Goal: Task Accomplishment & Management: Manage account settings

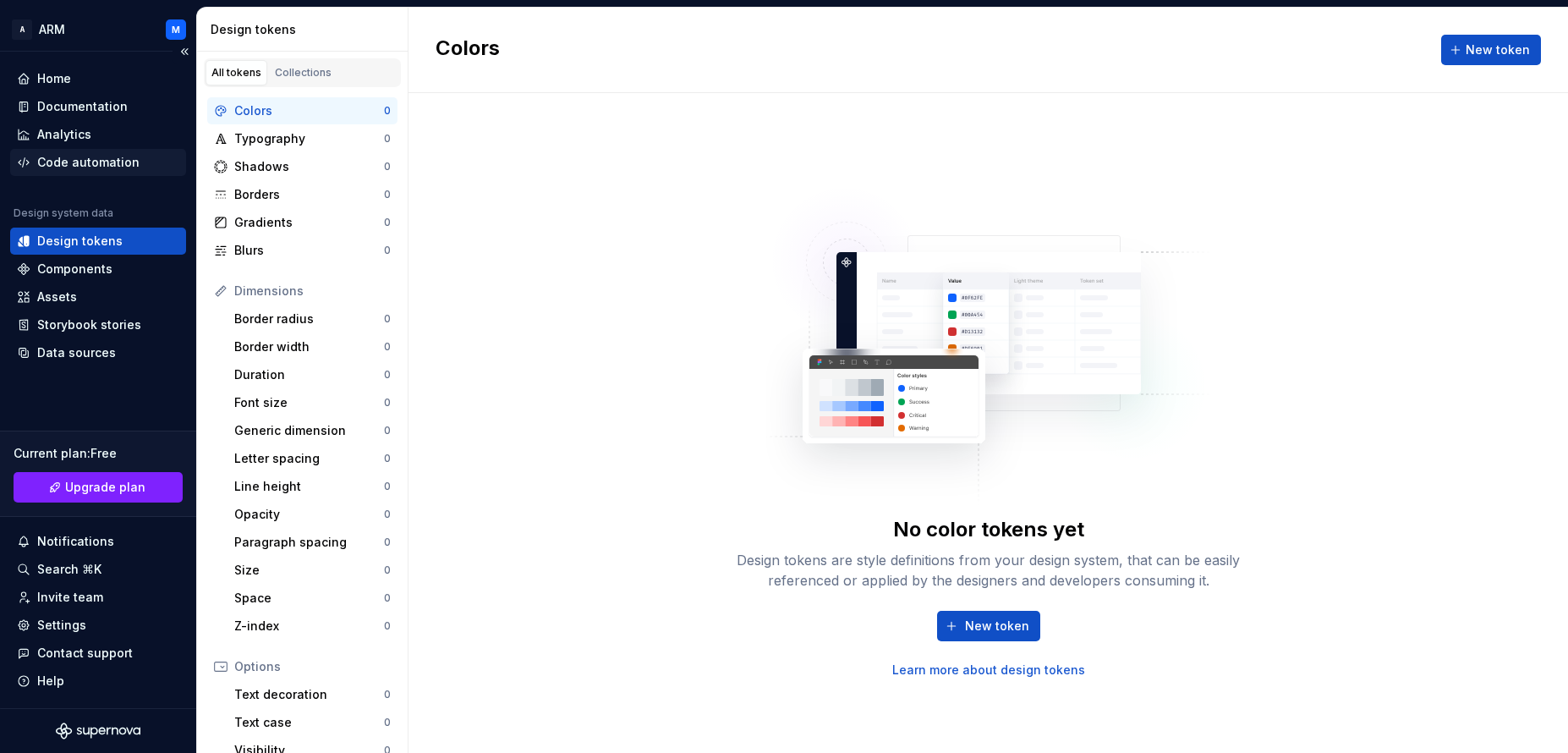
click at [83, 166] on div "Code automation" at bounding box center [88, 162] width 102 height 17
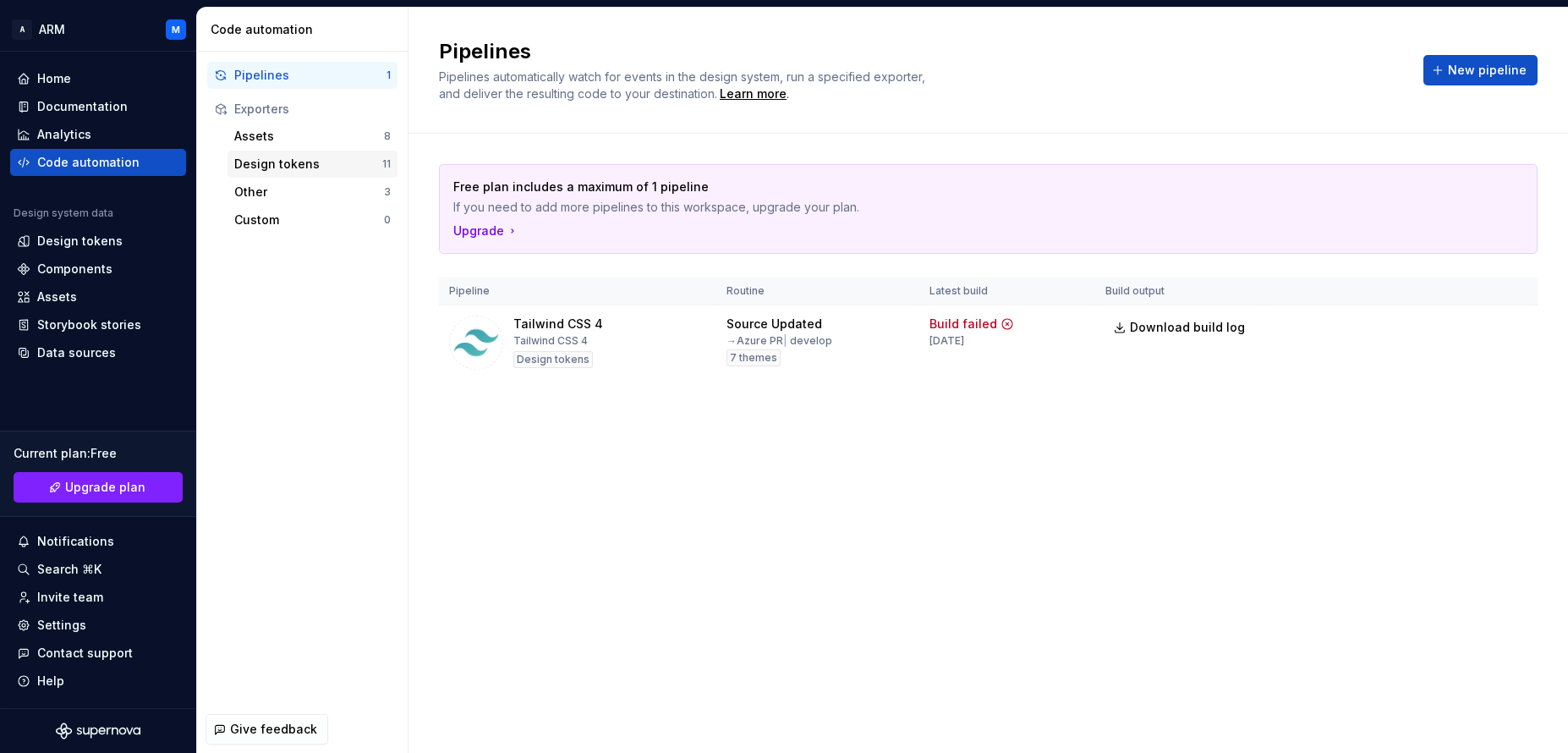
click at [285, 161] on div "Design tokens" at bounding box center [308, 164] width 148 height 17
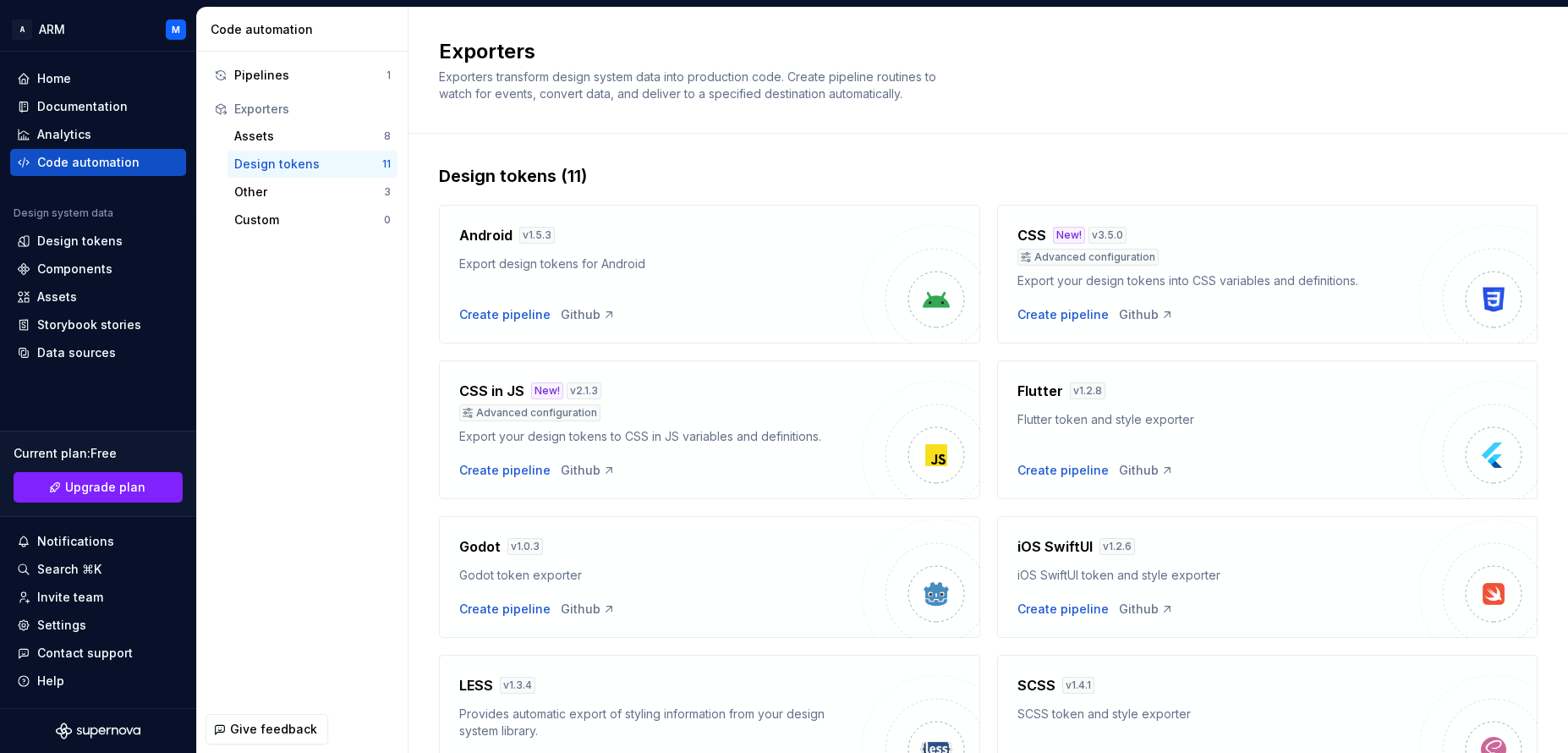
scroll to position [416, 0]
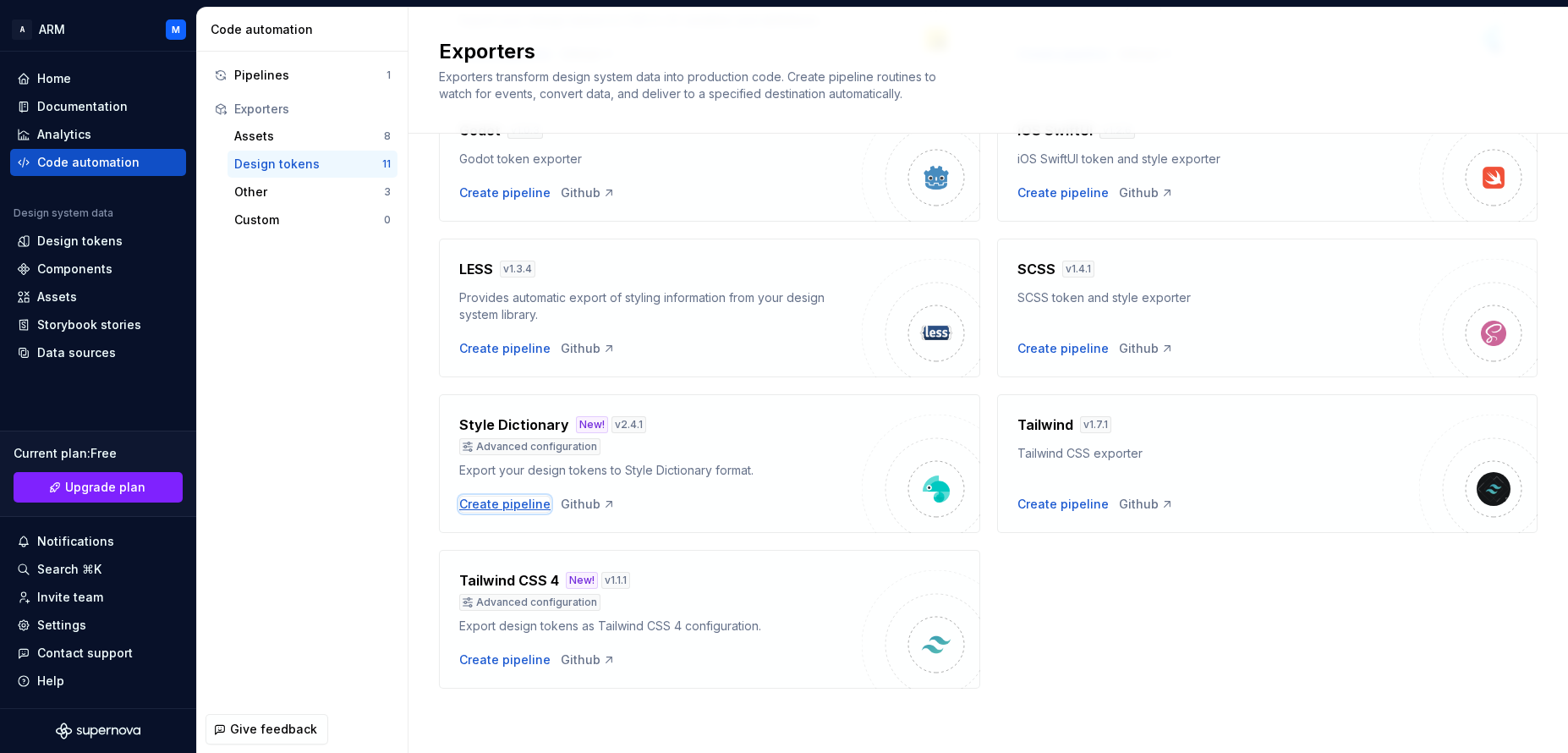
click at [501, 508] on div "Create pipeline" at bounding box center [505, 504] width 91 height 17
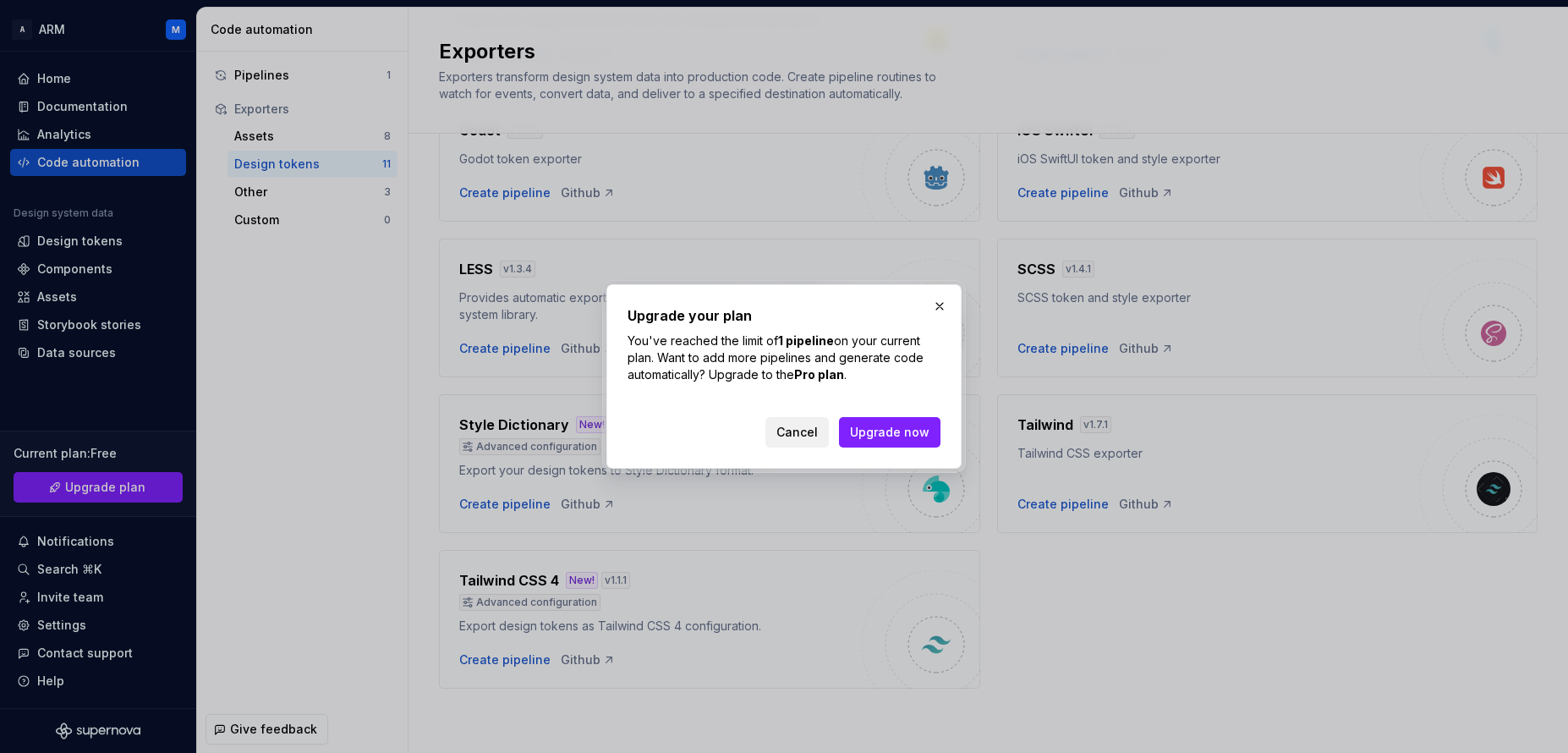
click at [796, 440] on span "Cancel" at bounding box center [796, 432] width 42 height 17
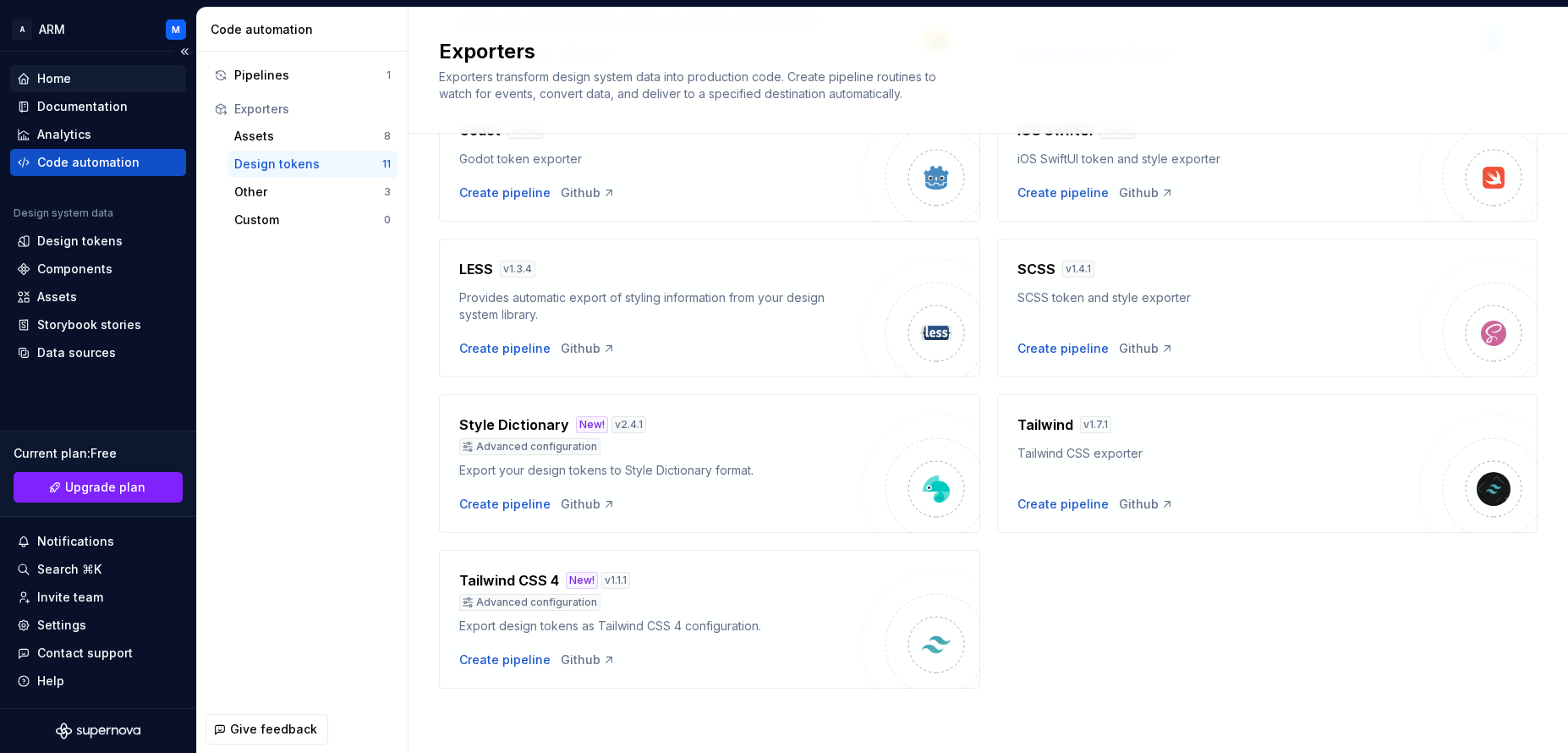
click at [90, 74] on div "Home" at bounding box center [98, 78] width 162 height 17
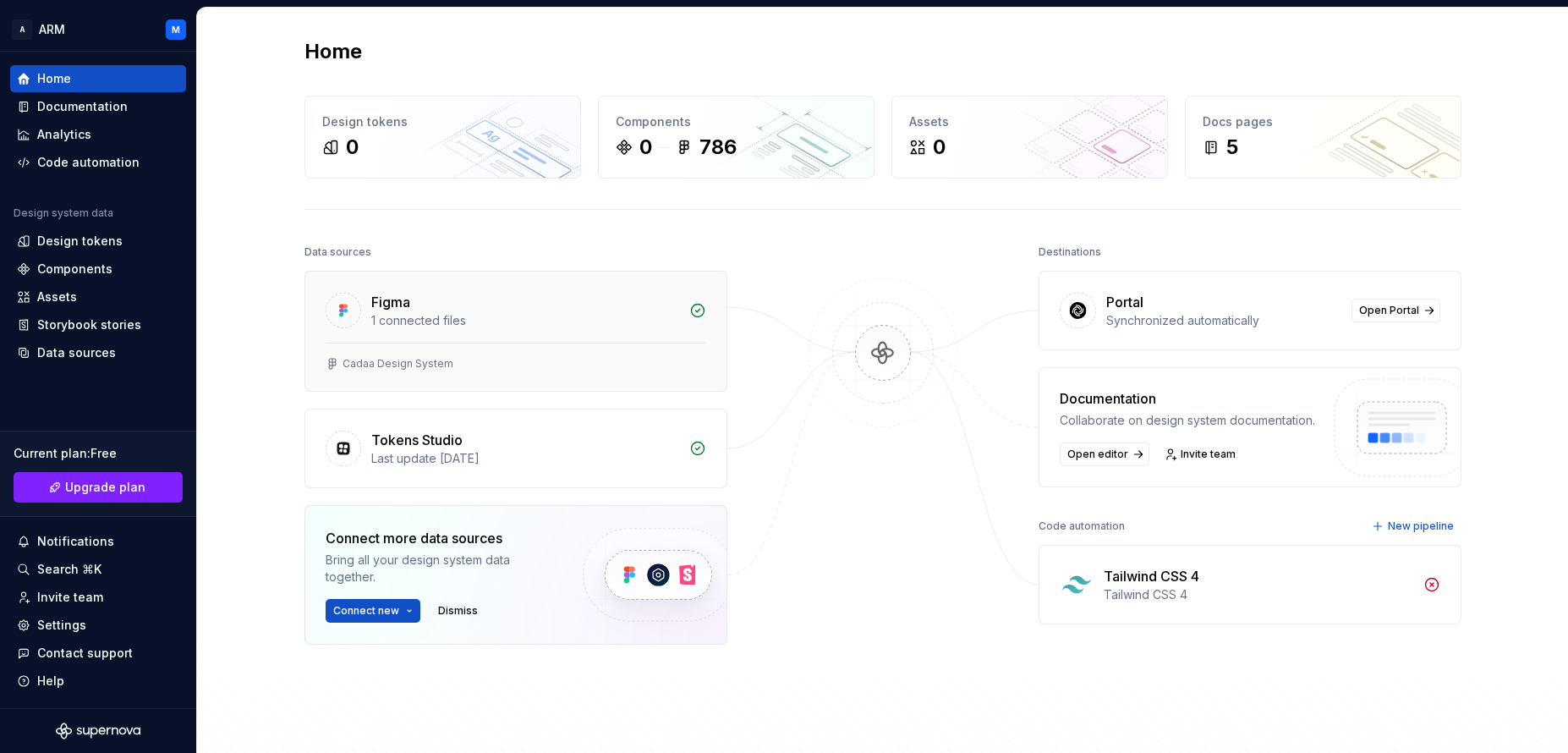
click at [474, 329] on div "1 connected files" at bounding box center [525, 320] width 308 height 17
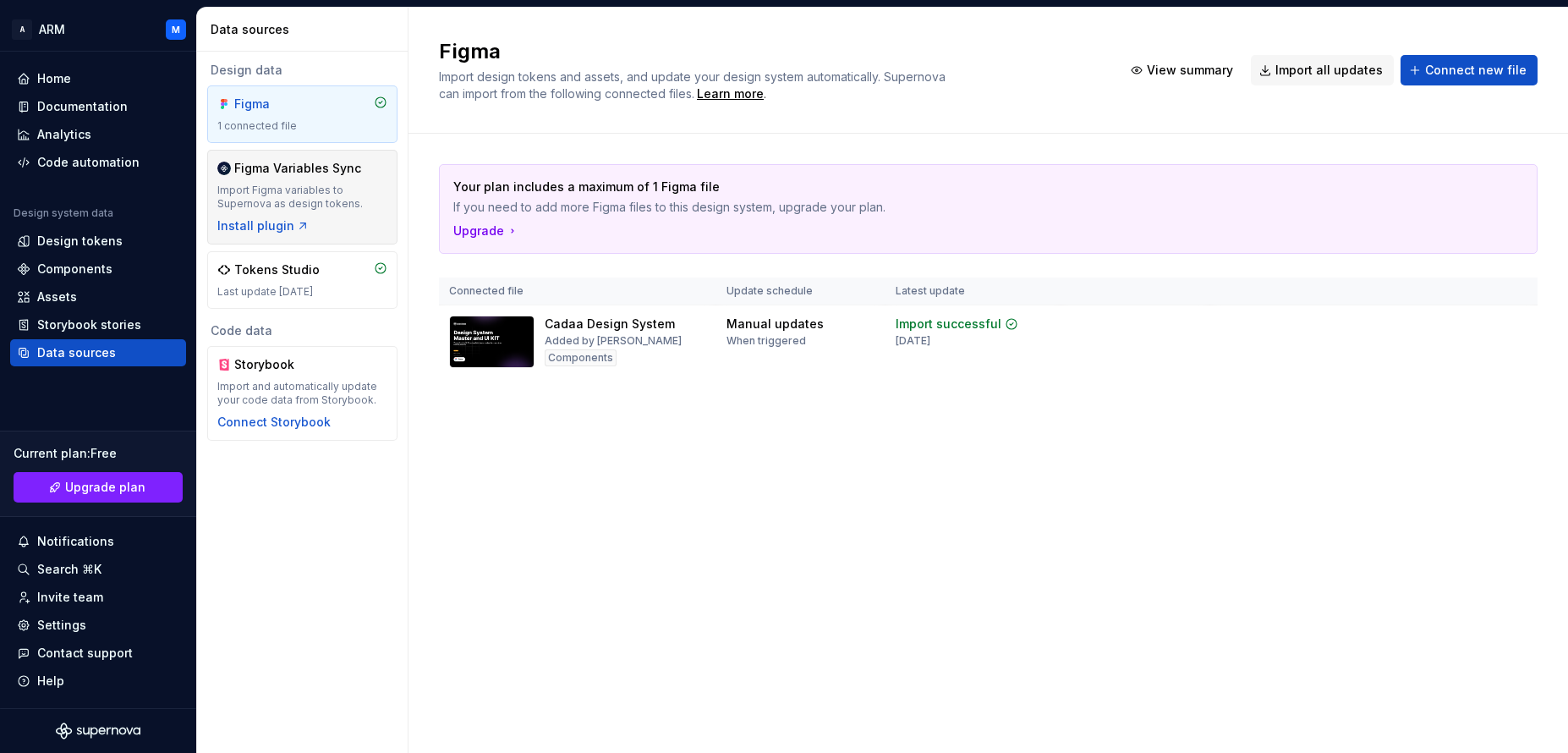
click at [291, 169] on div "Figma Variables Sync" at bounding box center [297, 168] width 126 height 17
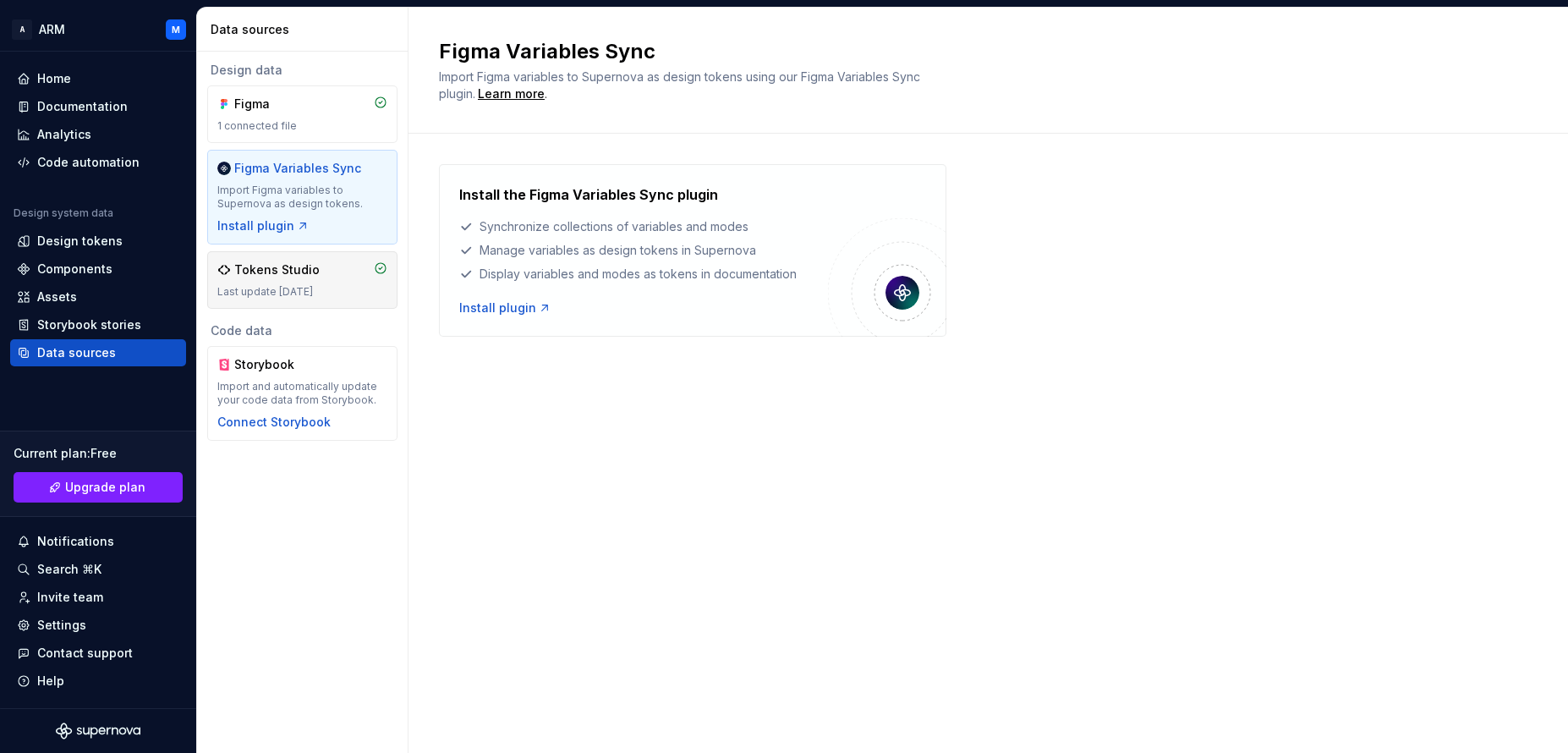
click at [280, 272] on div "Tokens Studio" at bounding box center [277, 269] width 86 height 17
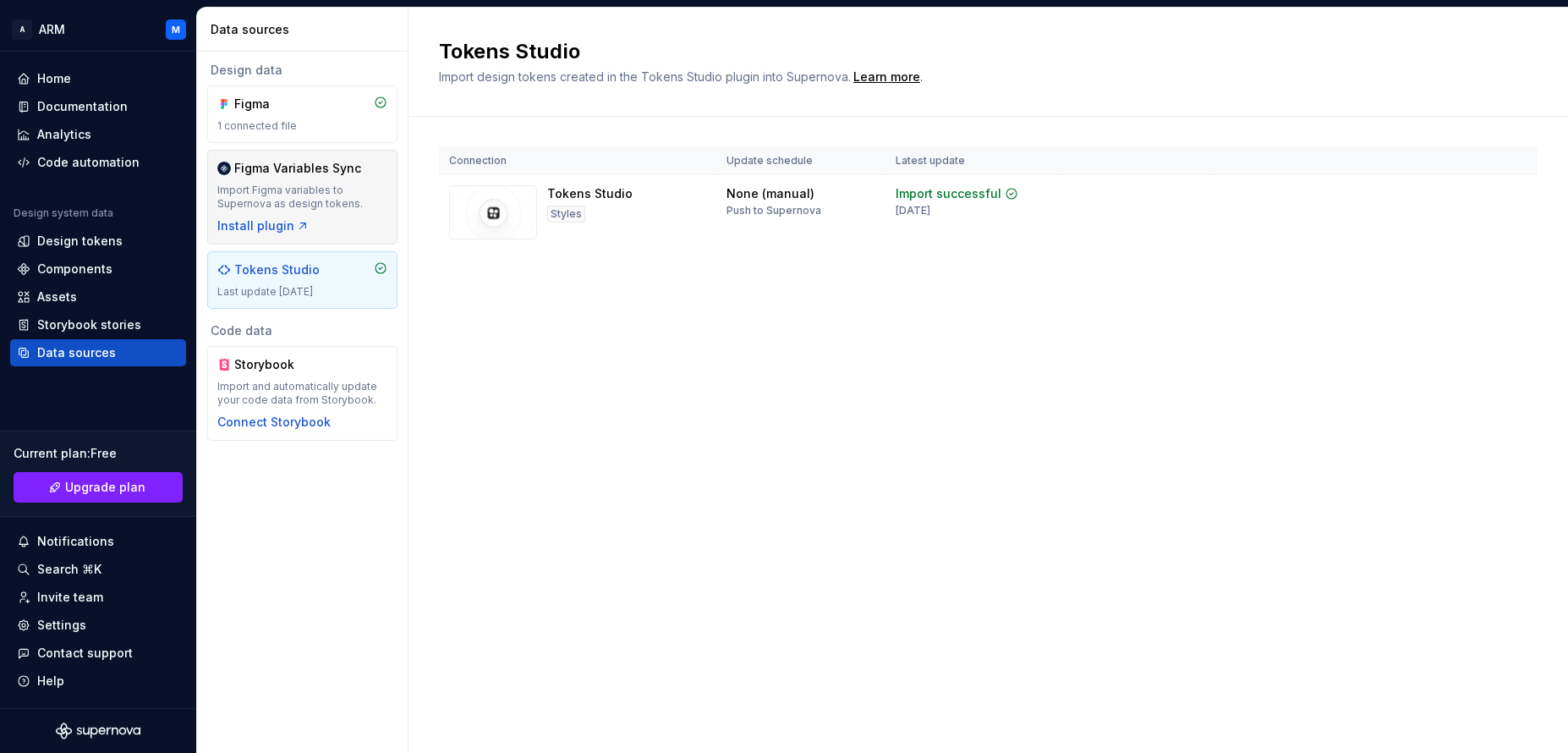
click at [297, 193] on div "Import Figma variables to Supernova as design tokens." at bounding box center [303, 197] width 170 height 27
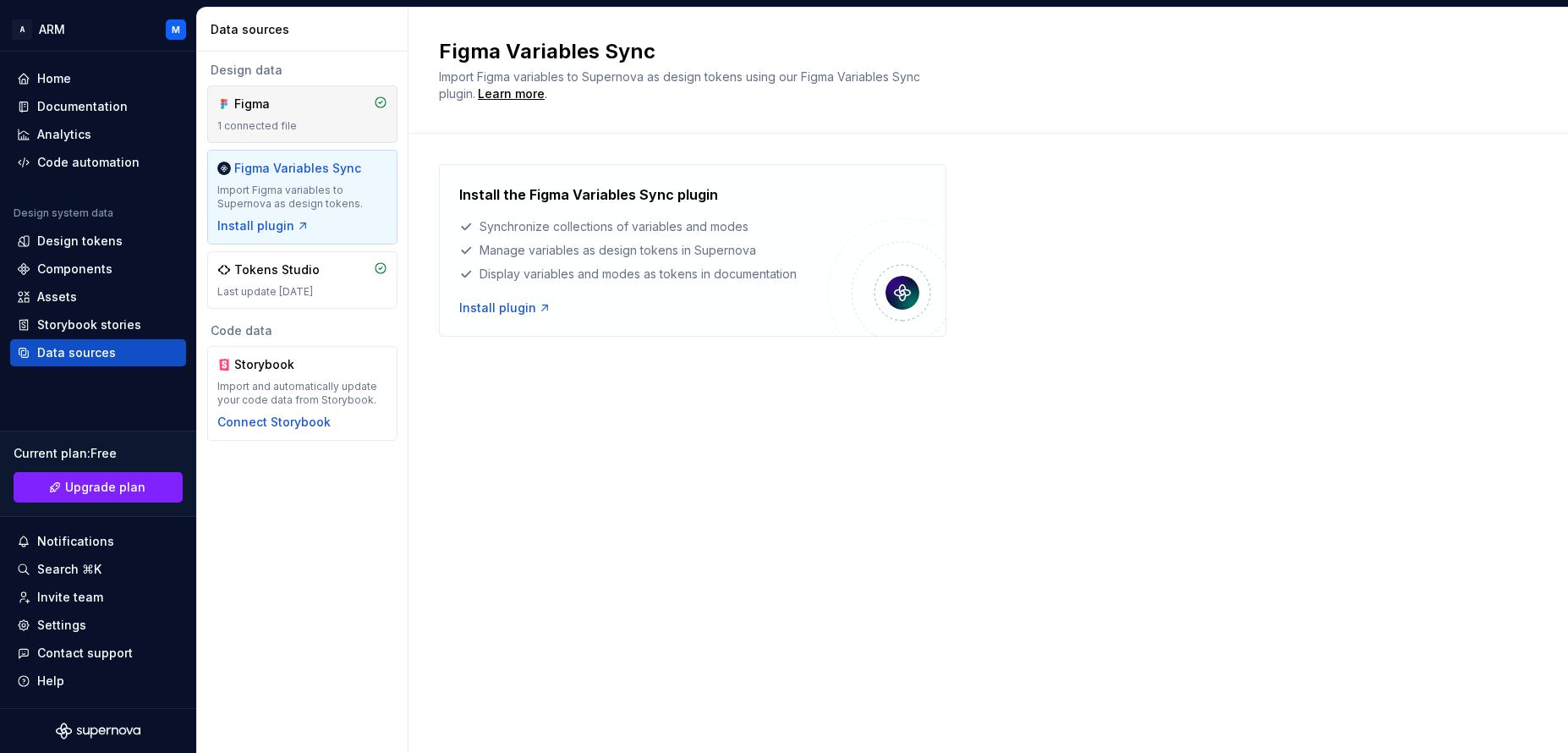
click at [284, 111] on div "Figma" at bounding box center [275, 104] width 81 height 17
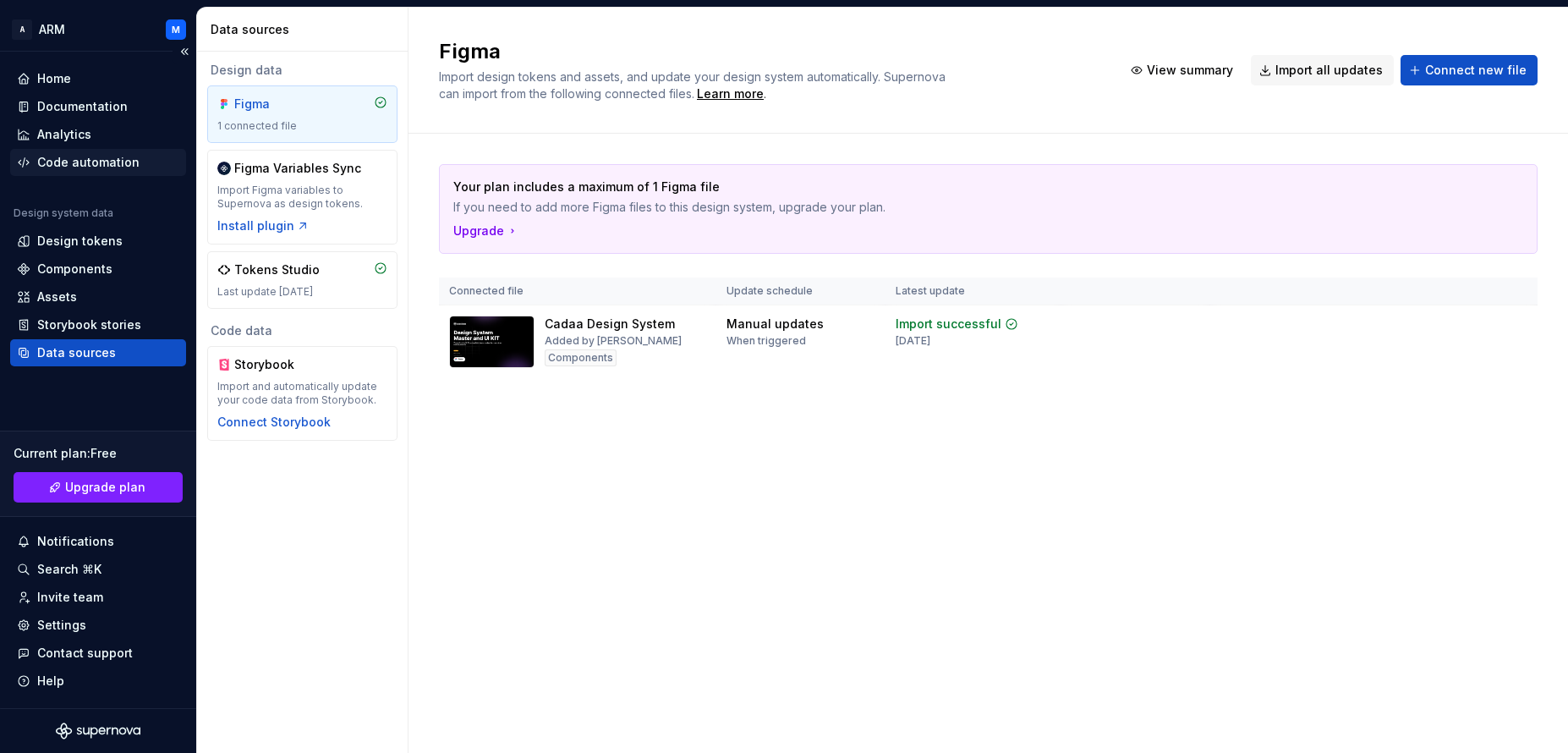
click at [75, 163] on div "Code automation" at bounding box center [88, 162] width 102 height 17
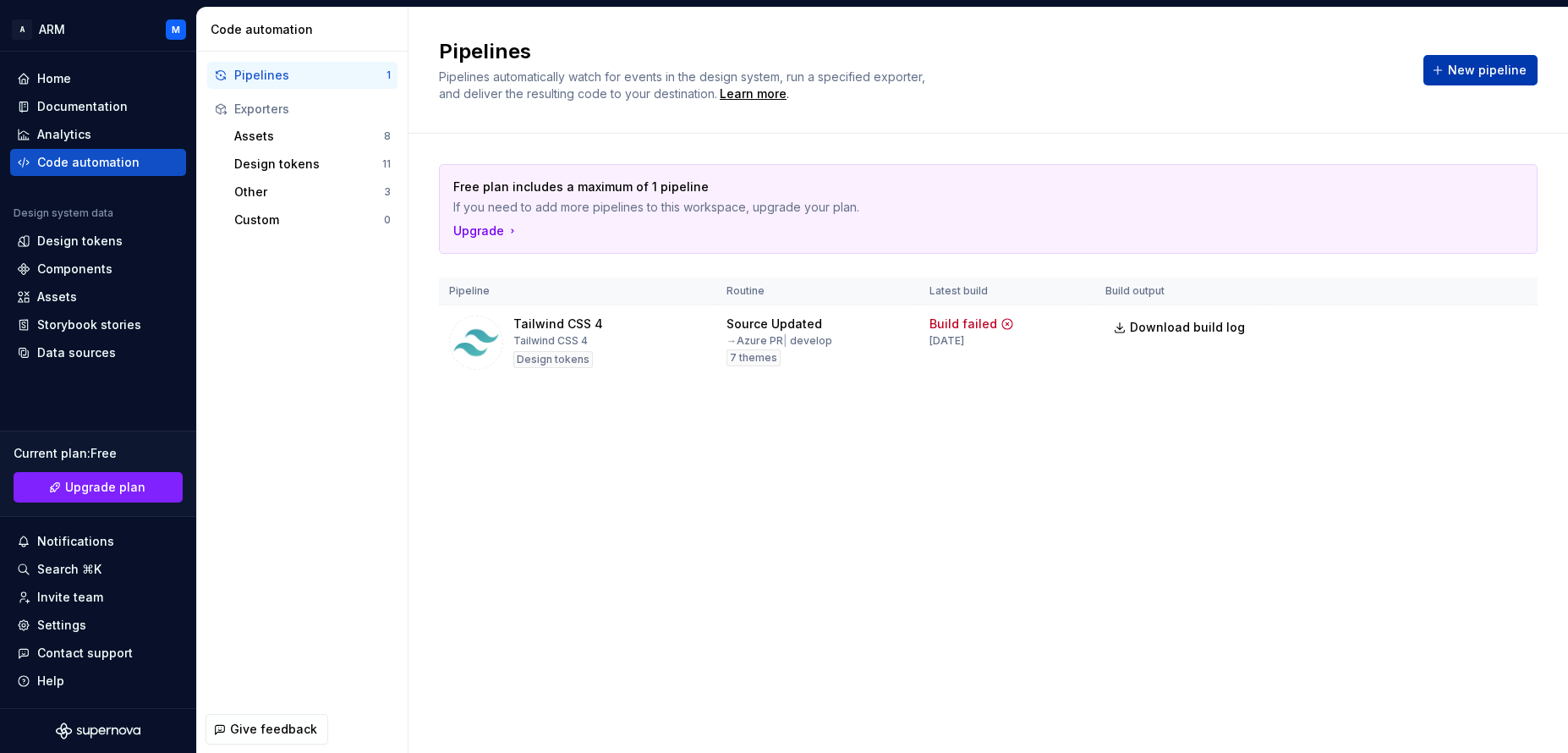
click at [1454, 72] on span "New pipeline" at bounding box center [1487, 70] width 78 height 17
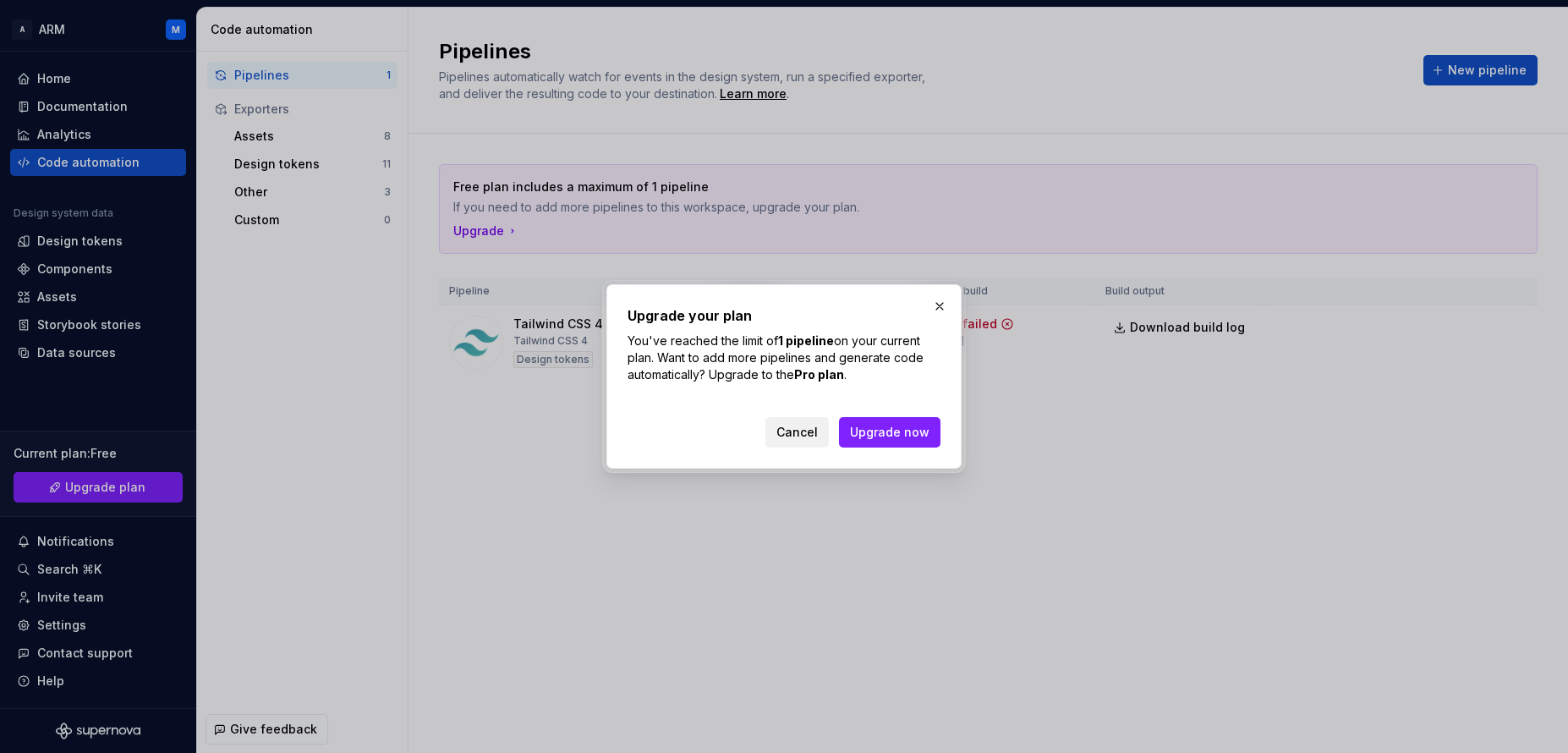
click at [796, 429] on span "Cancel" at bounding box center [796, 432] width 42 height 17
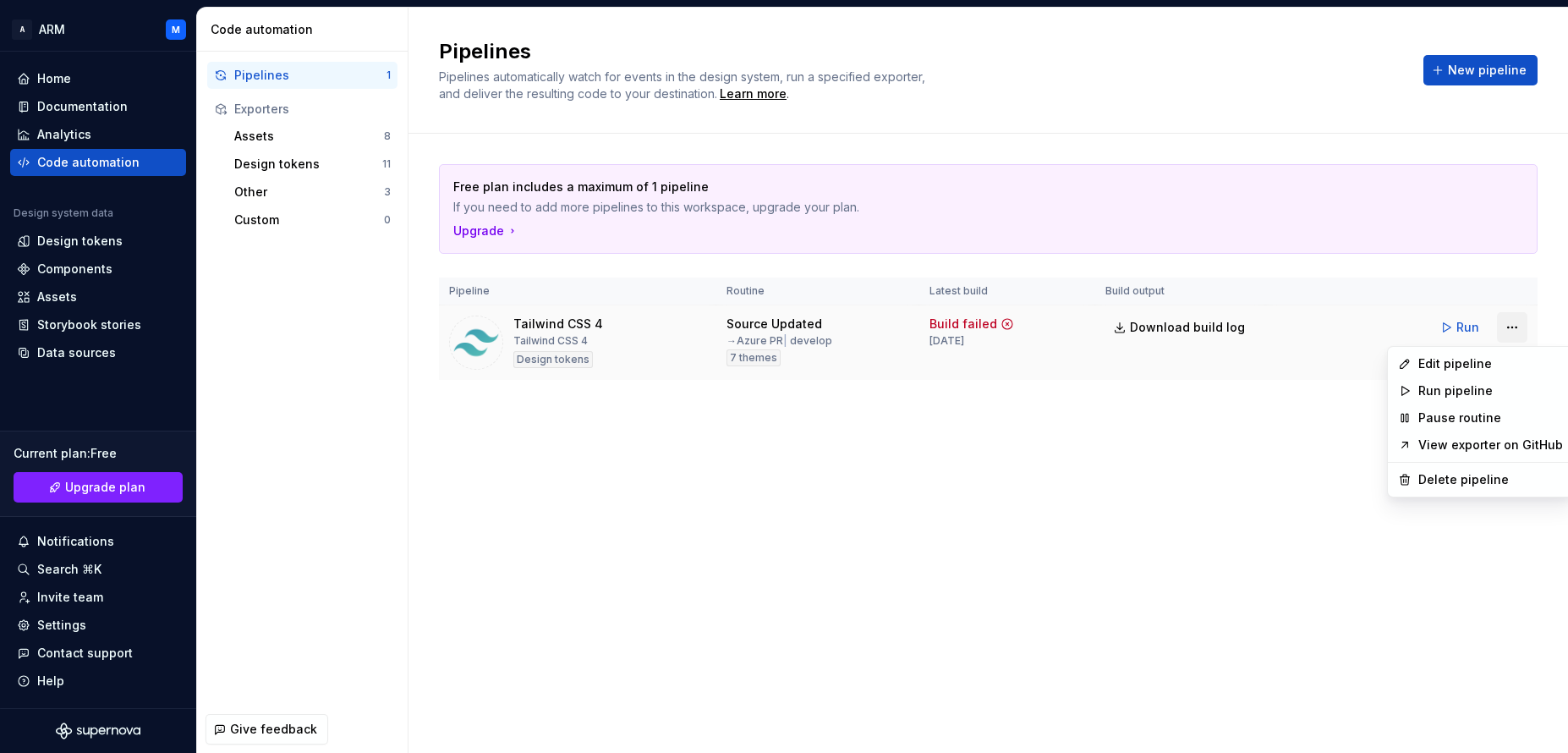
click at [1519, 331] on html "A ARM M Home Documentation Analytics Code automation Design system data Design …" at bounding box center [784, 376] width 1568 height 753
click at [1449, 366] on div "Edit pipeline" at bounding box center [1490, 364] width 145 height 17
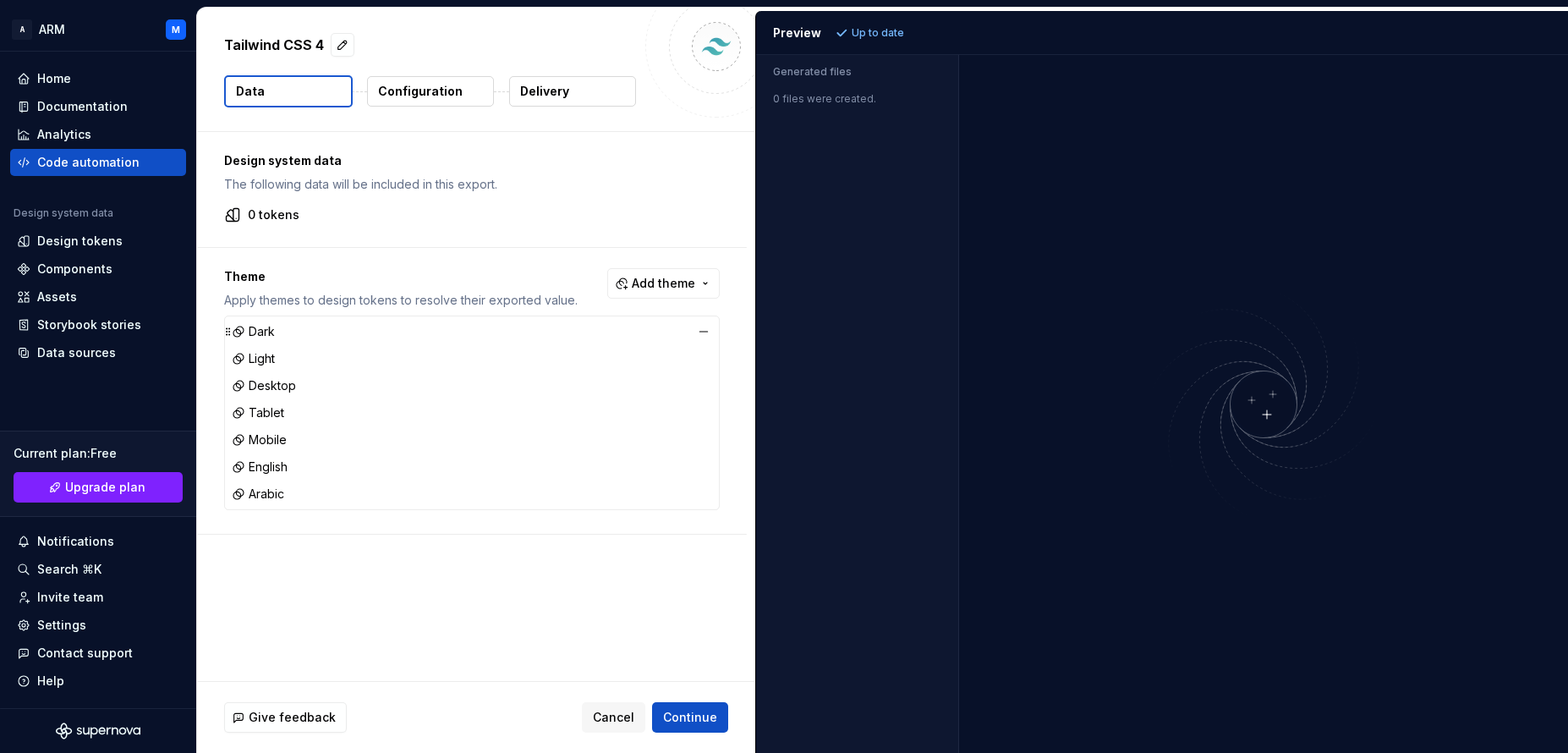
click at [257, 340] on div "Dark" at bounding box center [472, 331] width 487 height 24
click at [429, 90] on p "Configuration" at bounding box center [421, 91] width 85 height 17
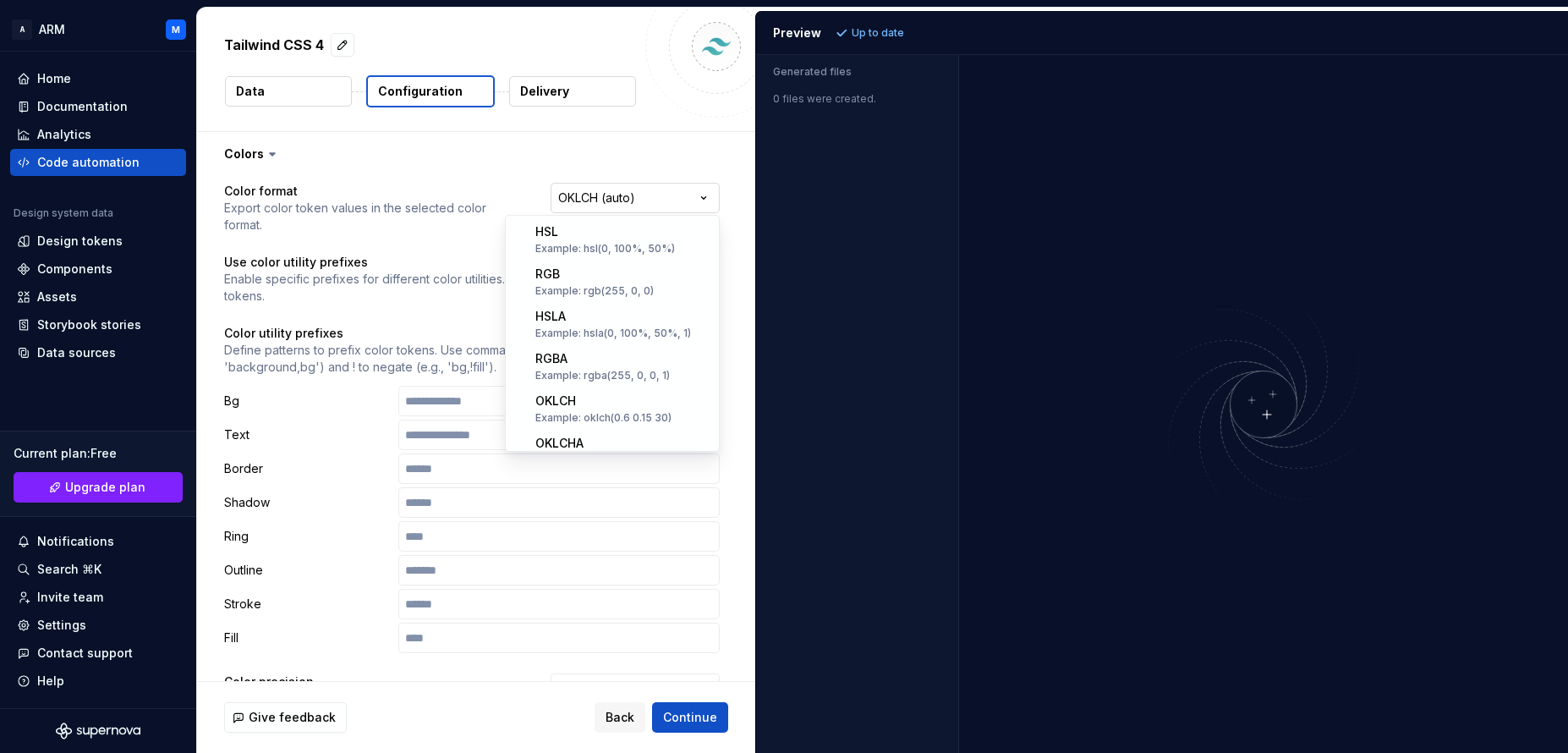
click at [698, 193] on html "**********" at bounding box center [784, 376] width 1568 height 753
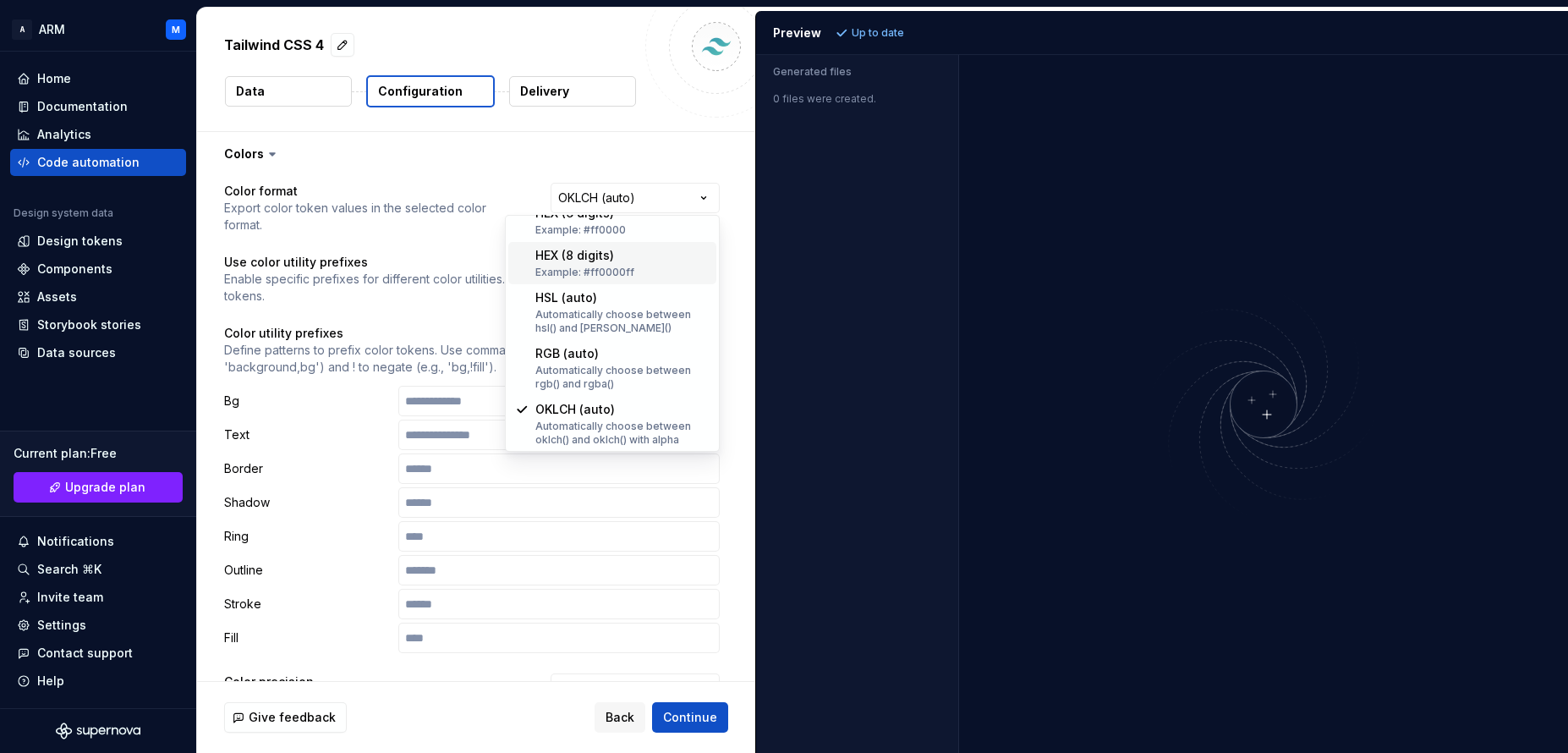
scroll to position [248, 0]
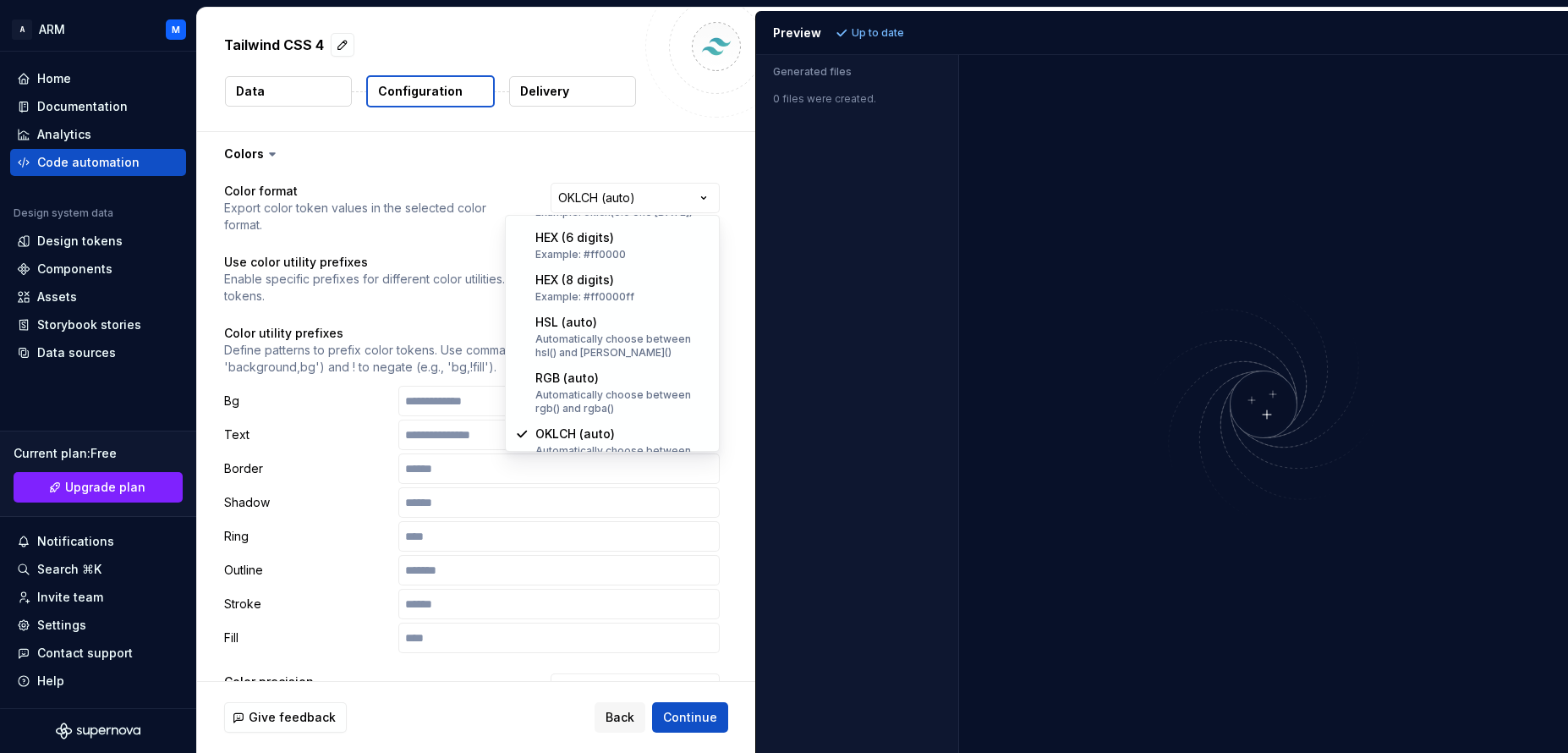
select select "********"
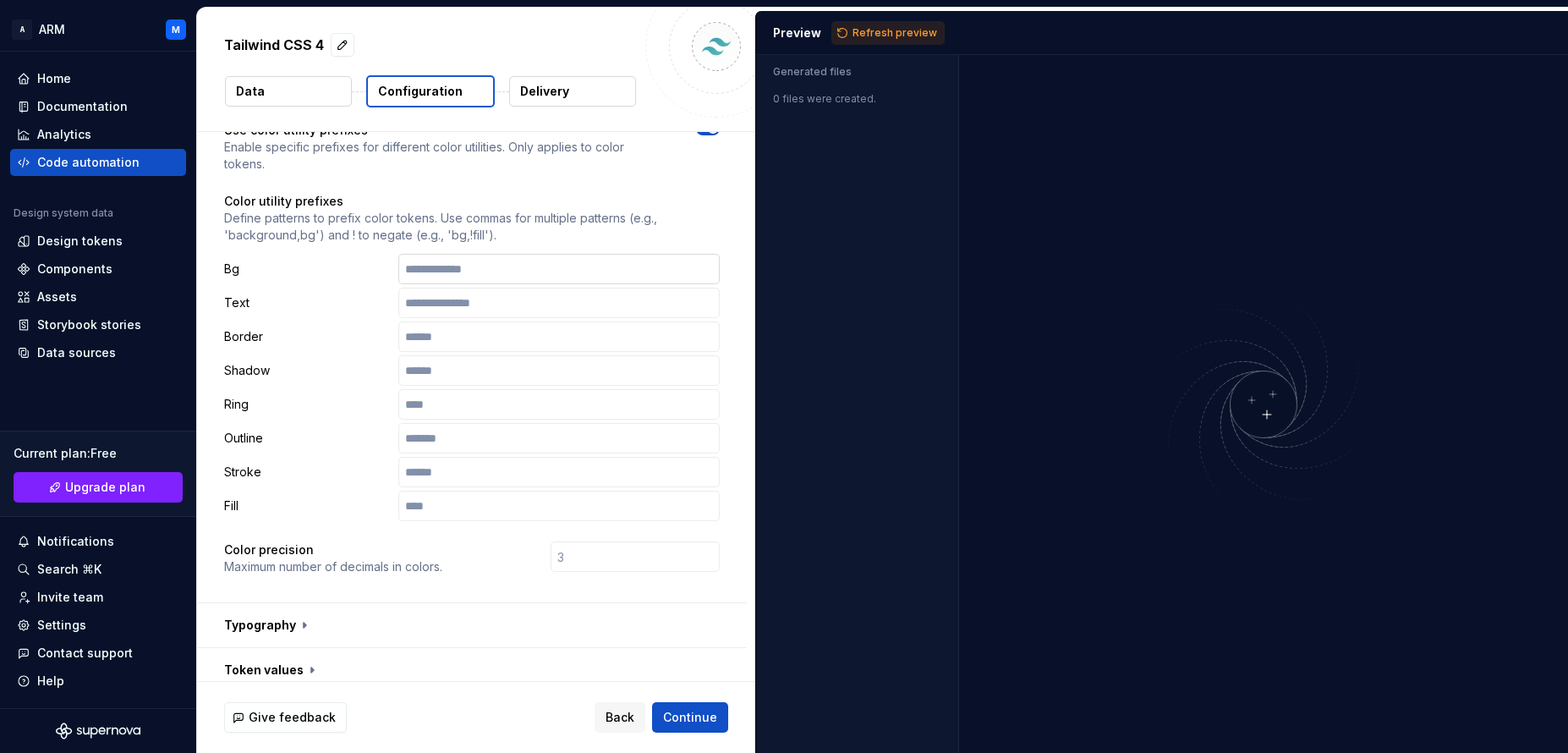
scroll to position [44, 0]
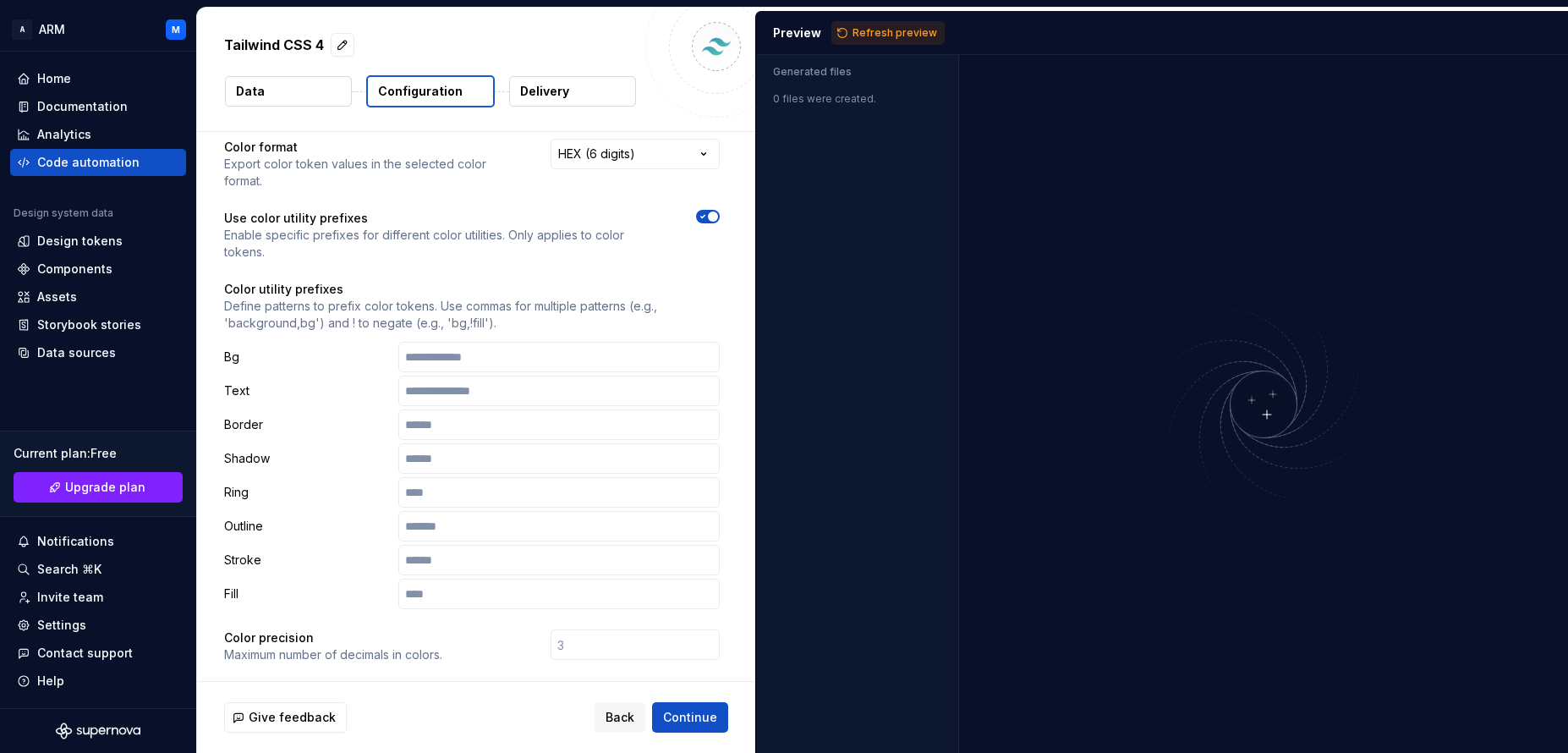
click at [714, 212] on span "button" at bounding box center [712, 216] width 10 height 10
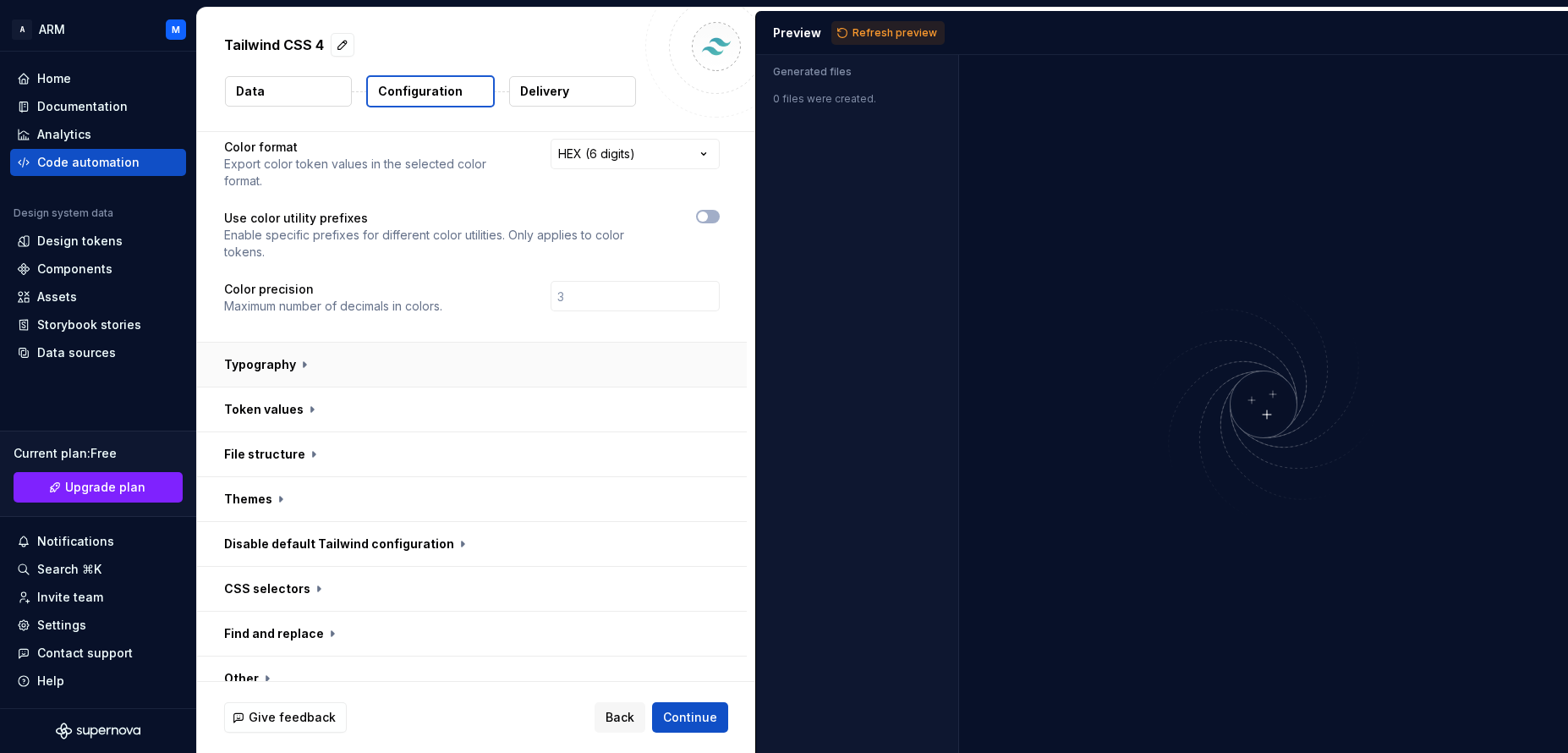
click at [306, 361] on button "button" at bounding box center [473, 365] width 550 height 44
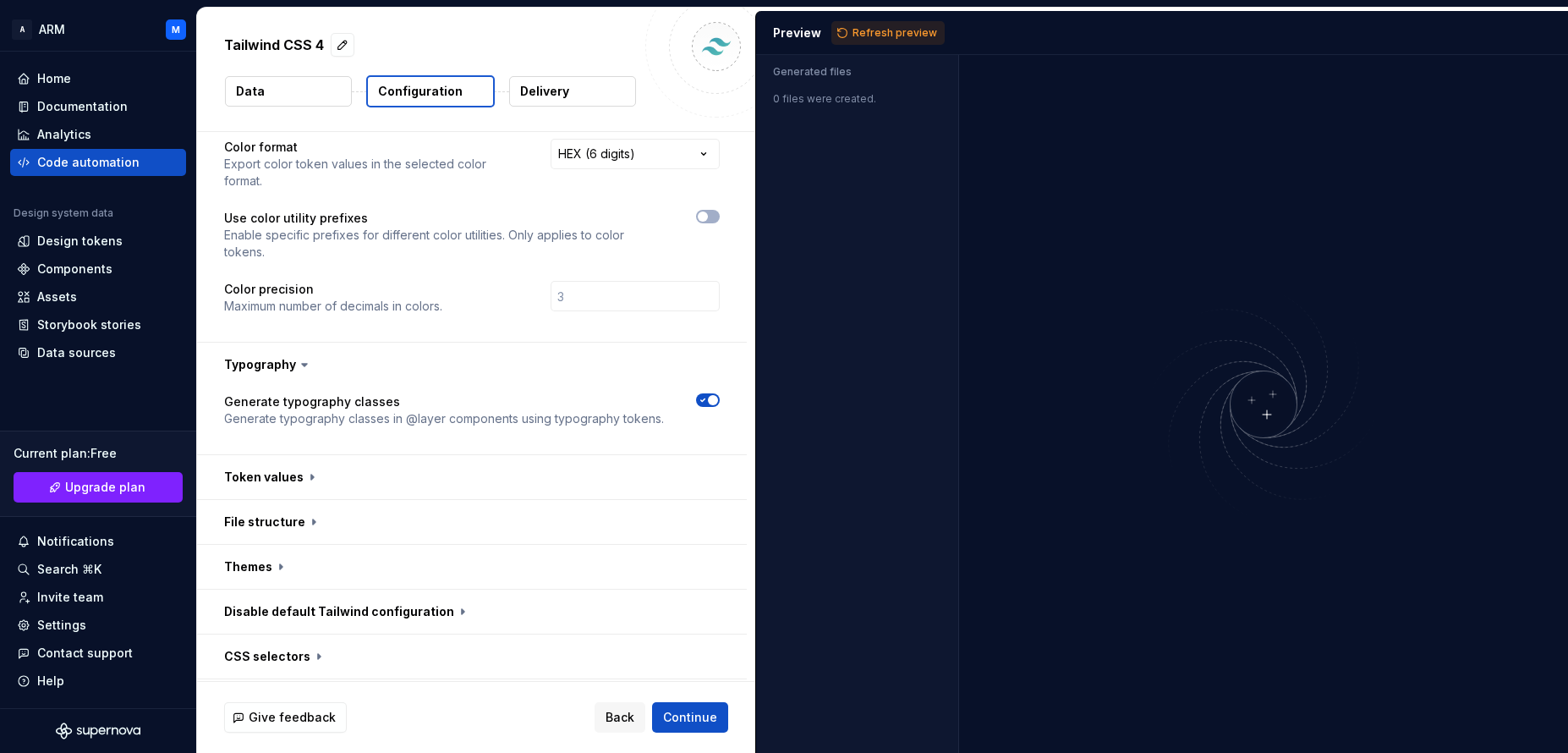
click at [711, 395] on span "button" at bounding box center [712, 400] width 10 height 10
click at [281, 474] on button "button" at bounding box center [473, 477] width 550 height 44
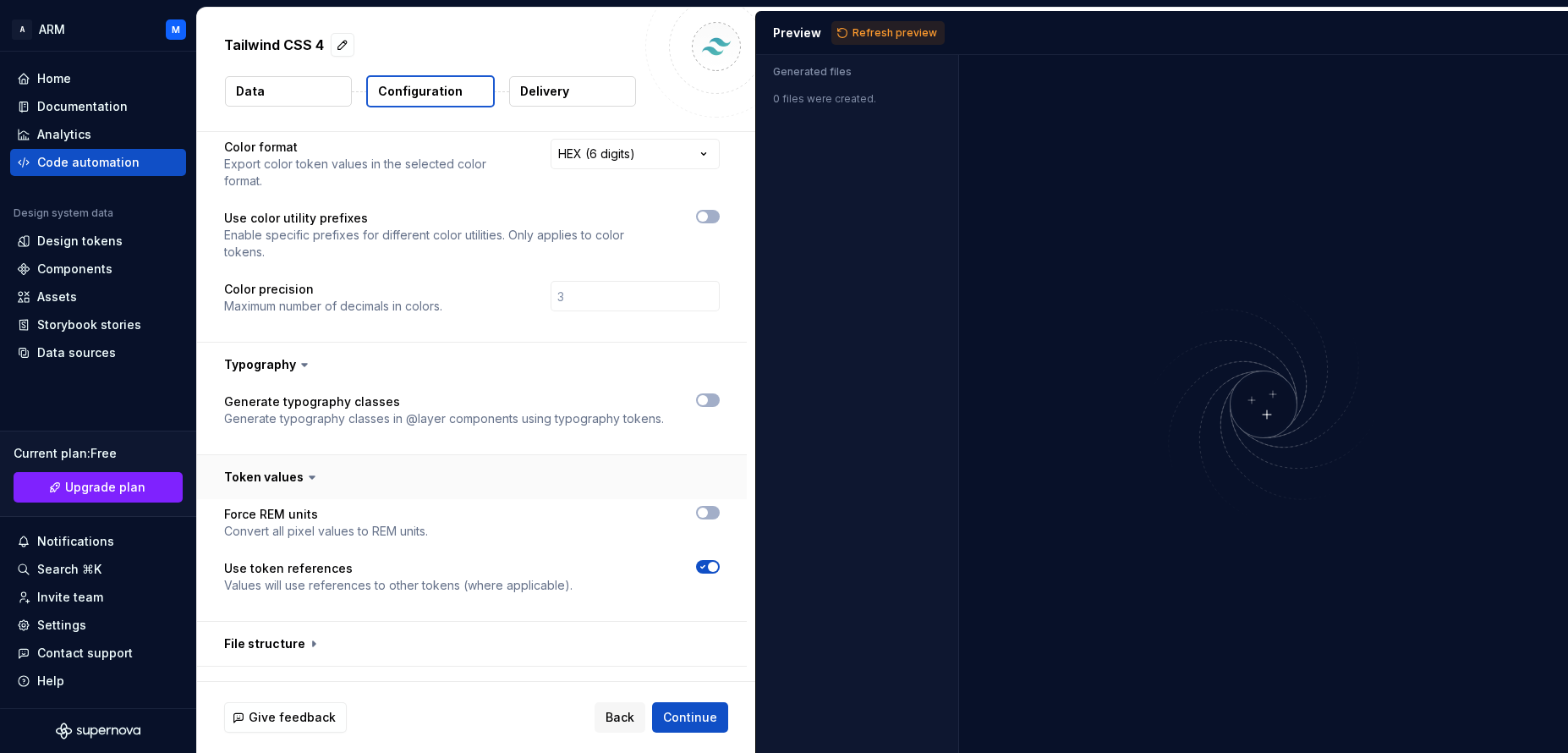
scroll to position [299, 0]
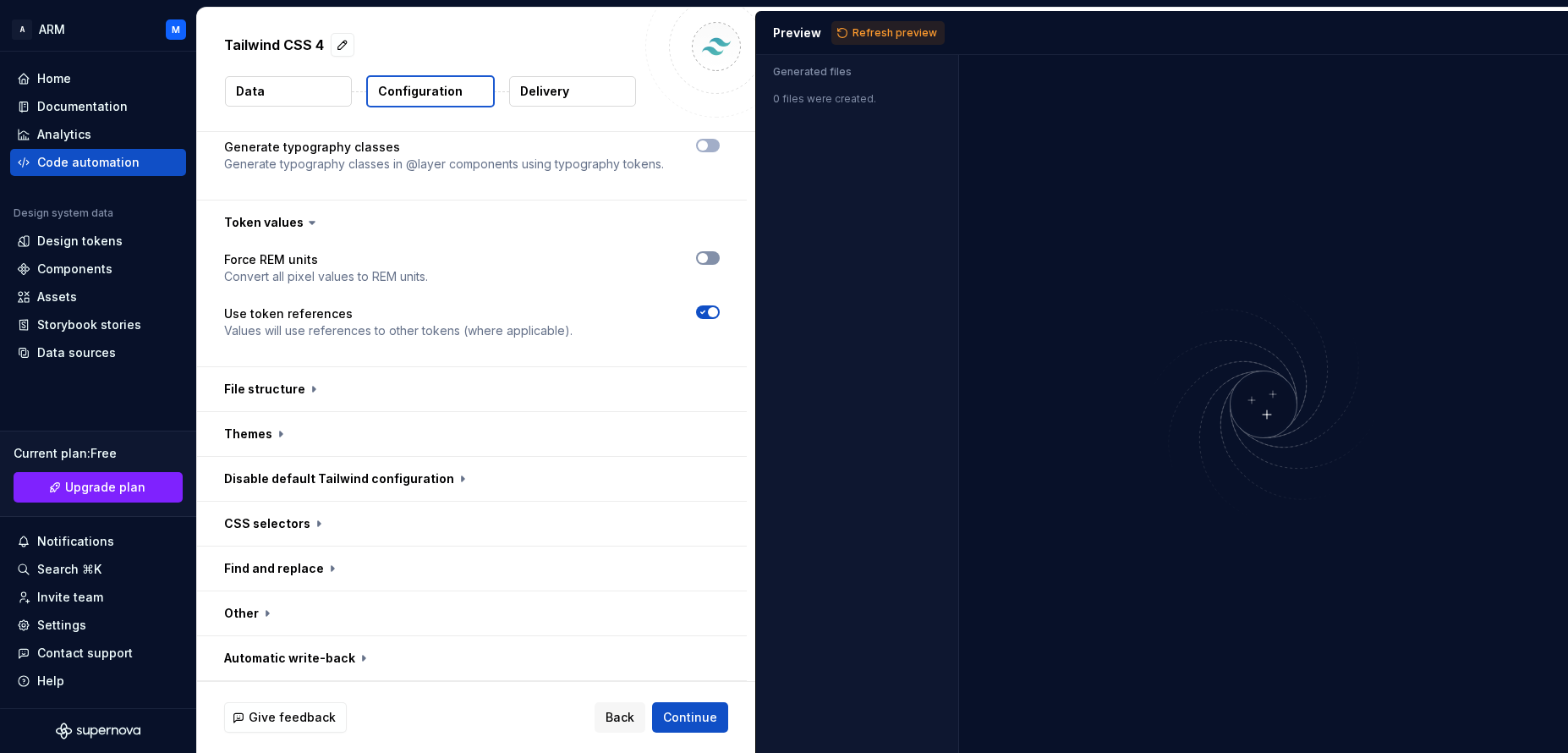
click at [709, 260] on icon "button" at bounding box center [702, 257] width 14 height 10
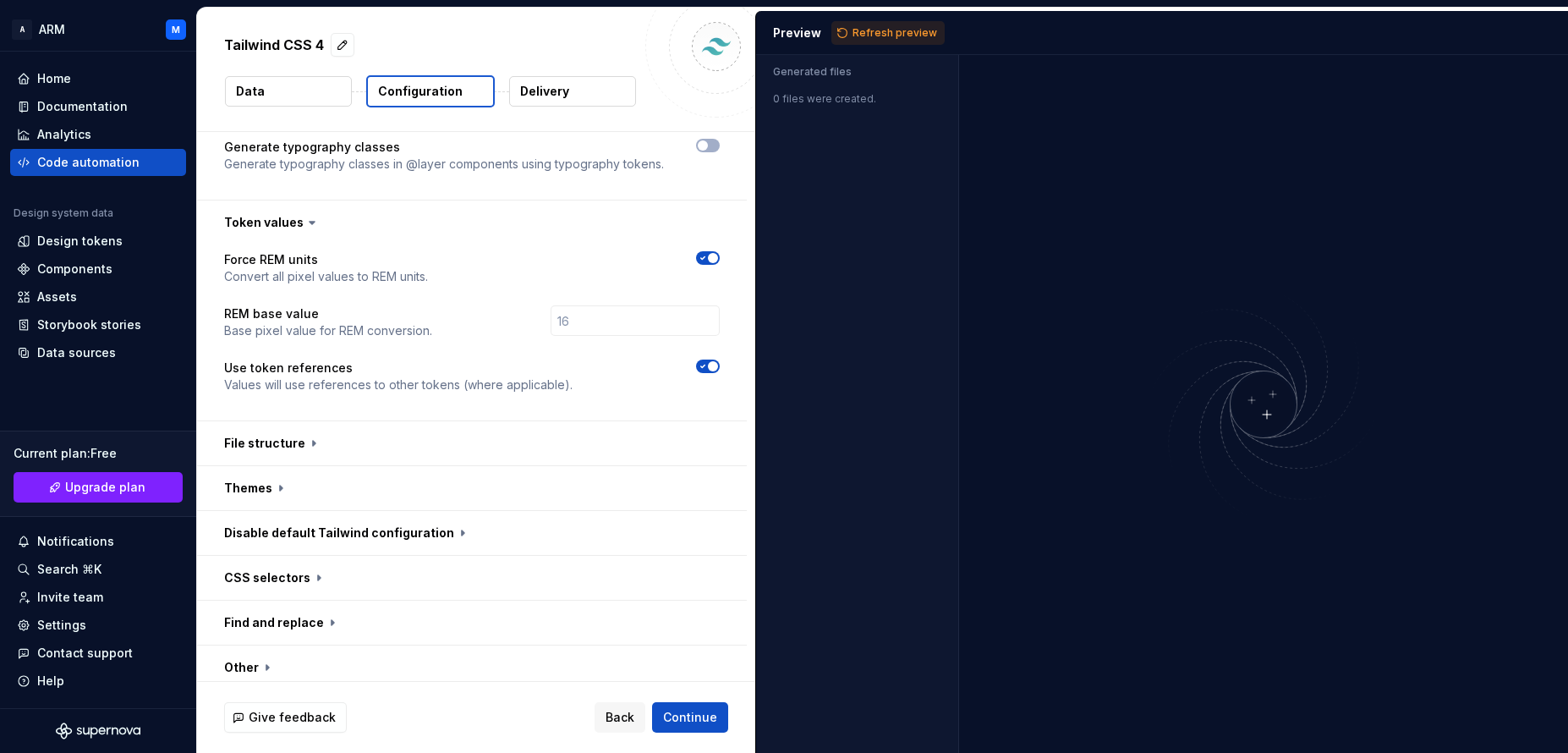
click at [710, 366] on span "button" at bounding box center [712, 365] width 10 height 10
click at [273, 444] on button "button" at bounding box center [473, 443] width 550 height 44
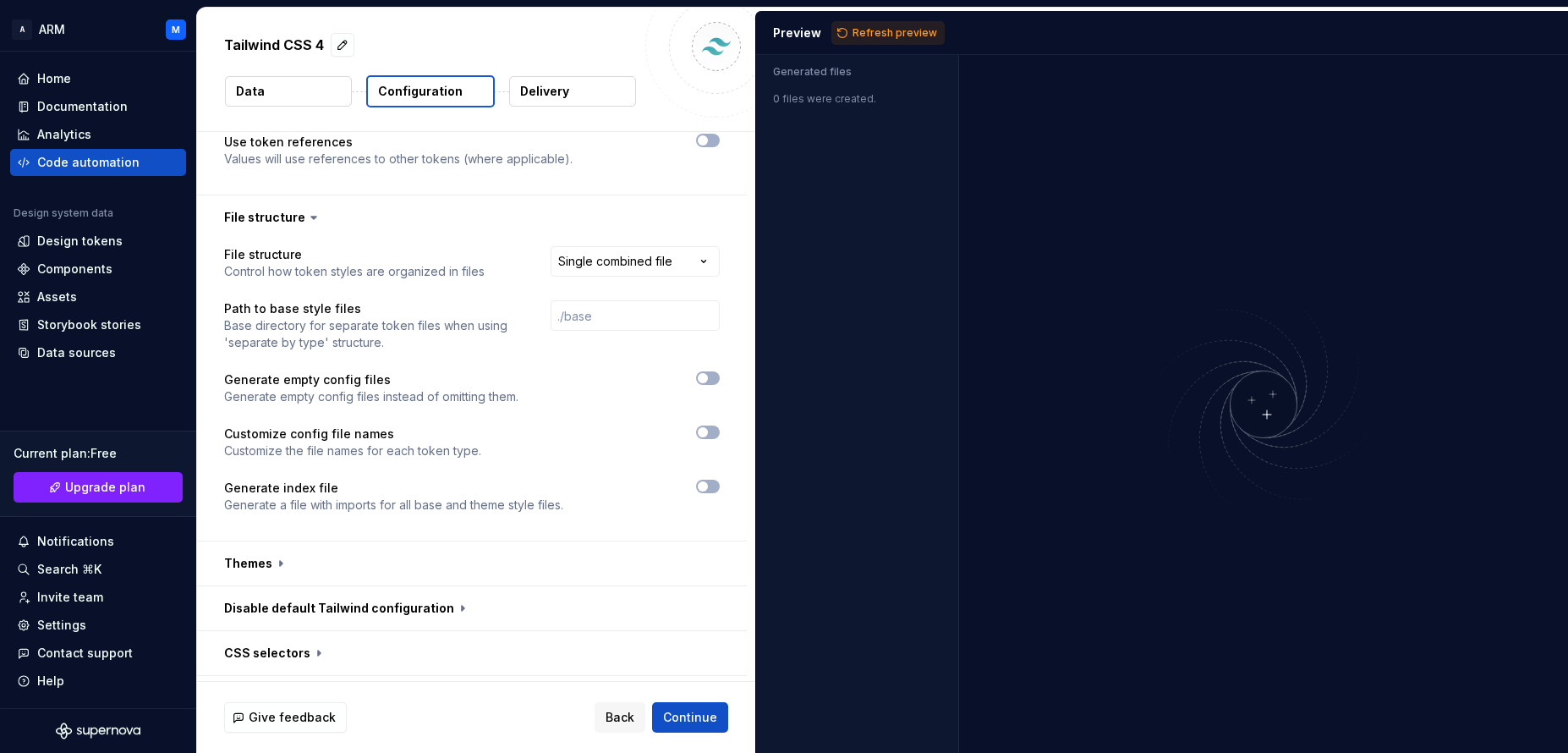
scroll to position [653, 0]
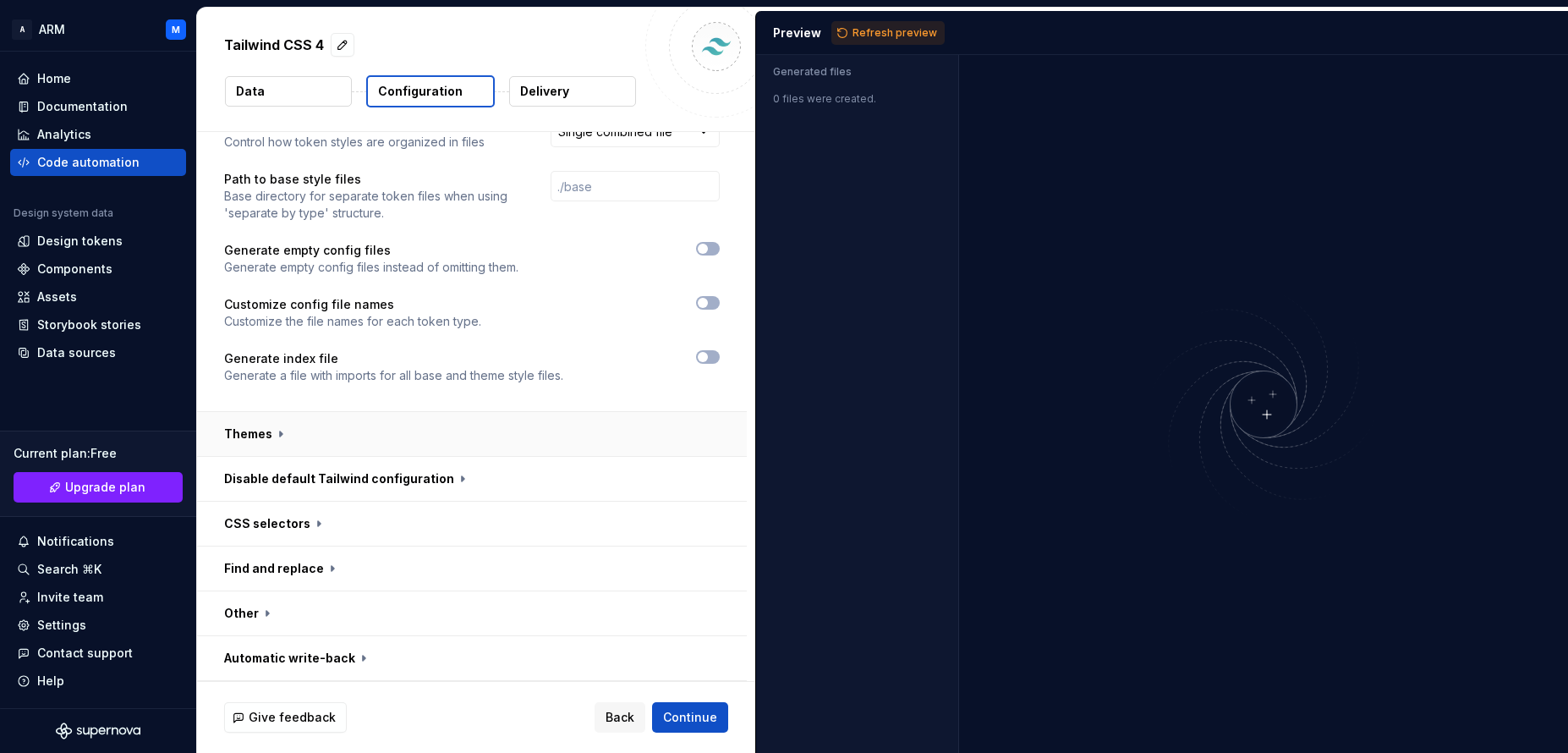
click at [318, 428] on button "button" at bounding box center [473, 434] width 550 height 44
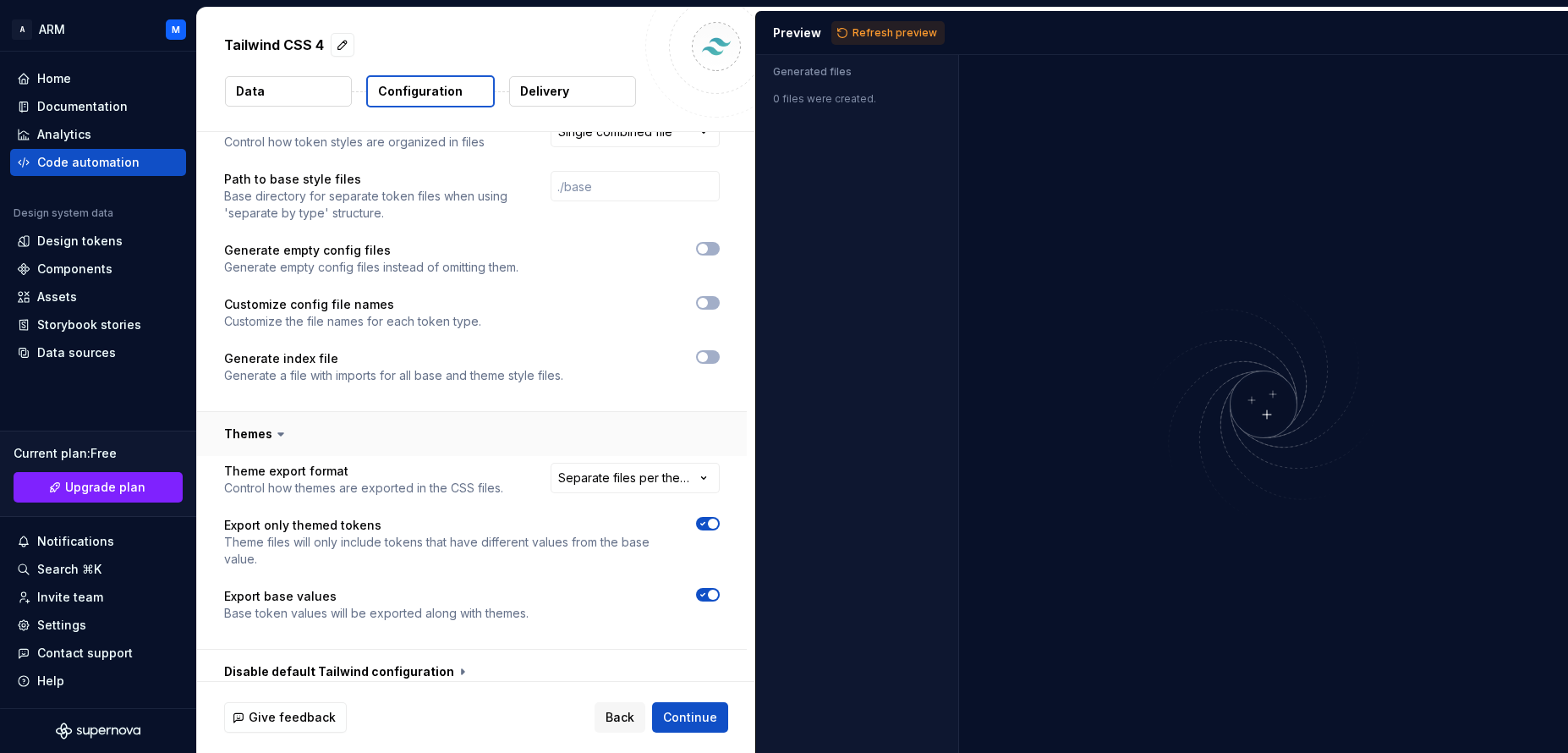
scroll to position [846, 0]
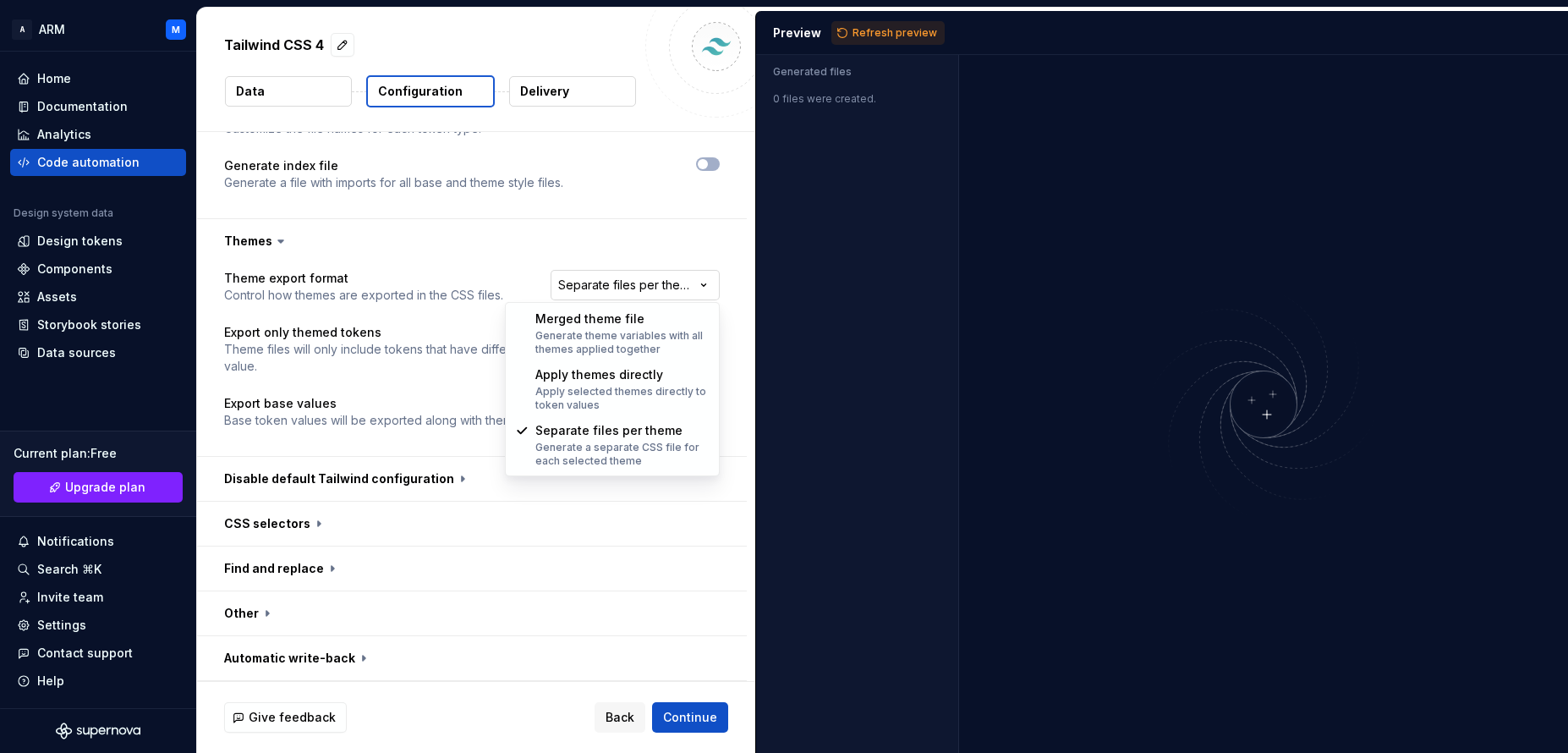
click at [670, 279] on html "**********" at bounding box center [784, 376] width 1568 height 753
select select "**********"
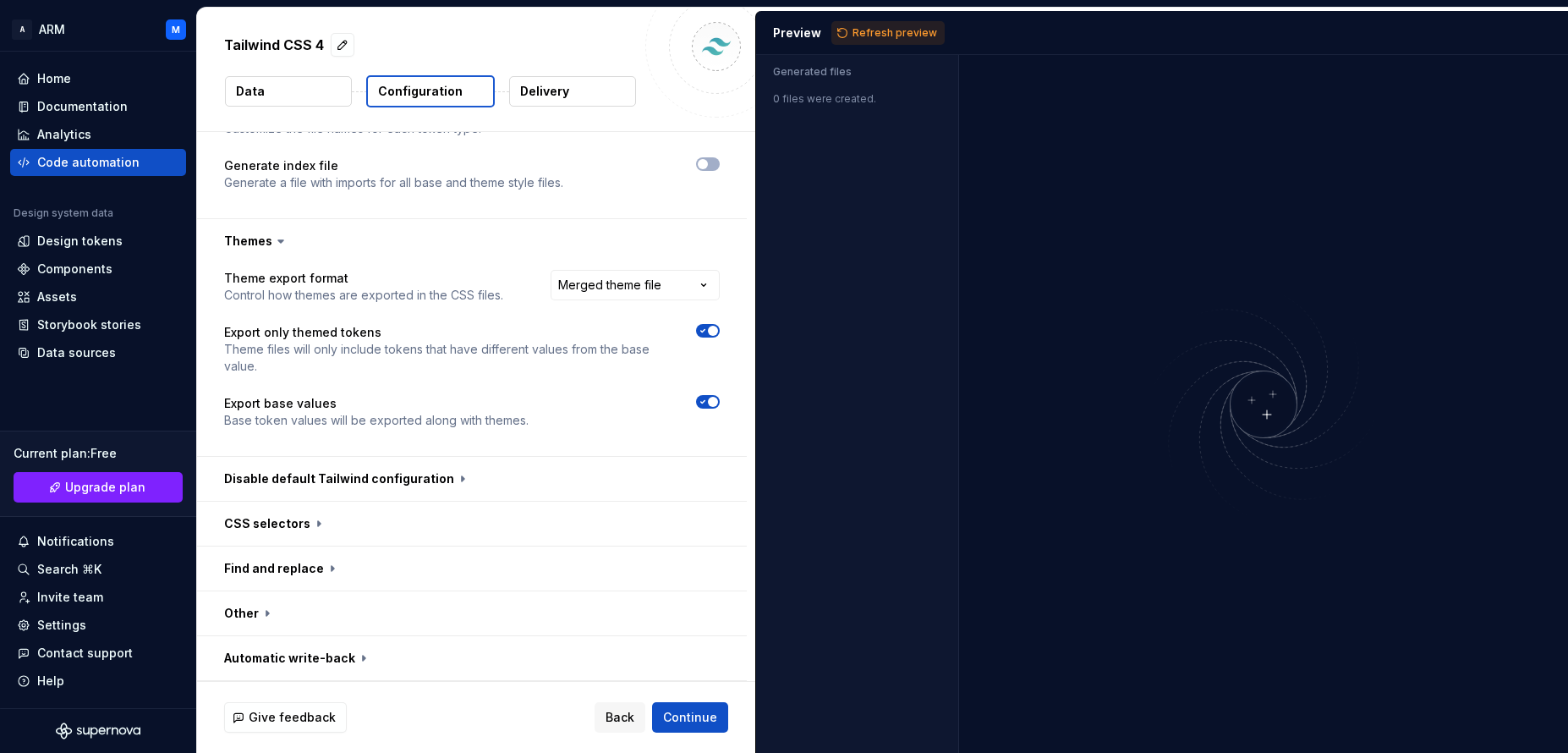
click at [711, 335] on span "button" at bounding box center [712, 330] width 10 height 10
click at [377, 482] on button "button" at bounding box center [473, 479] width 550 height 44
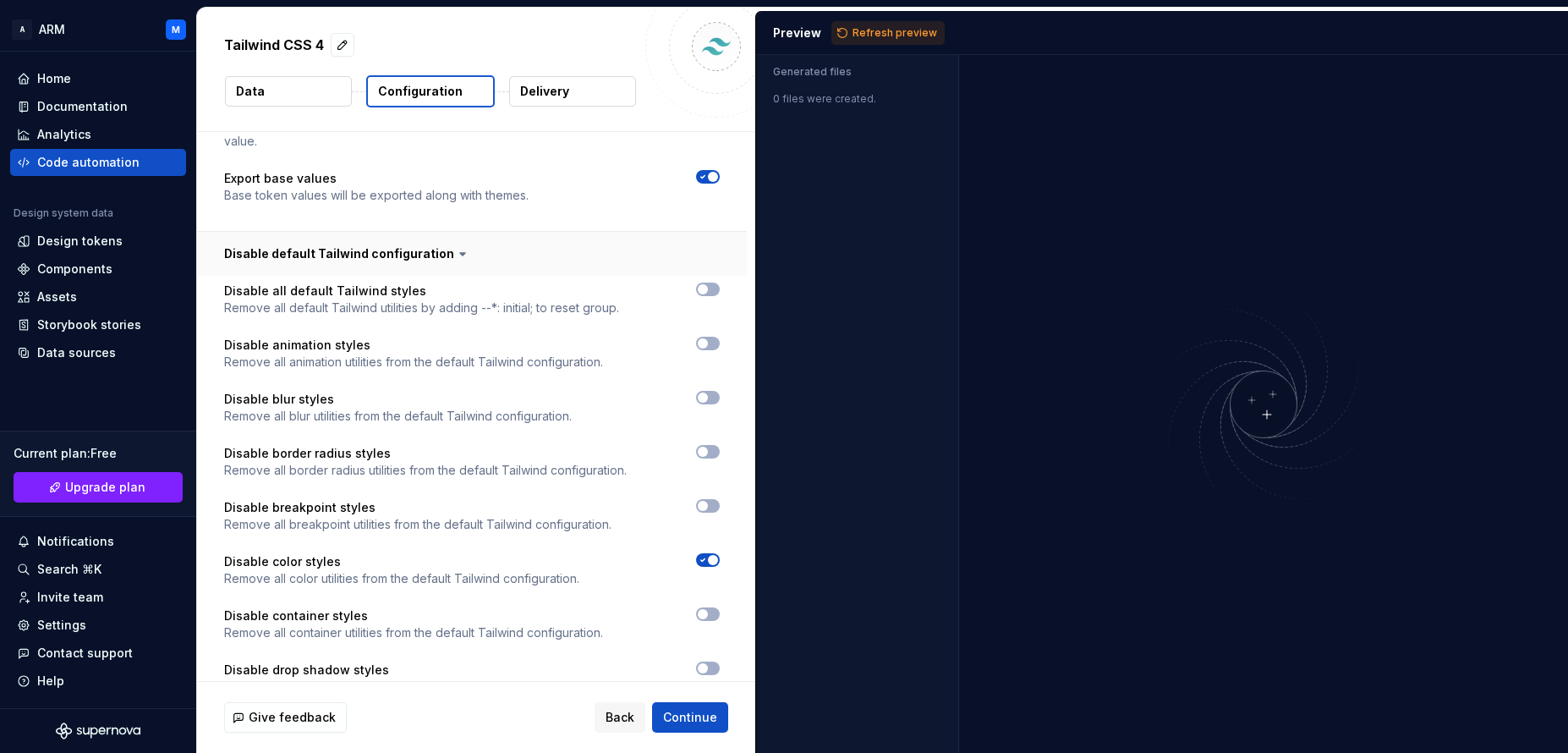
scroll to position [1045, 0]
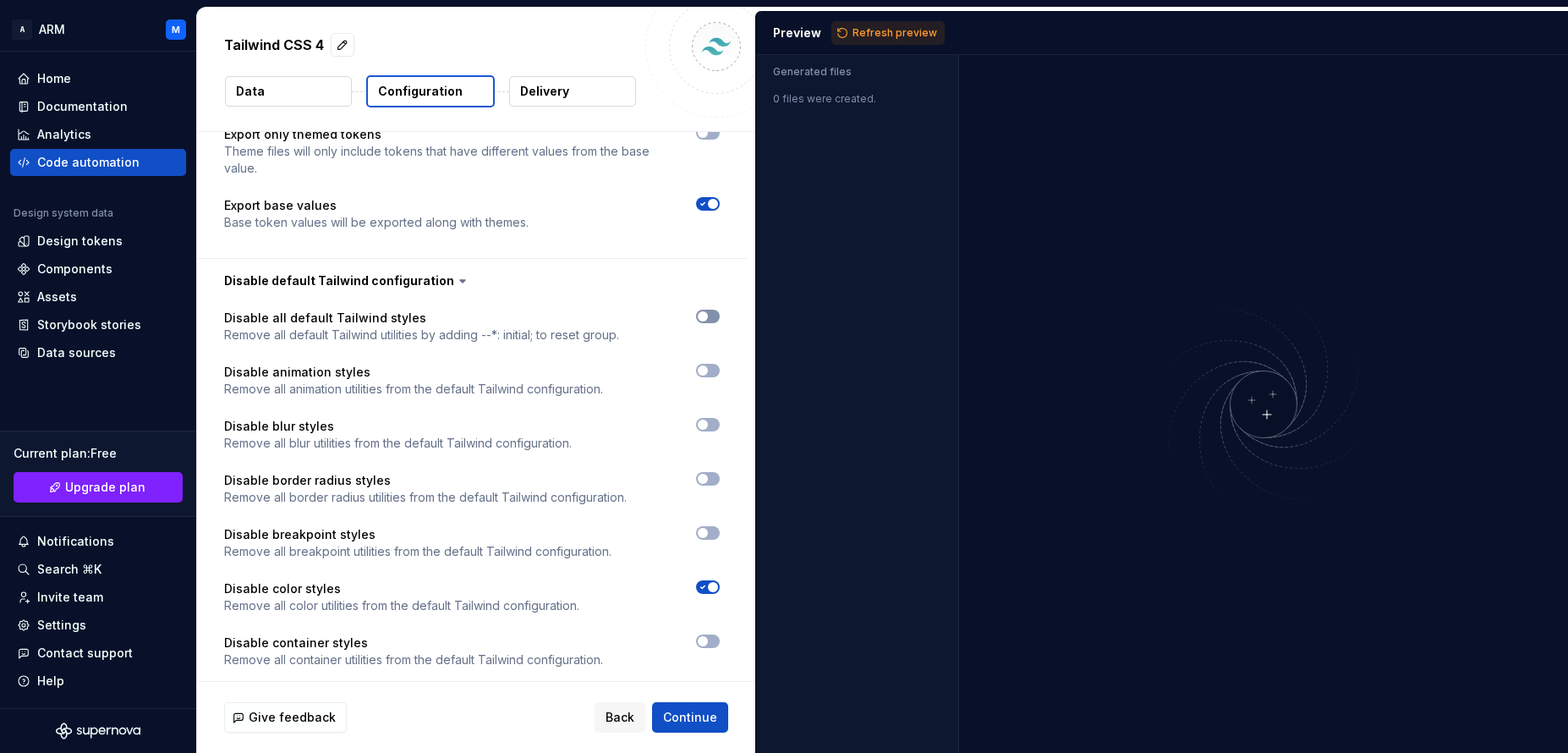
click at [709, 319] on icon "button" at bounding box center [702, 316] width 14 height 10
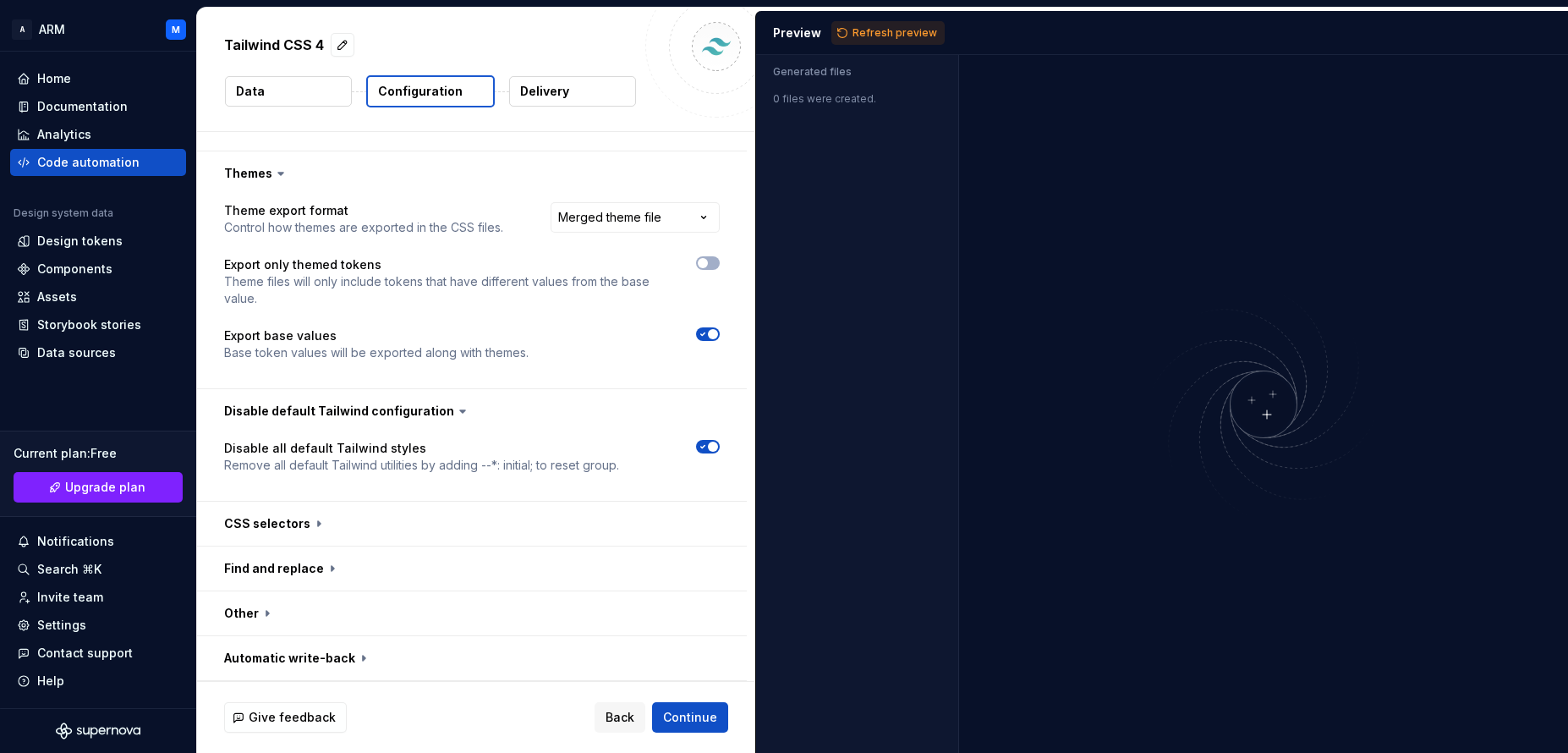
scroll to position [914, 0]
click at [301, 531] on button "button" at bounding box center [473, 523] width 550 height 44
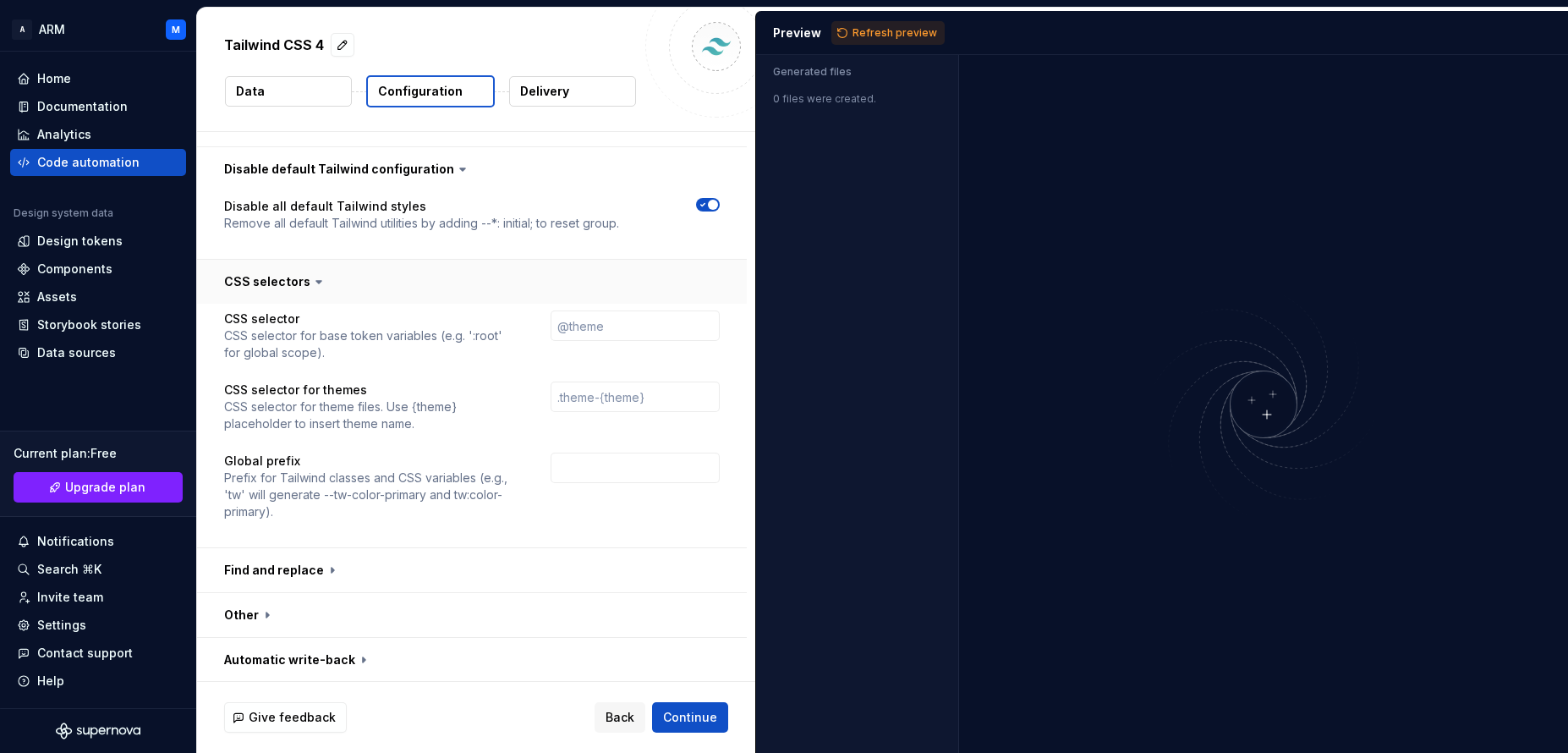
scroll to position [1158, 0]
click at [293, 281] on button "button" at bounding box center [473, 281] width 550 height 44
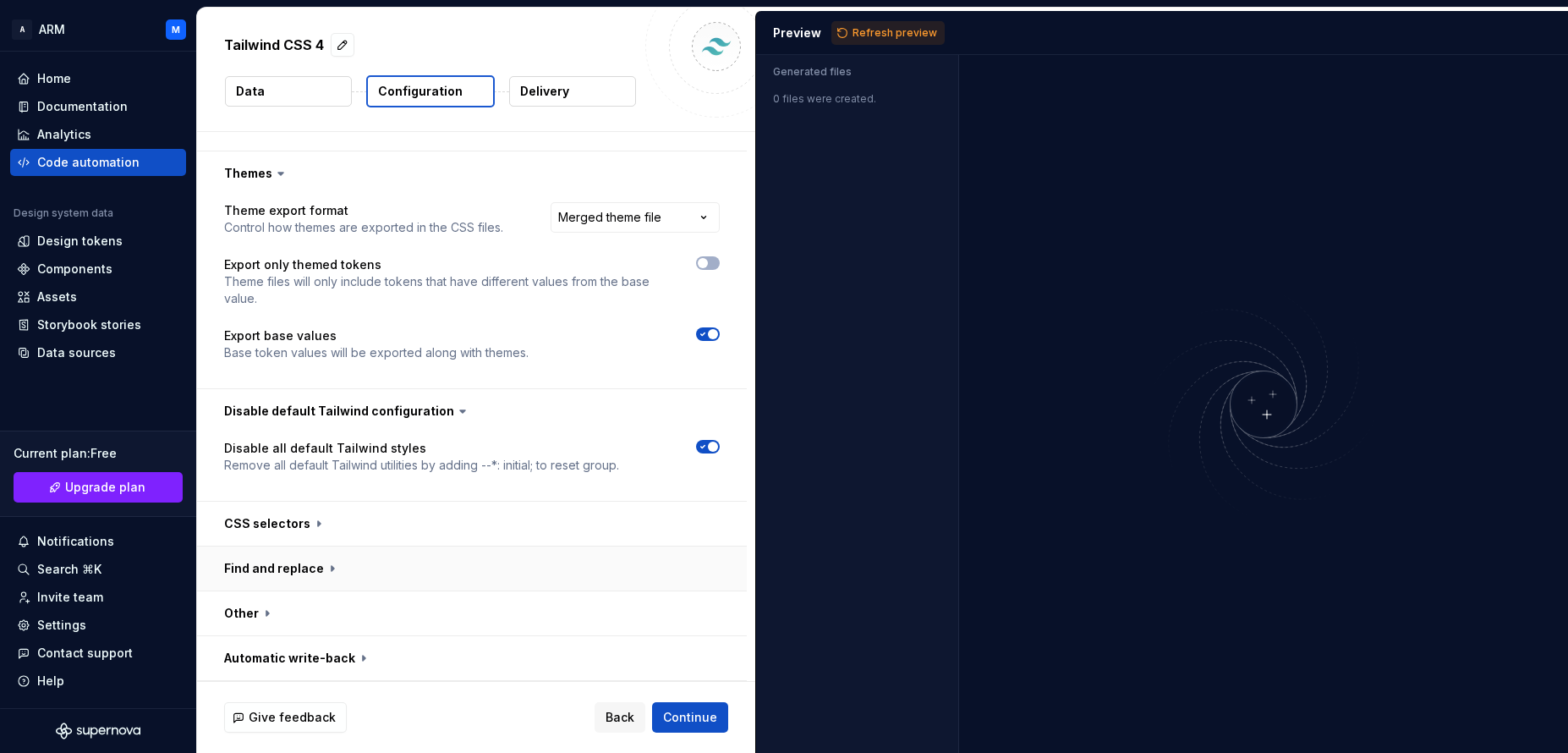
click at [289, 574] on button "button" at bounding box center [473, 568] width 550 height 44
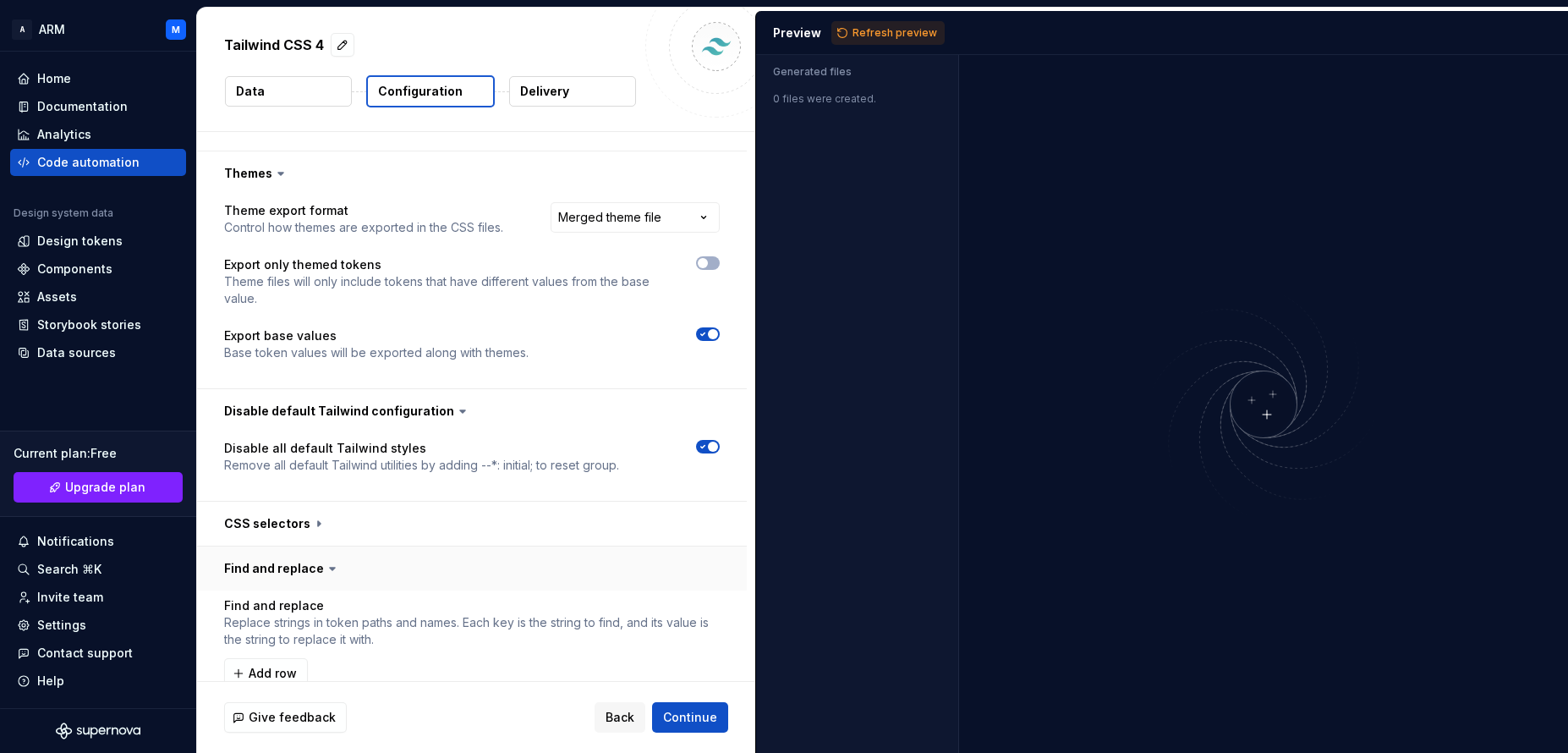
scroll to position [1039, 0]
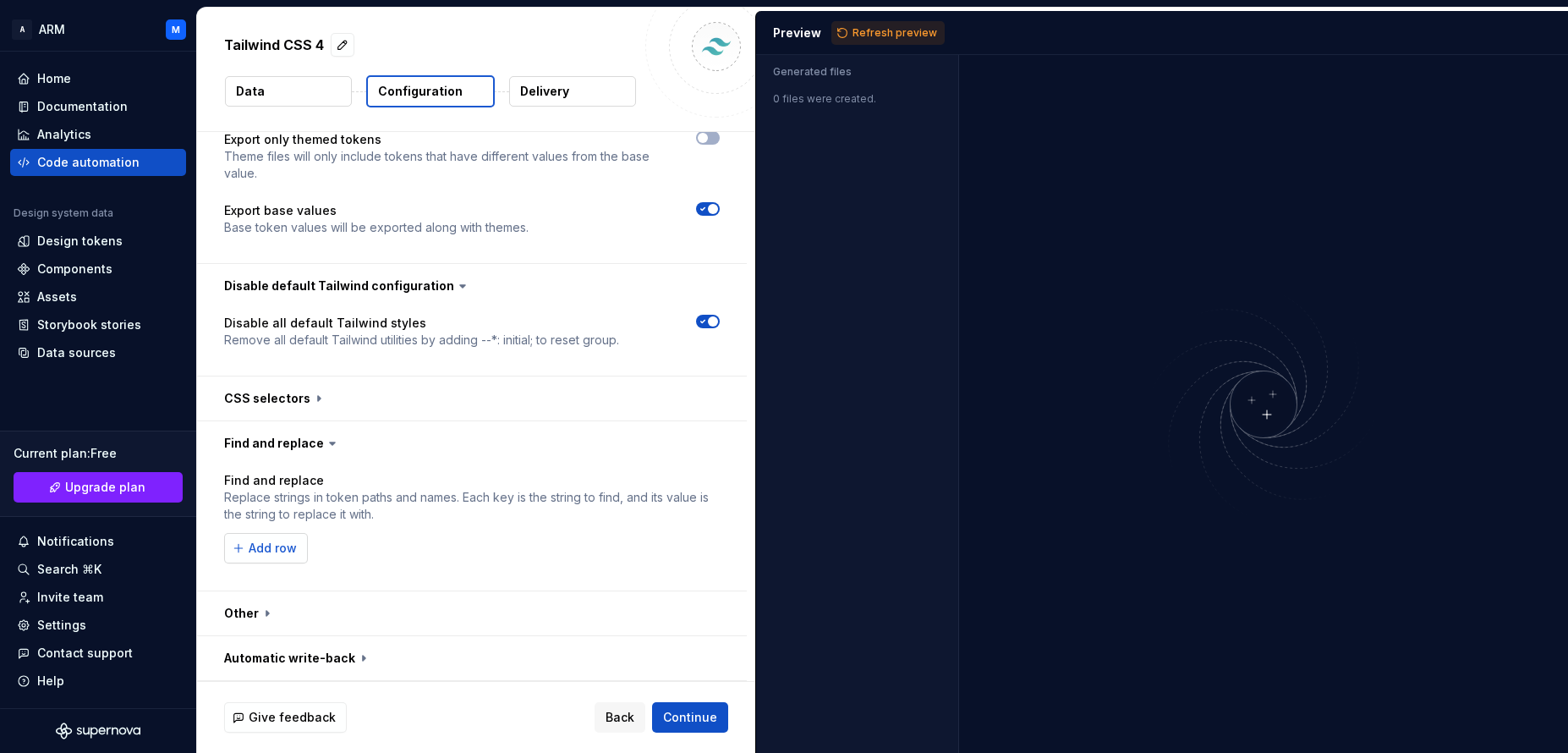
click at [273, 547] on span "Add row" at bounding box center [272, 548] width 48 height 17
click at [333, 545] on input "text" at bounding box center [339, 547] width 229 height 30
type input "colors"
click at [475, 579] on div "Add row" at bounding box center [472, 585] width 496 height 30
click at [863, 40] on button "Refresh preview" at bounding box center [888, 33] width 114 height 24
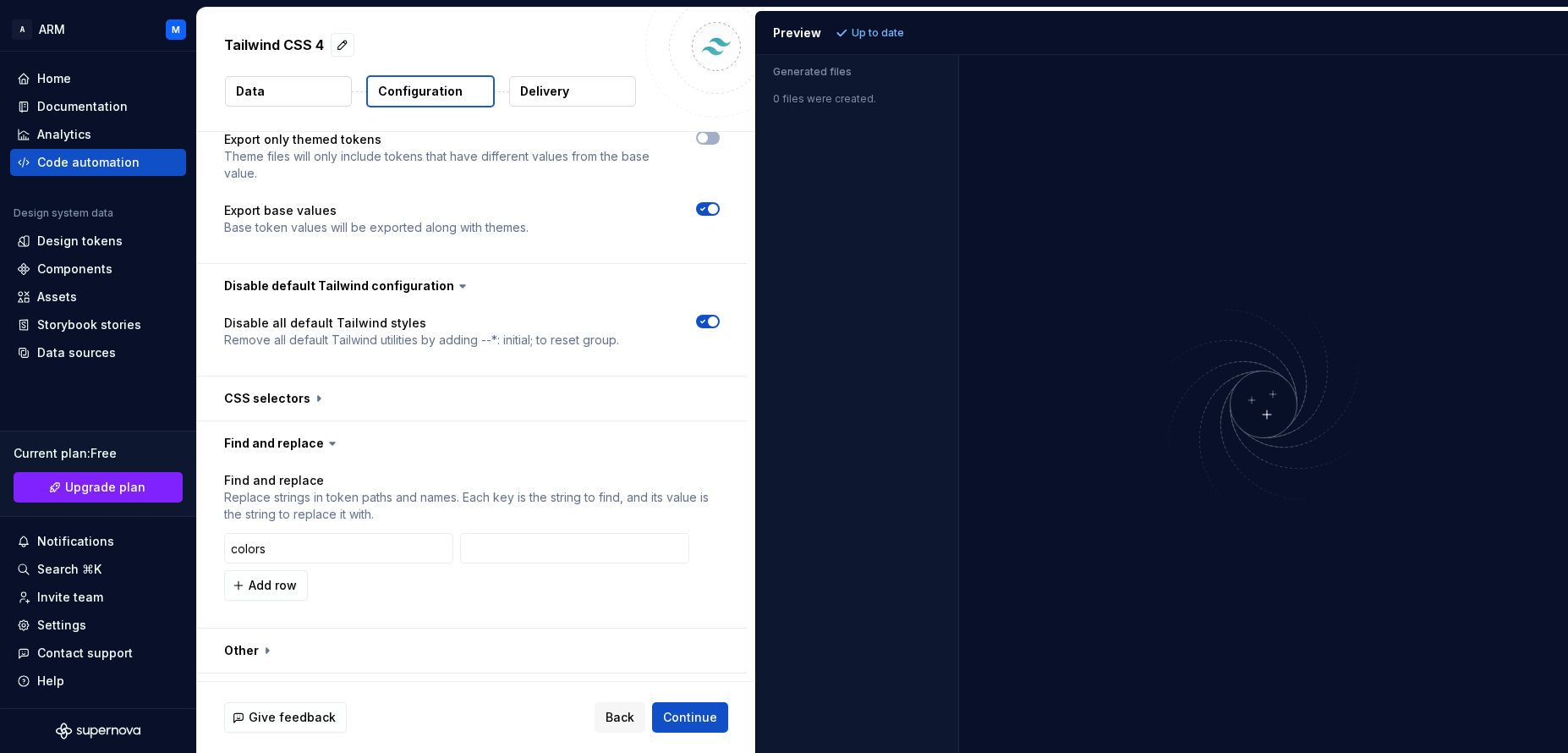
scroll to position [1077, 0]
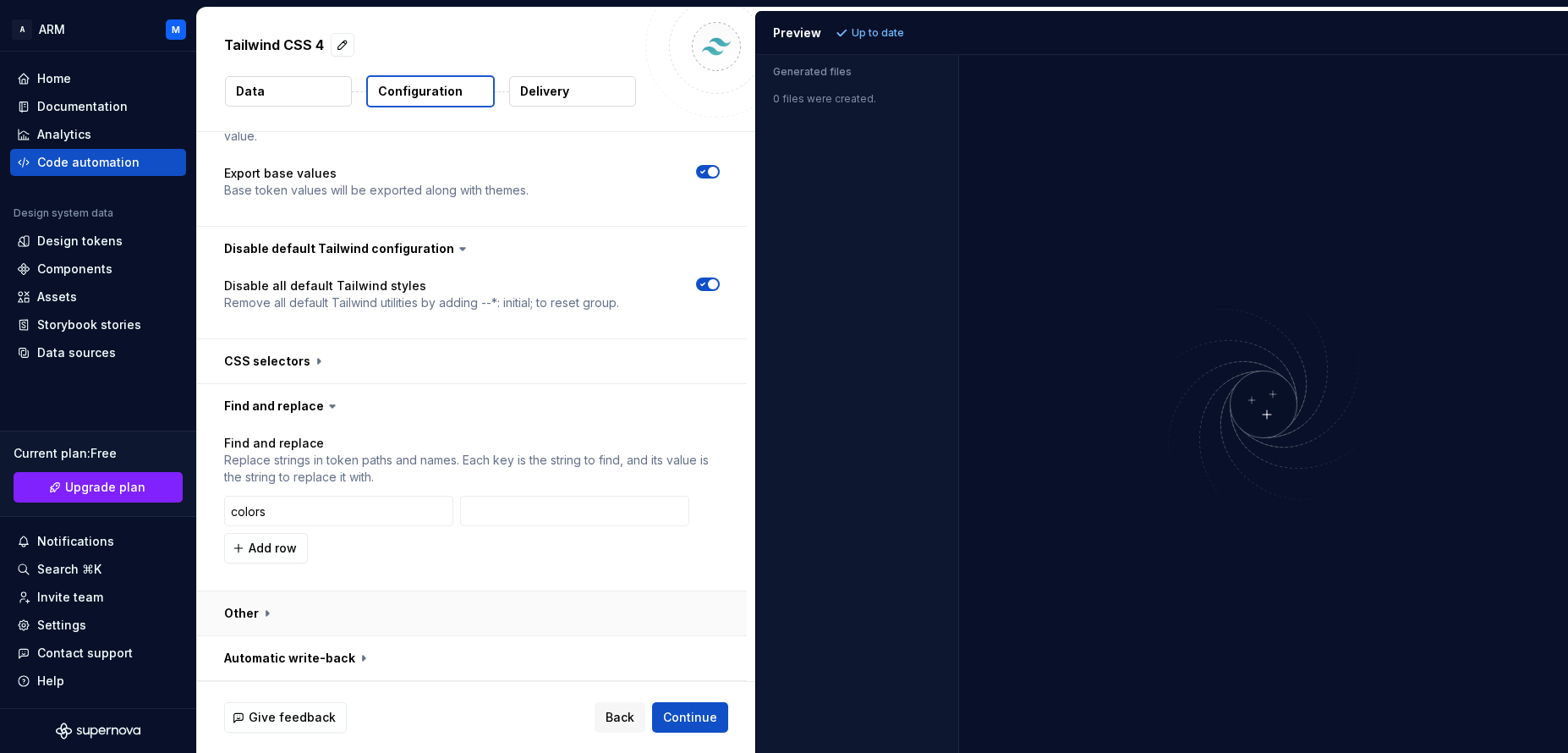
click at [249, 605] on button "button" at bounding box center [473, 614] width 550 height 44
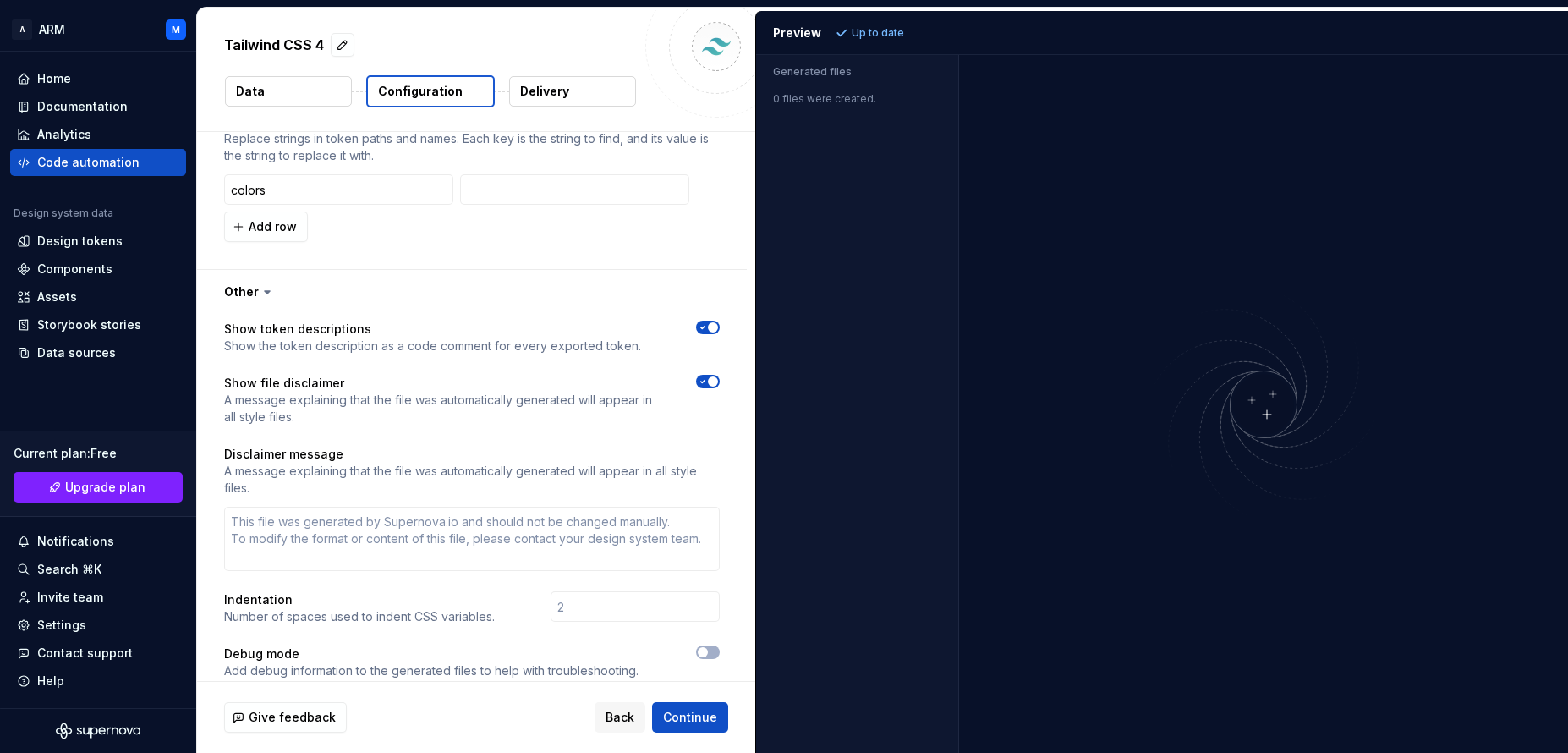
scroll to position [1469, 0]
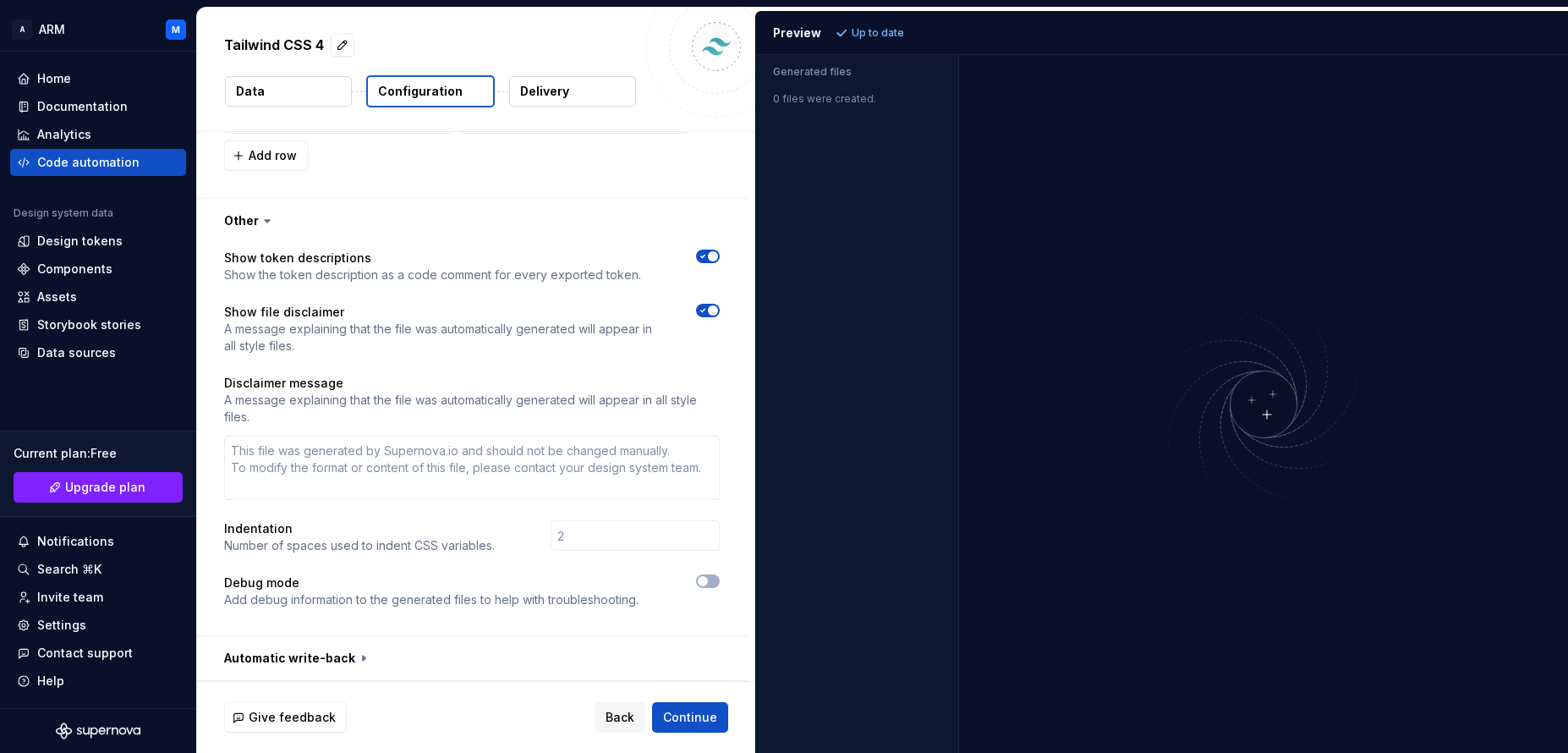
click at [714, 254] on span "button" at bounding box center [712, 256] width 10 height 10
click at [702, 258] on span "button" at bounding box center [702, 256] width 10 height 10
click at [343, 658] on button "button" at bounding box center [473, 658] width 550 height 44
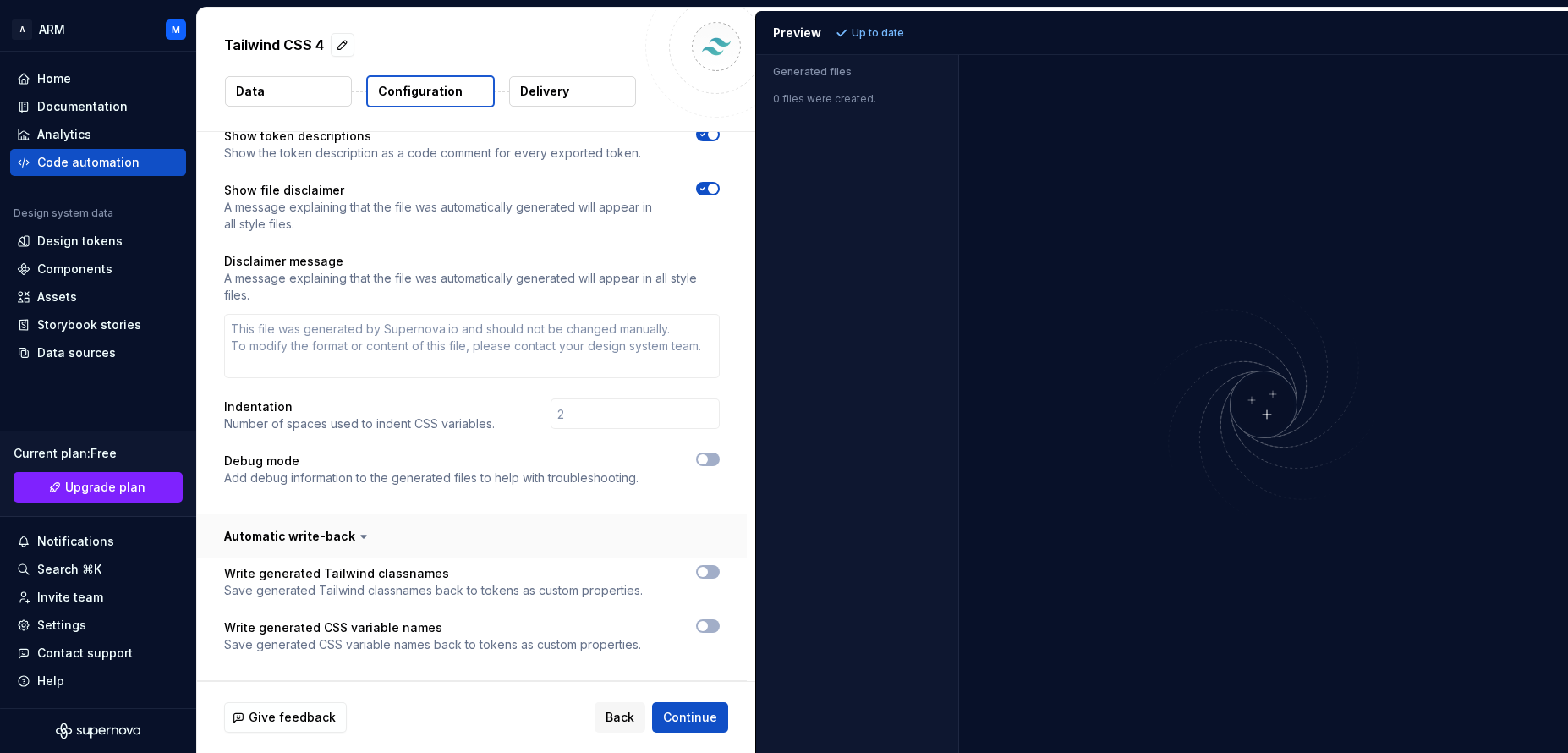
scroll to position [200, 0]
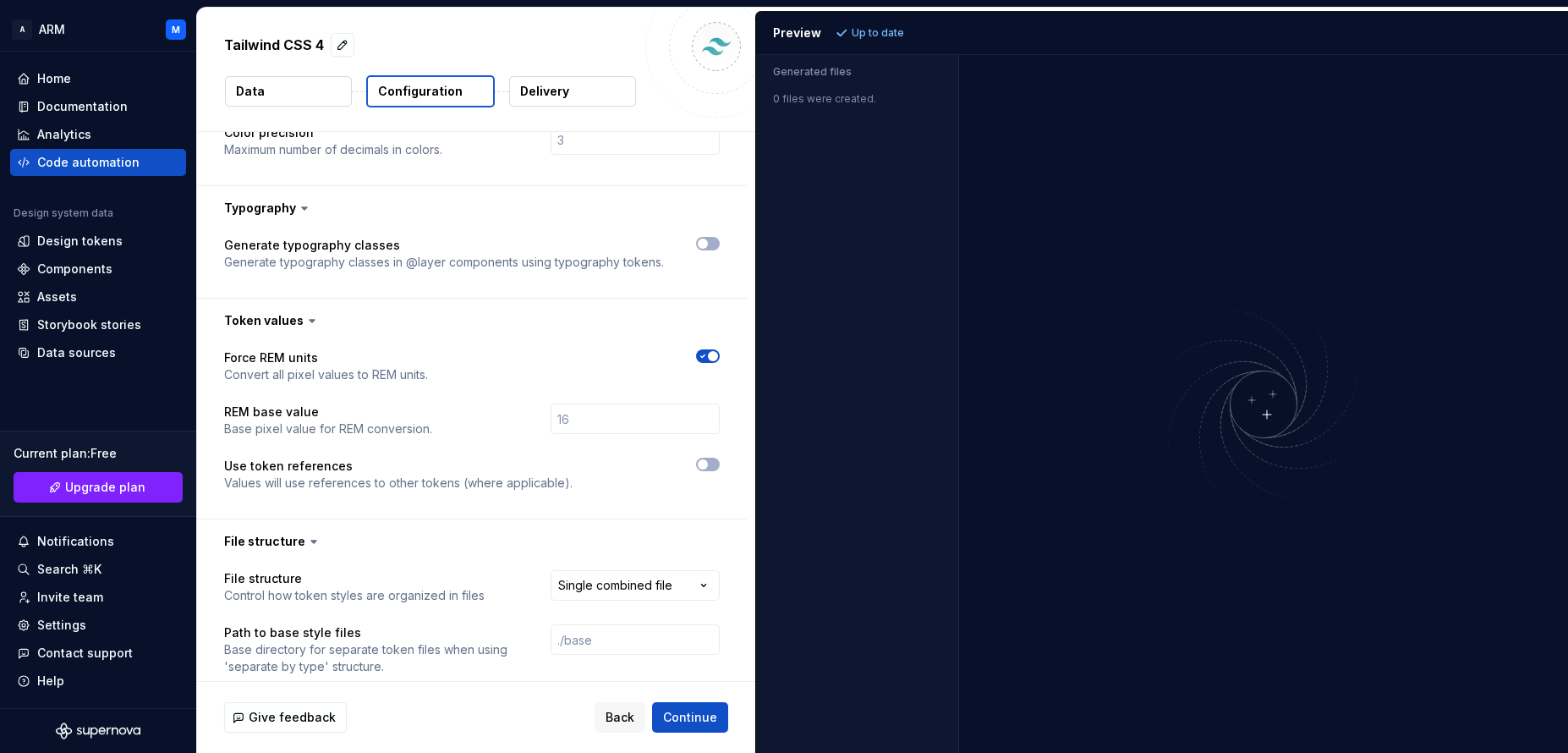
click at [567, 88] on p "Delivery" at bounding box center [545, 91] width 49 height 17
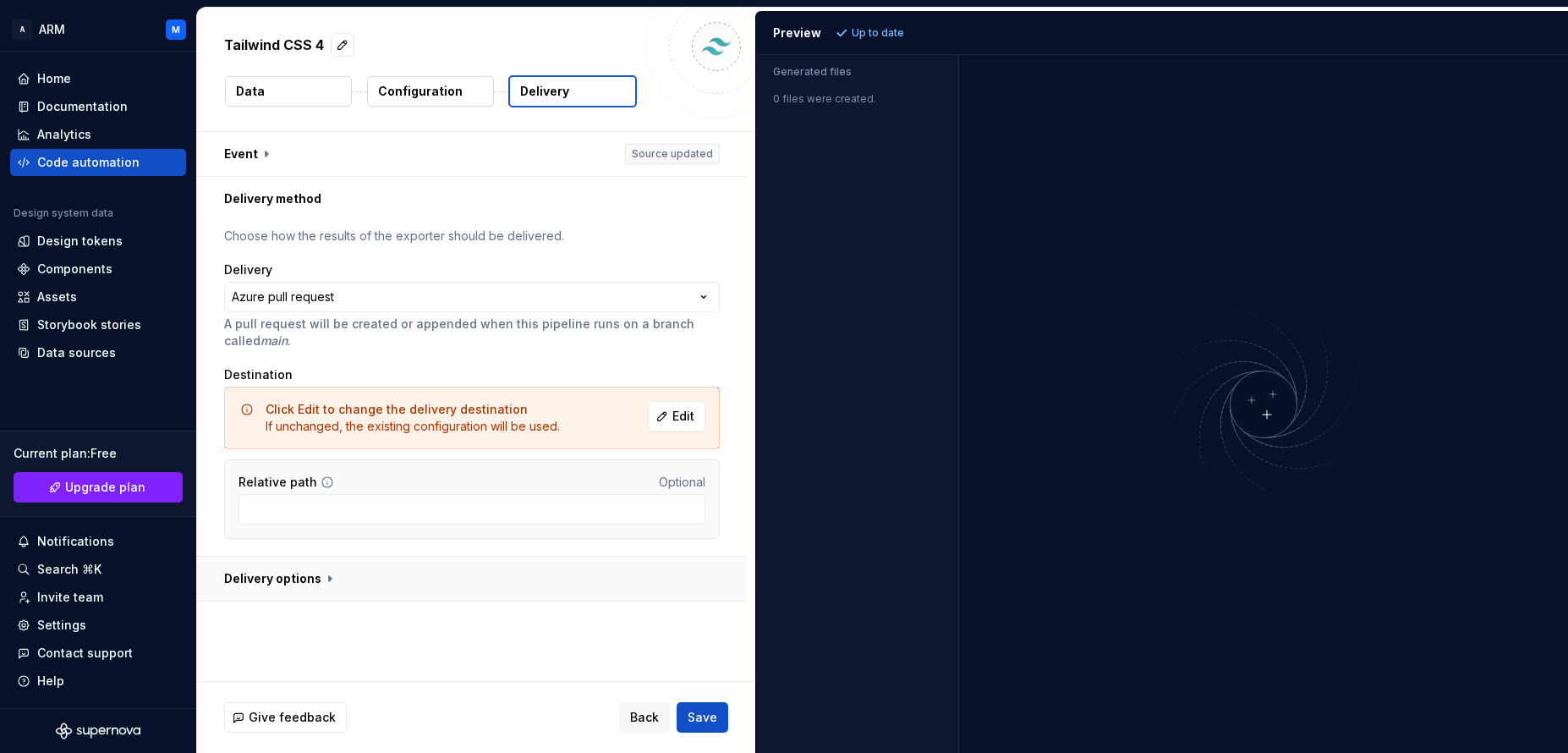
click at [307, 582] on button "button" at bounding box center [473, 579] width 550 height 44
type textarea "*"
click at [275, 96] on button "Data" at bounding box center [288, 90] width 126 height 30
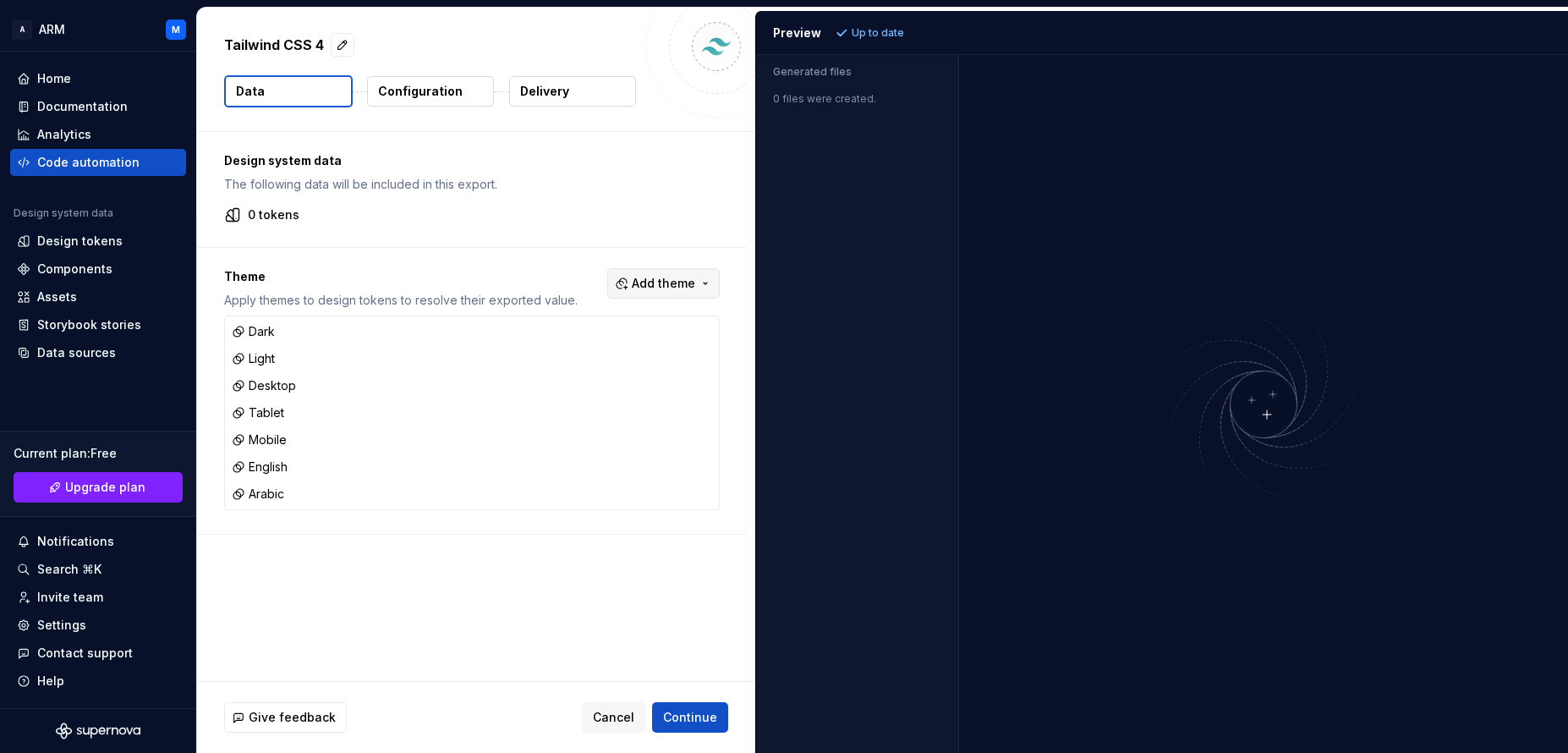
click at [698, 277] on button "Add theme" at bounding box center [664, 283] width 113 height 30
click at [698, 277] on html "A ARM M Home Documentation Analytics Code automation Design system data Design …" at bounding box center [784, 376] width 1568 height 753
click at [82, 246] on div "Design tokens" at bounding box center [79, 241] width 86 height 17
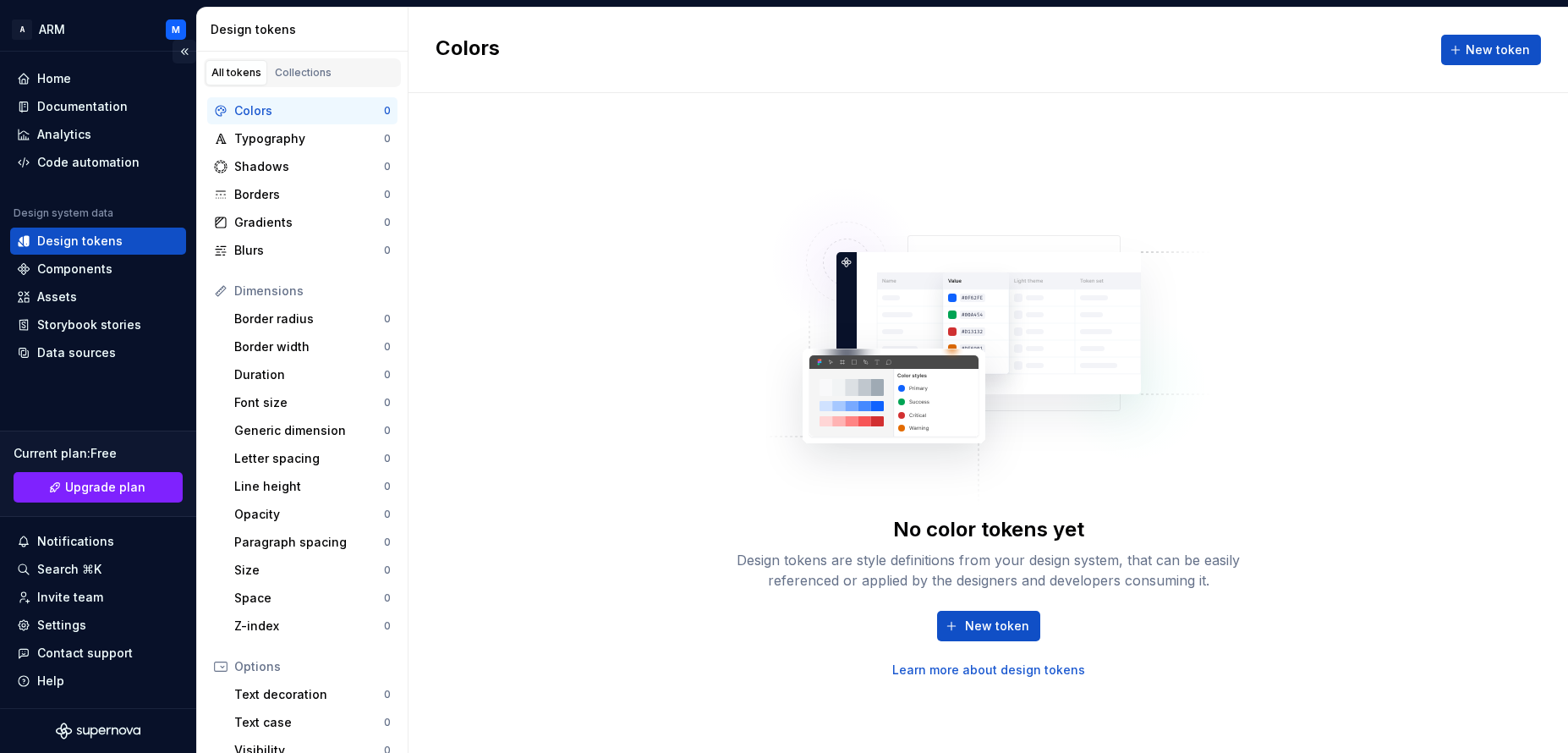
click at [183, 54] on button "Collapse sidebar" at bounding box center [185, 52] width 24 height 24
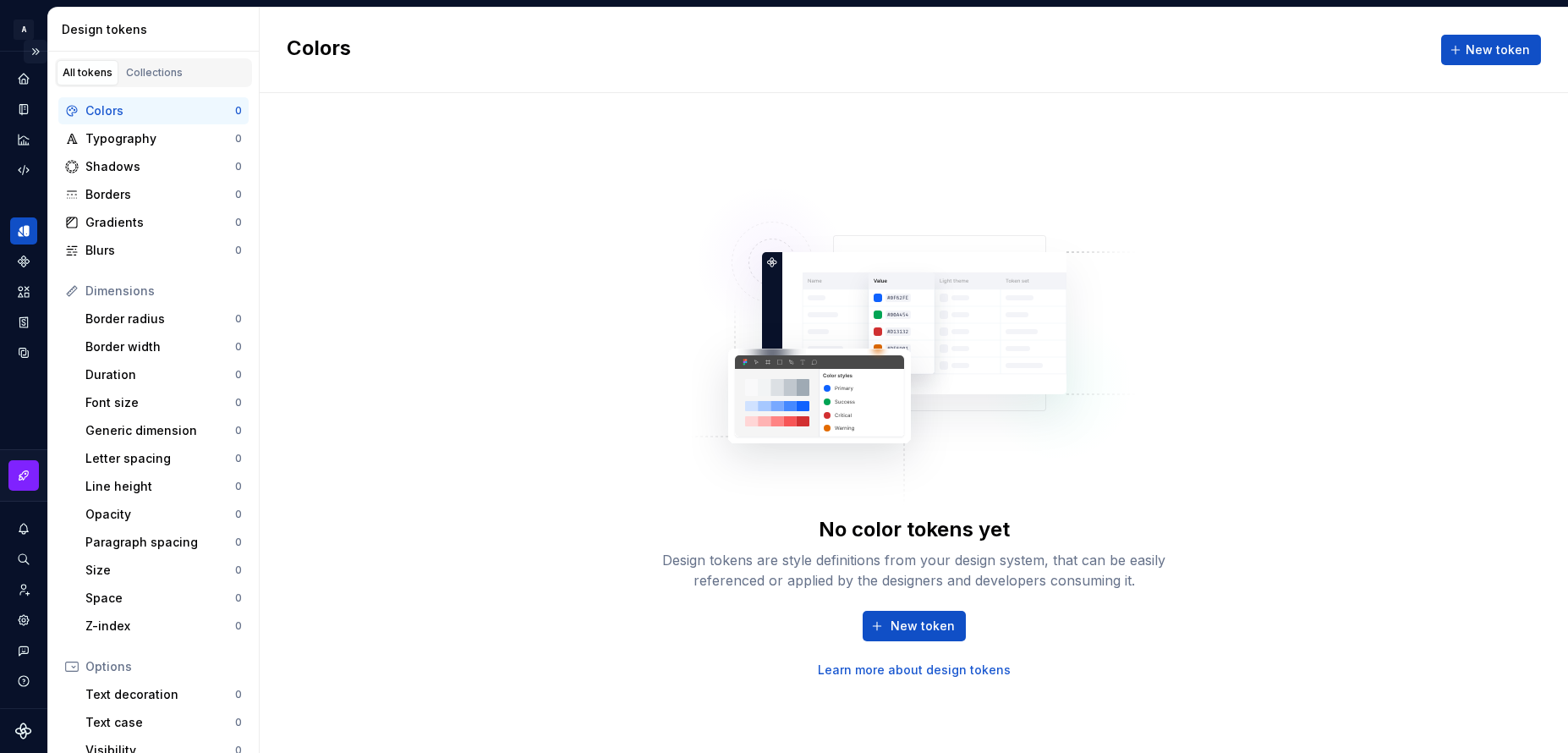
click at [34, 55] on button "Expand sidebar" at bounding box center [36, 52] width 24 height 24
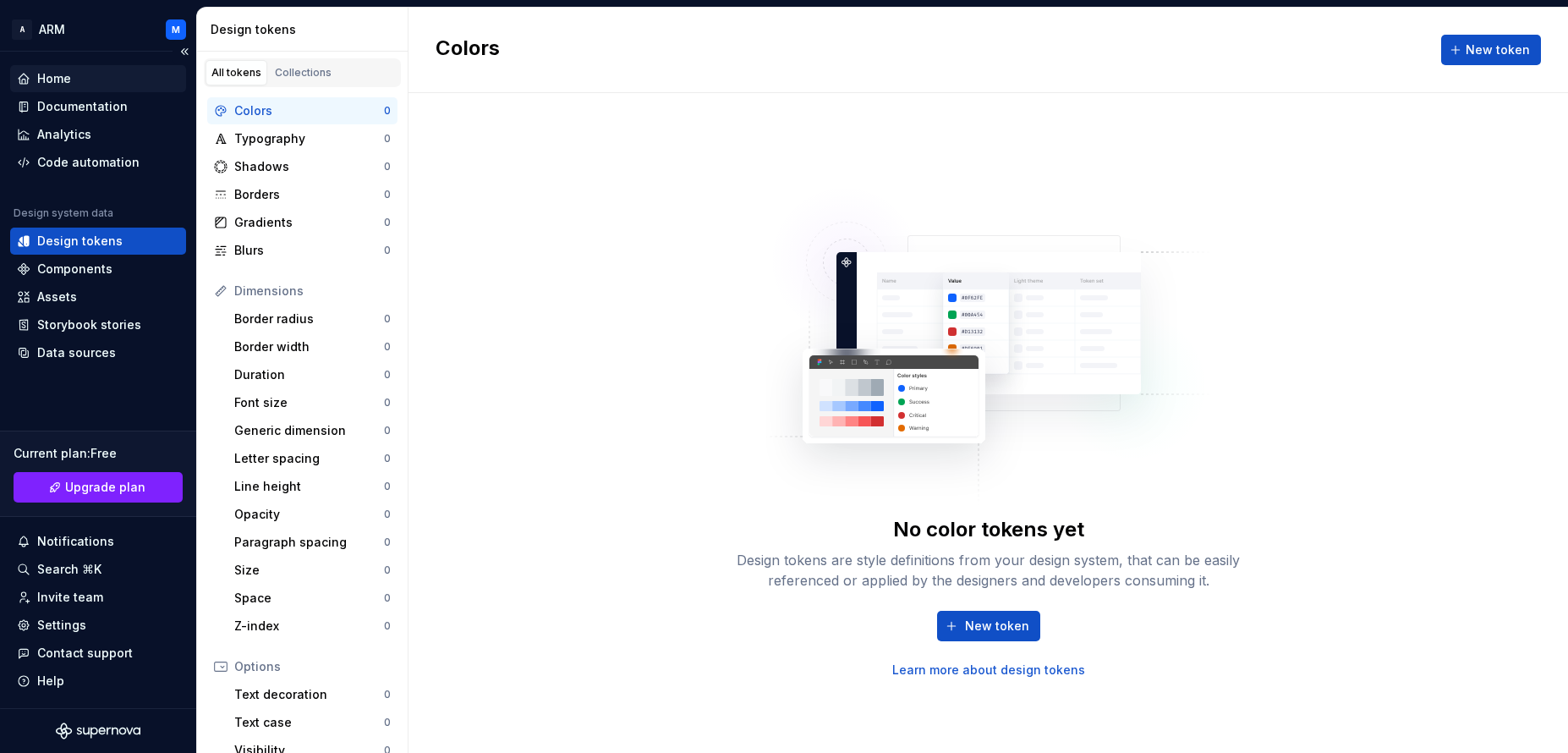
click at [66, 83] on div "Home" at bounding box center [54, 78] width 34 height 17
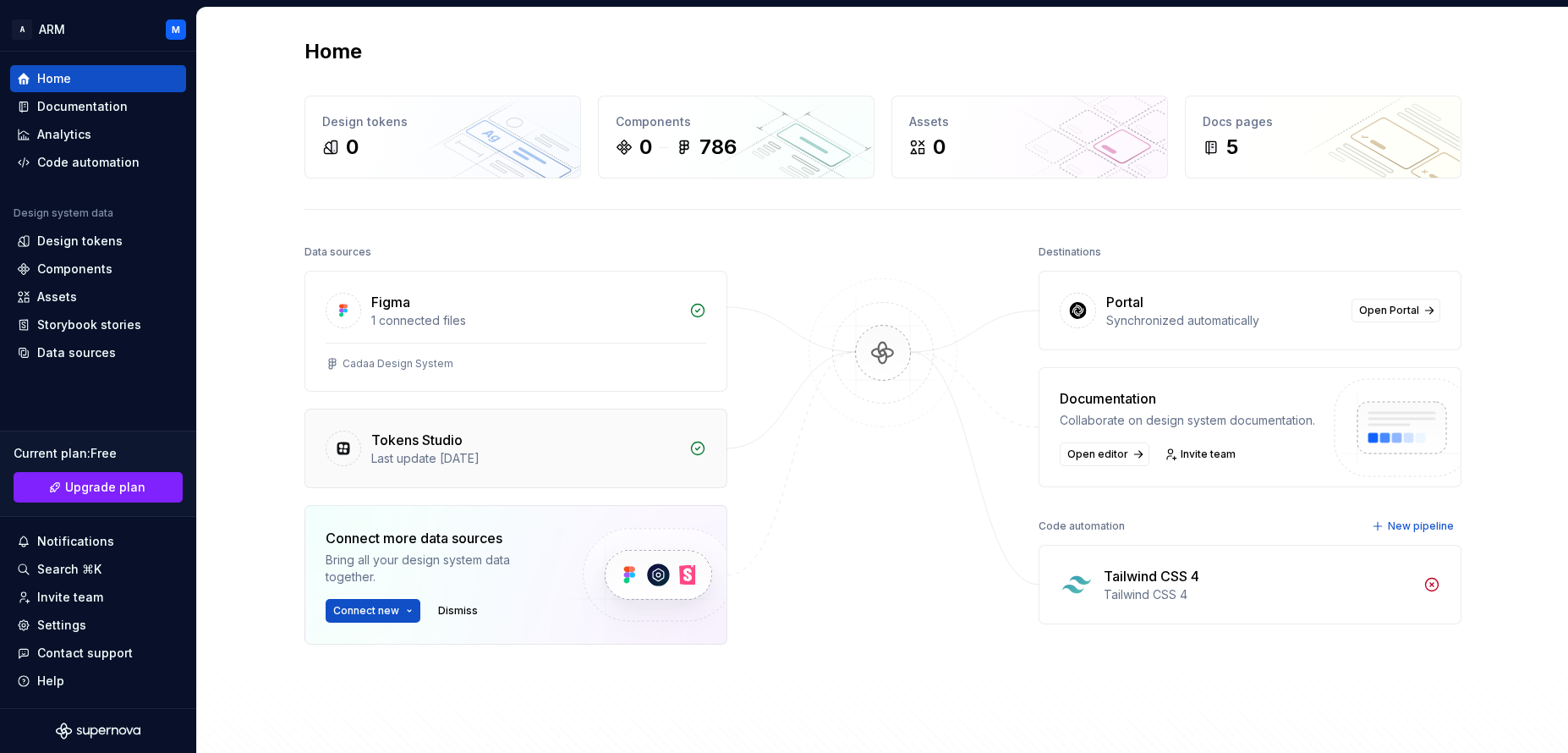
click at [445, 447] on div "Tokens Studio" at bounding box center [416, 440] width 91 height 20
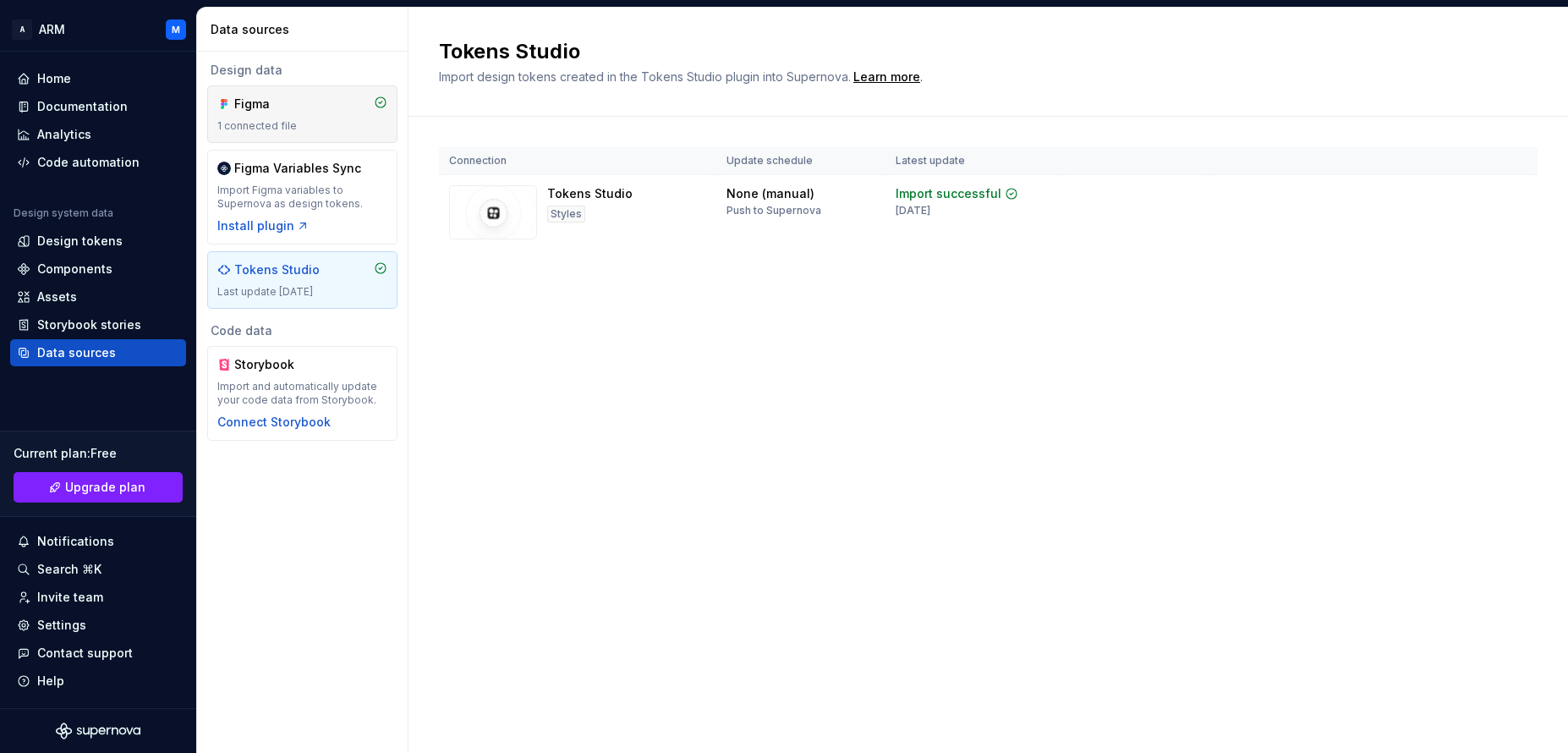
click at [286, 110] on div "Figma" at bounding box center [275, 104] width 81 height 17
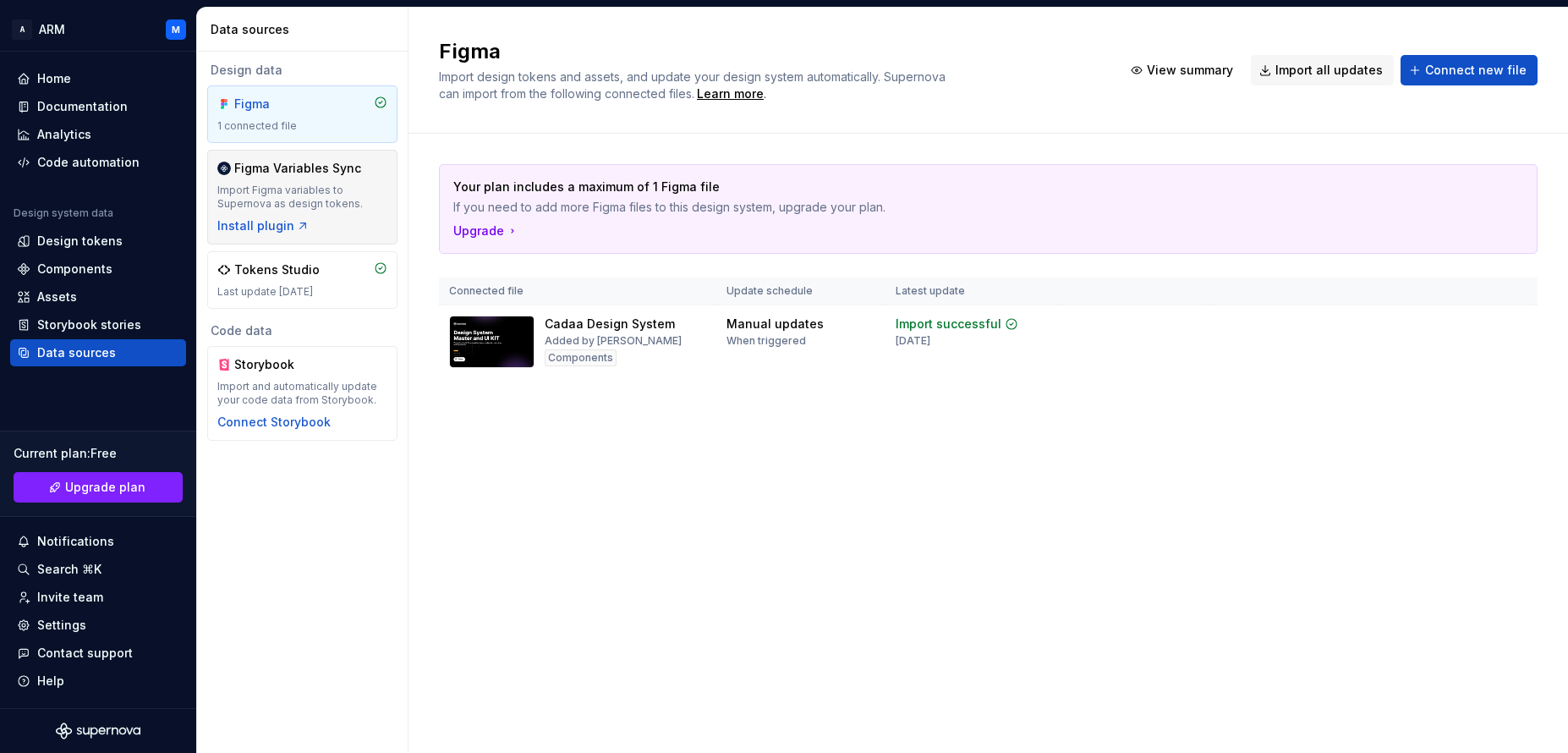
click at [287, 170] on div "Figma Variables Sync" at bounding box center [297, 168] width 126 height 17
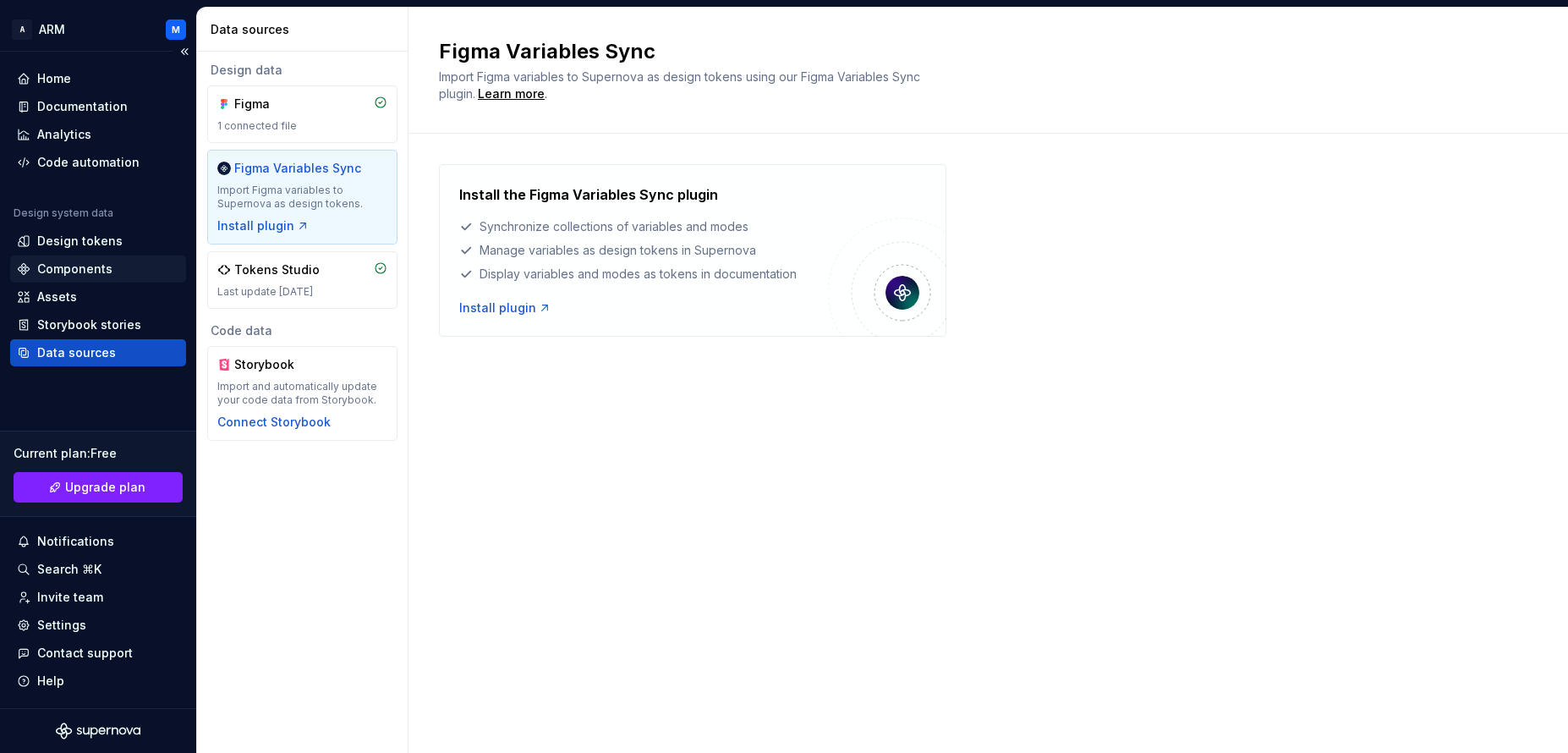
click at [66, 272] on div "Components" at bounding box center [75, 269] width 76 height 17
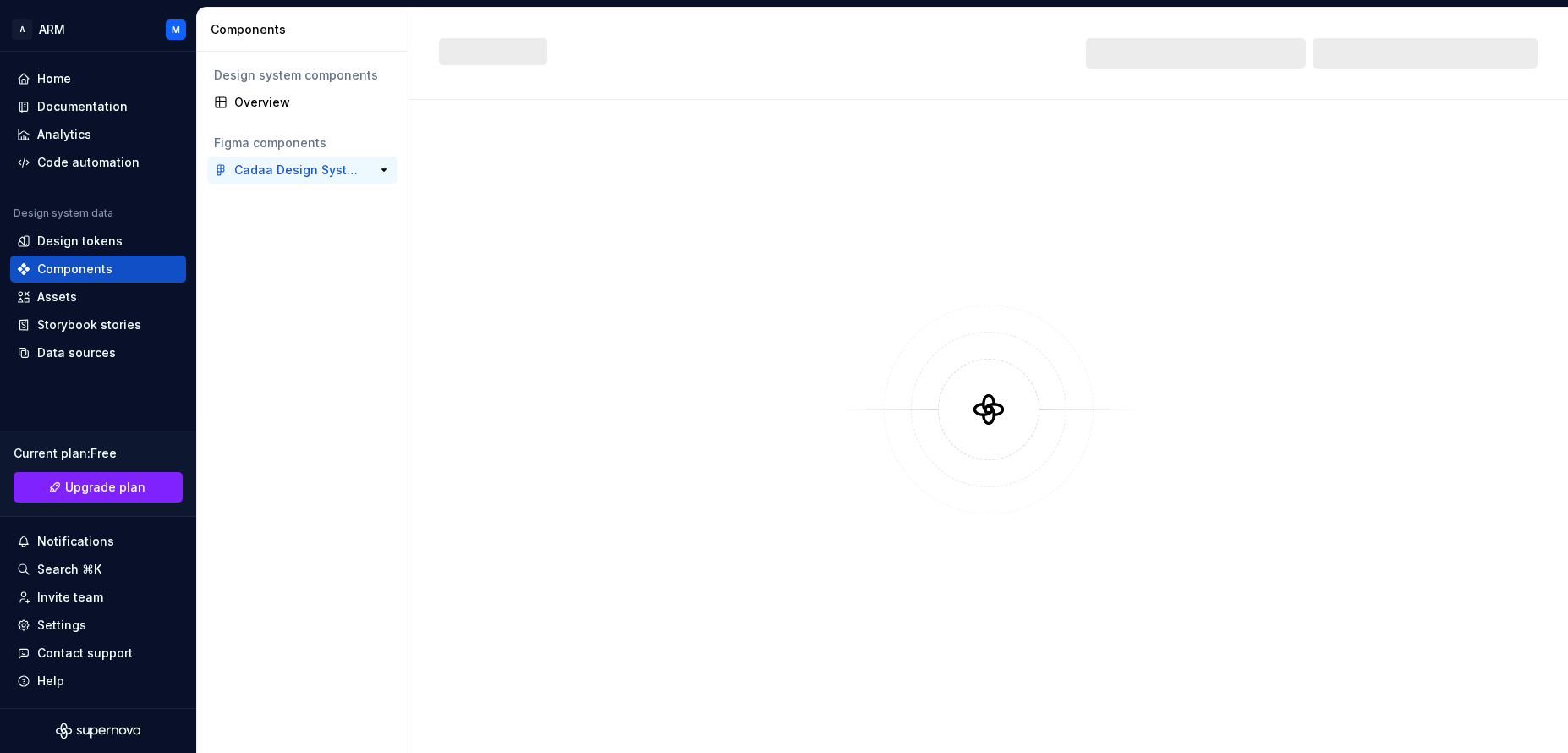
click at [278, 173] on div "Cadaa Design System" at bounding box center [297, 170] width 126 height 17
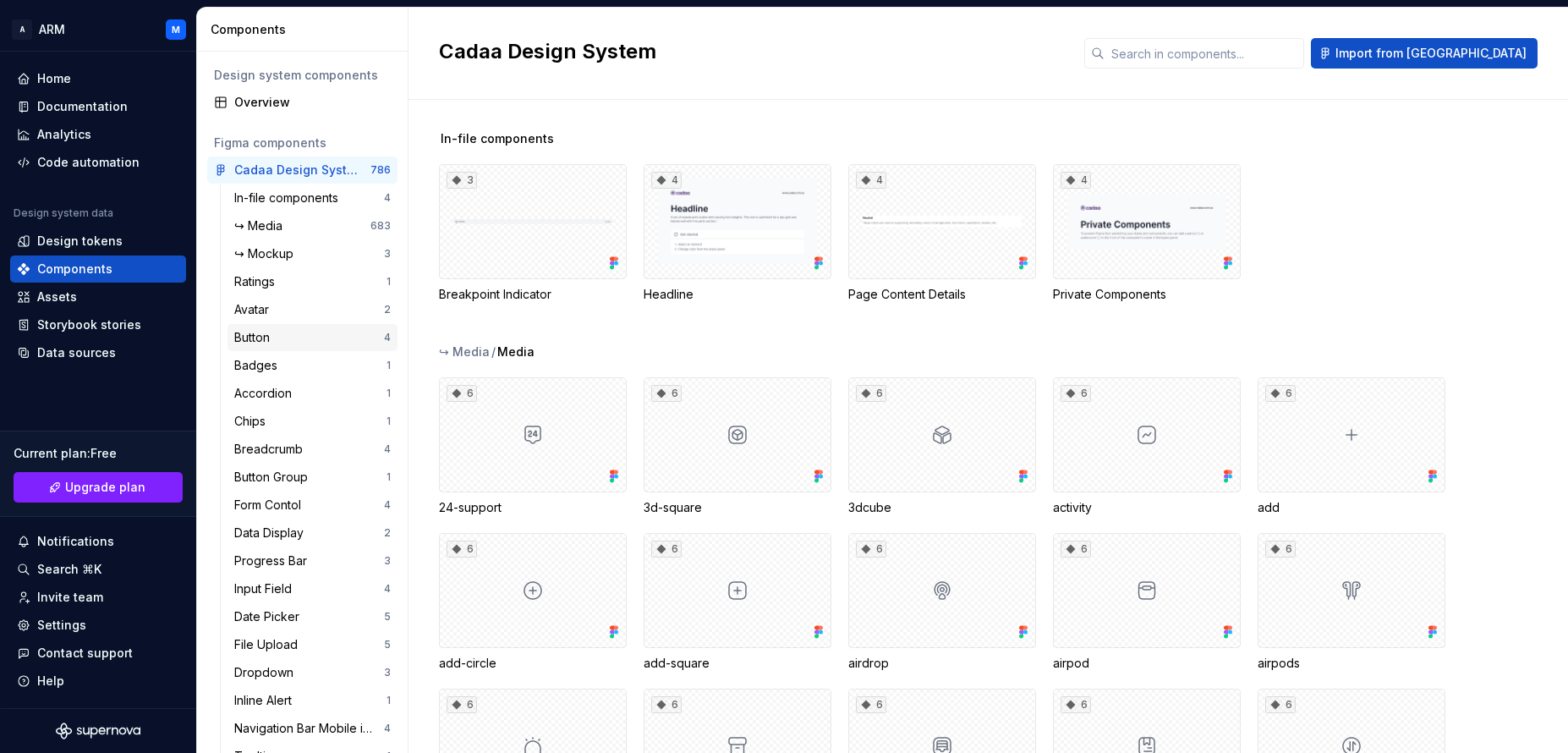
click at [255, 337] on div "Button" at bounding box center [256, 338] width 42 height 17
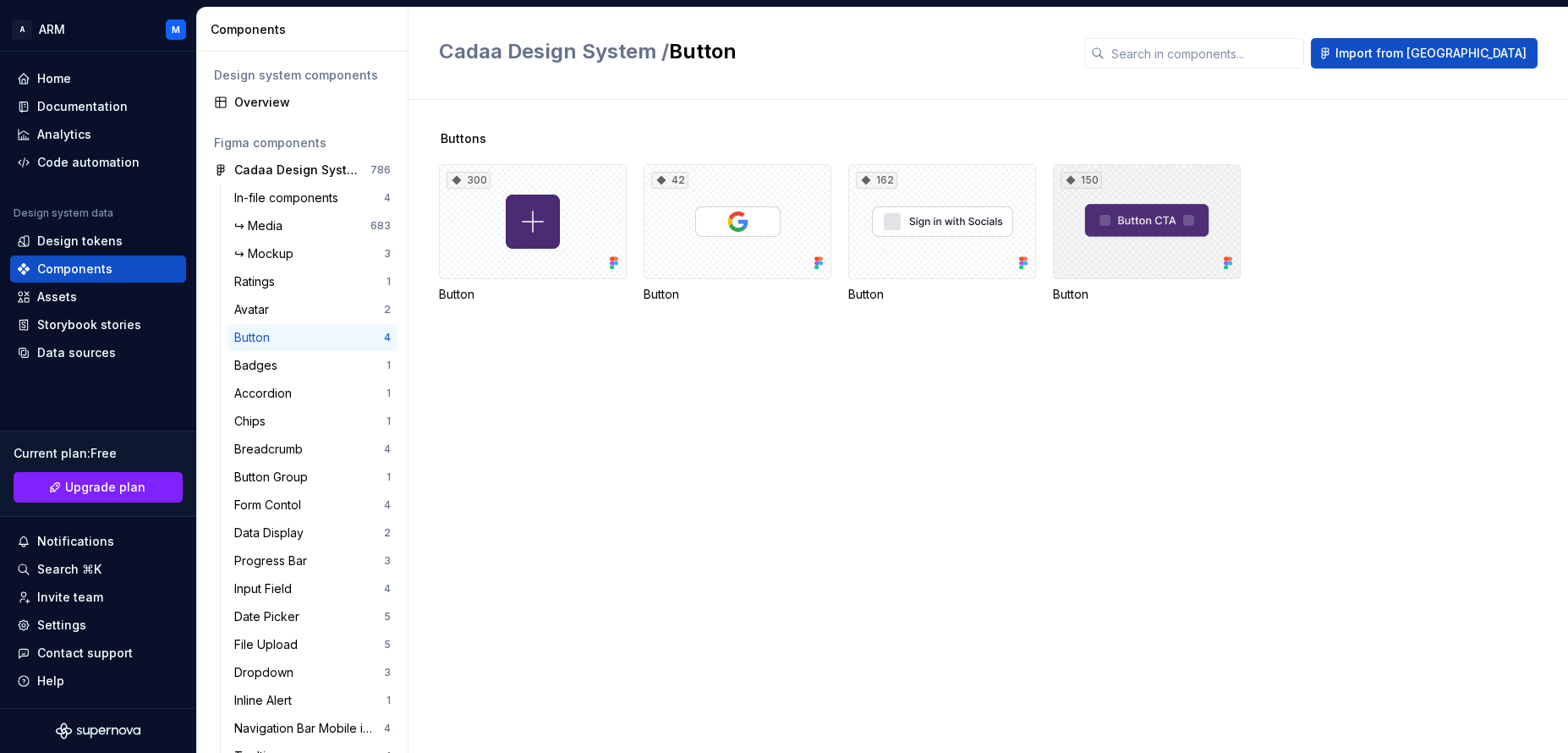
click at [1127, 244] on div "150" at bounding box center [1146, 221] width 187 height 115
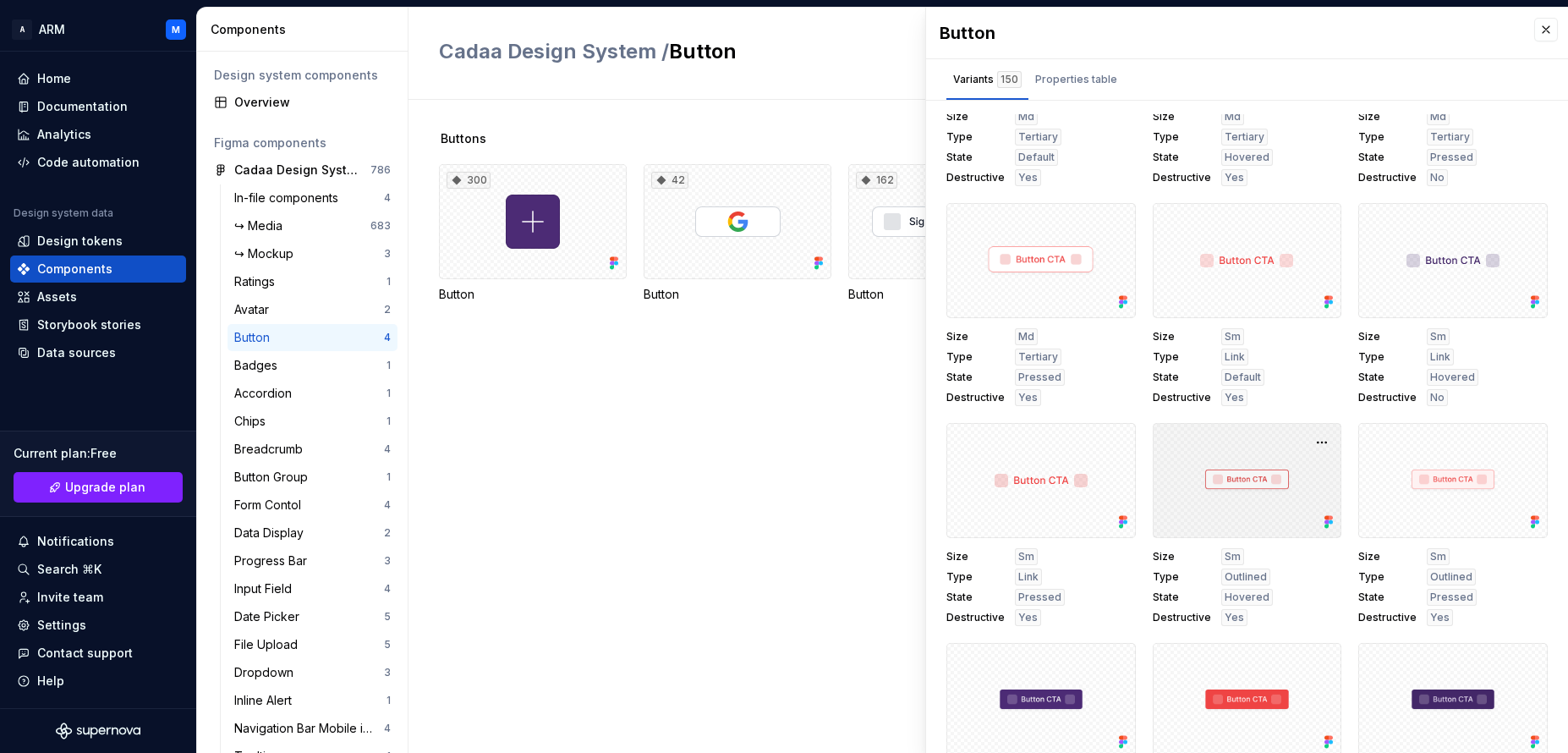
scroll to position [2348, 0]
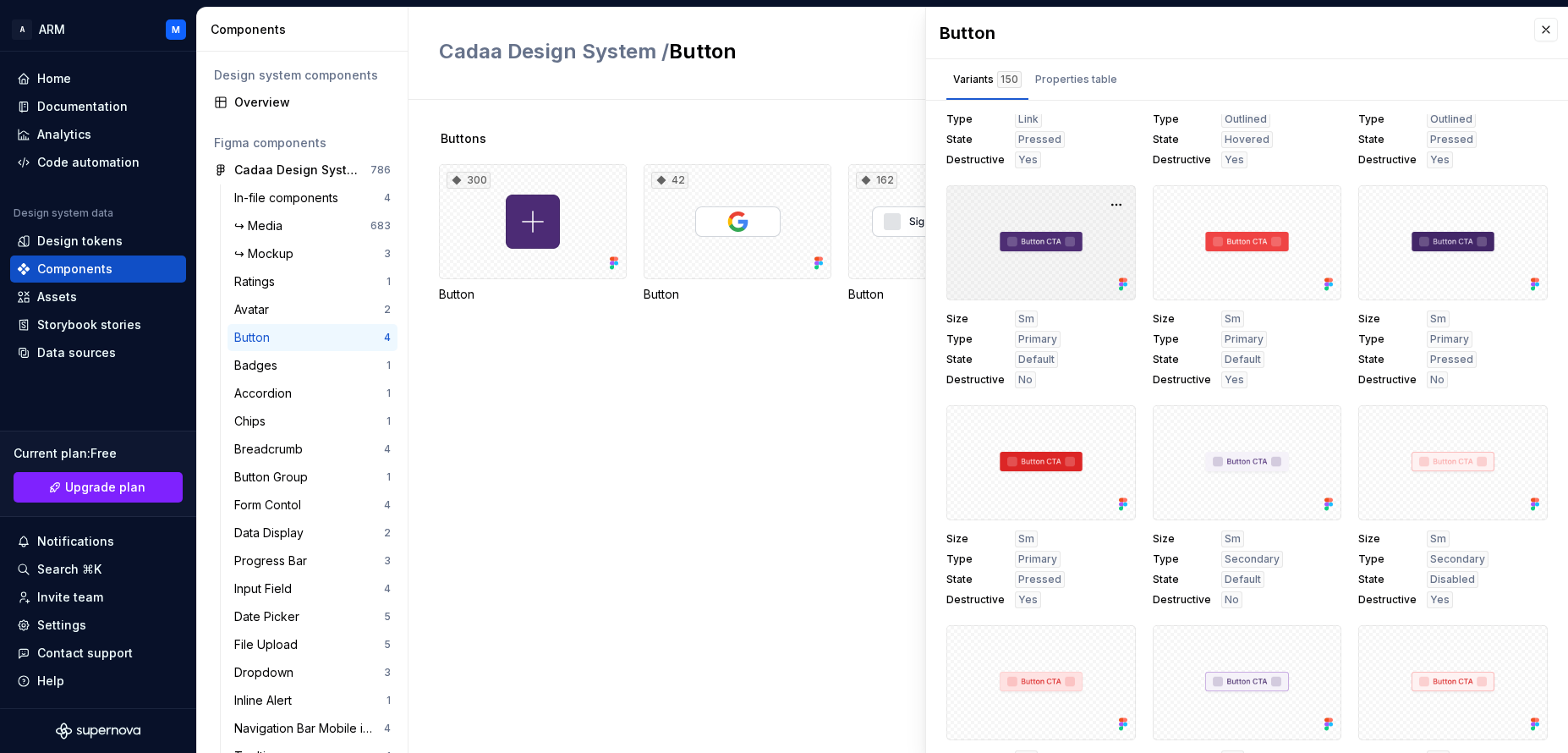
click at [1042, 248] on div at bounding box center [1041, 243] width 189 height 115
click at [1107, 207] on button "button" at bounding box center [1117, 205] width 24 height 24
click at [1060, 240] on div "Open in [GEOGRAPHIC_DATA]" at bounding box center [1053, 254] width 110 height 51
click at [1535, 32] on button "button" at bounding box center [1547, 30] width 24 height 24
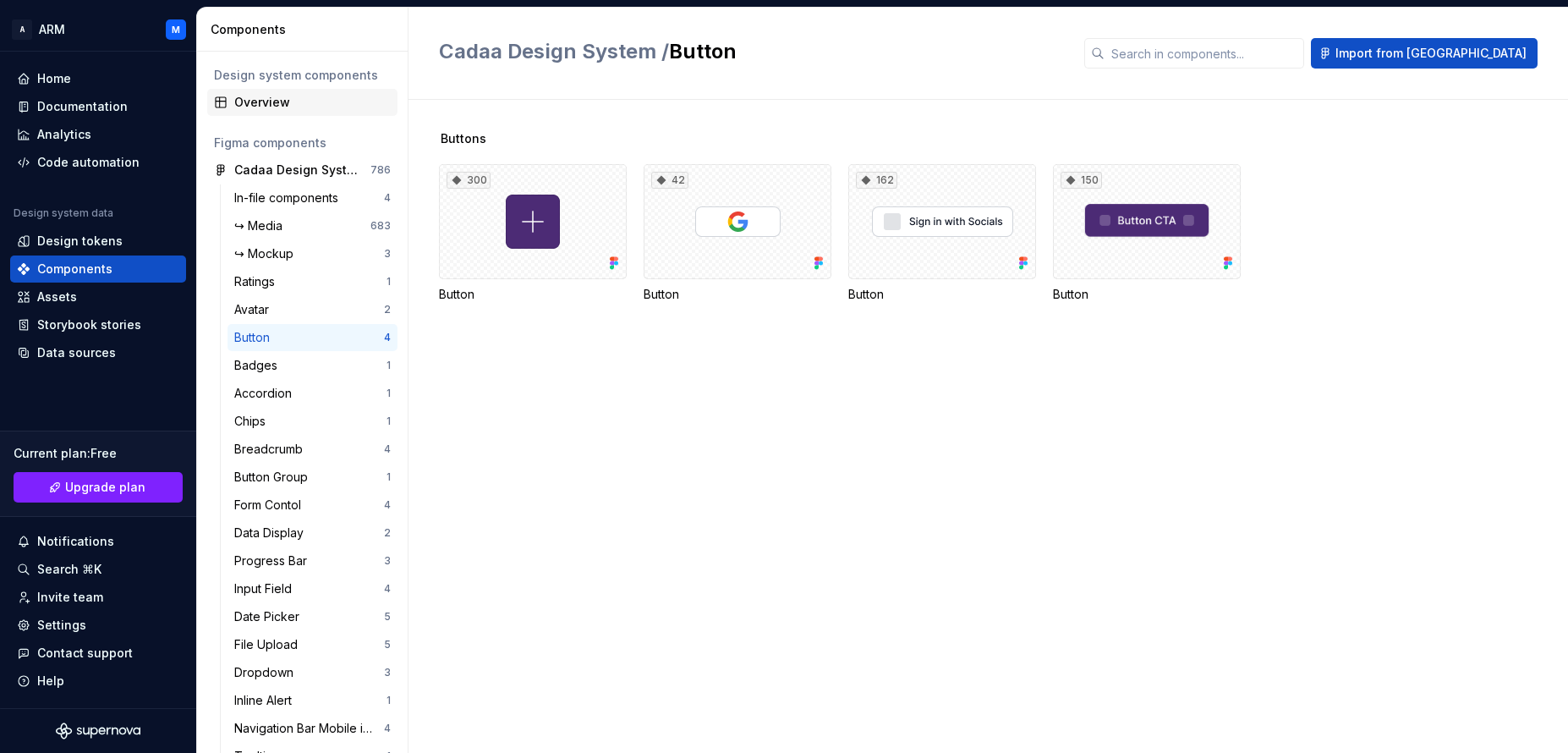
click at [257, 95] on div "Overview" at bounding box center [313, 102] width 157 height 17
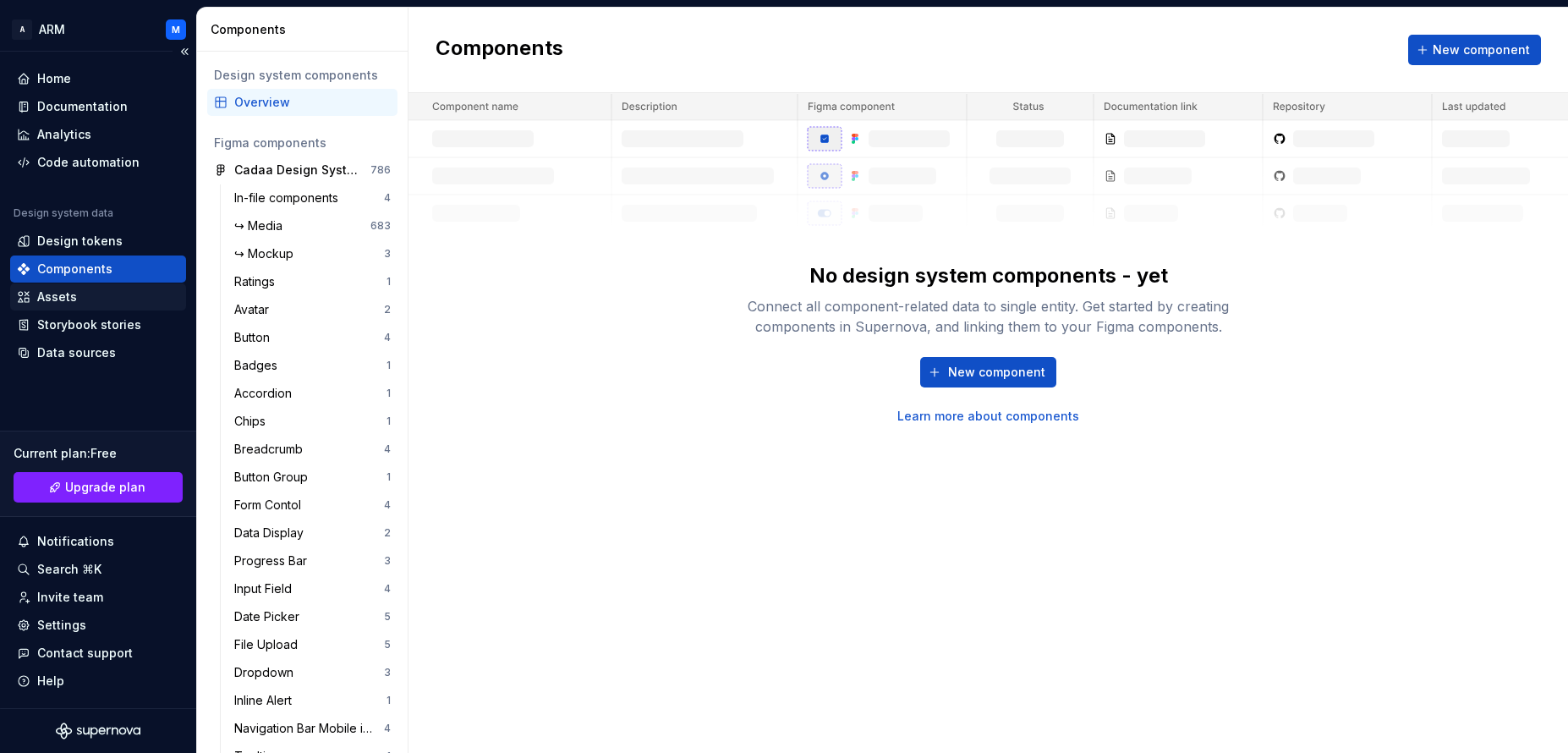
click at [63, 298] on div "Assets" at bounding box center [56, 297] width 40 height 17
